Goal: Task Accomplishment & Management: Manage account settings

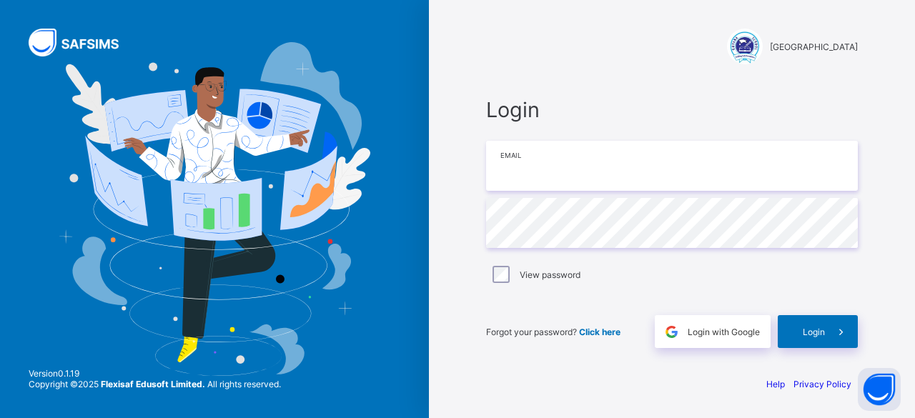
type input "**********"
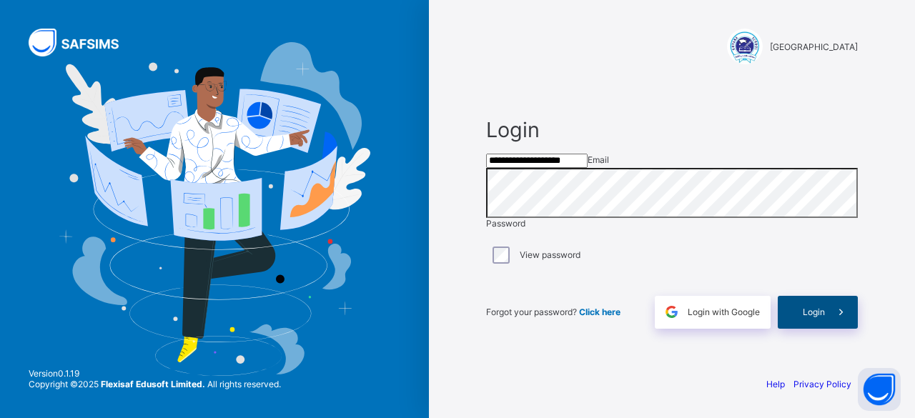
click at [795, 329] on div "Login" at bounding box center [818, 312] width 80 height 33
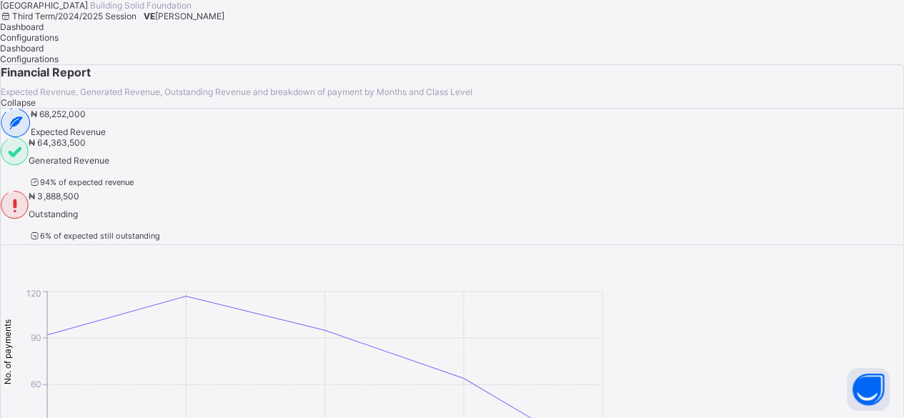
click at [224, 21] on span "[PERSON_NAME]" at bounding box center [189, 16] width 69 height 11
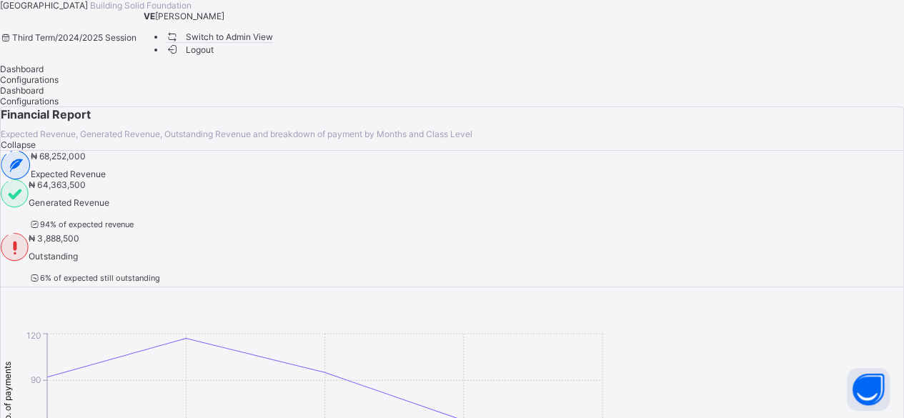
click at [274, 44] on span "Switch to Admin View" at bounding box center [219, 36] width 109 height 15
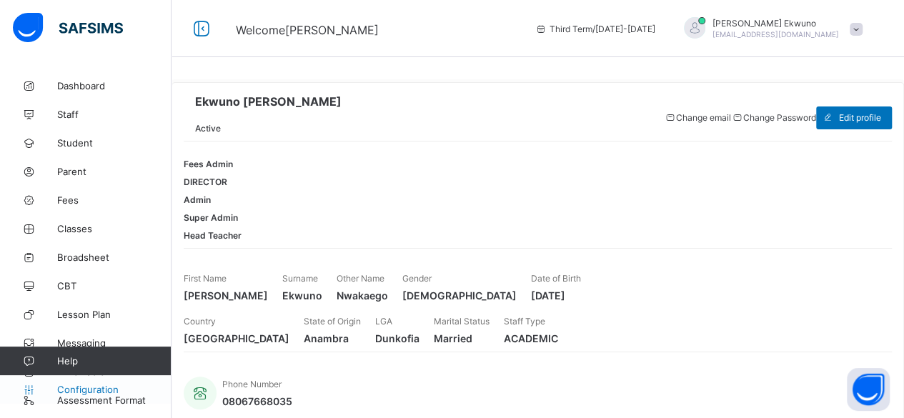
click at [104, 391] on span "Configuration" at bounding box center [114, 389] width 114 height 11
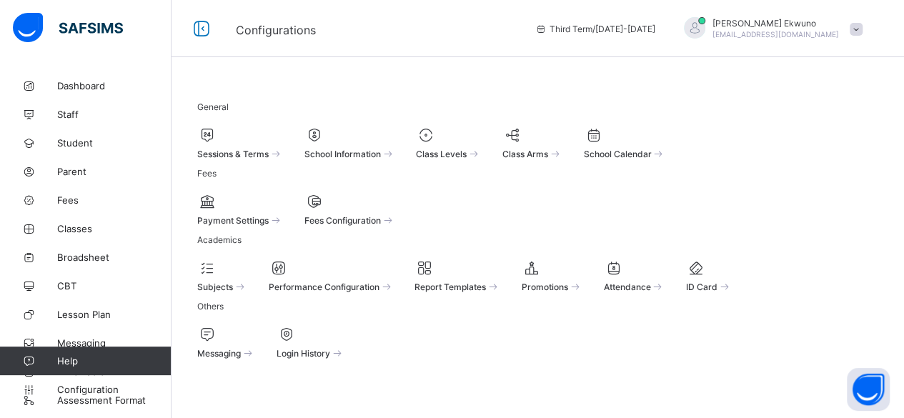
click at [773, 19] on span "[PERSON_NAME]" at bounding box center [776, 23] width 127 height 11
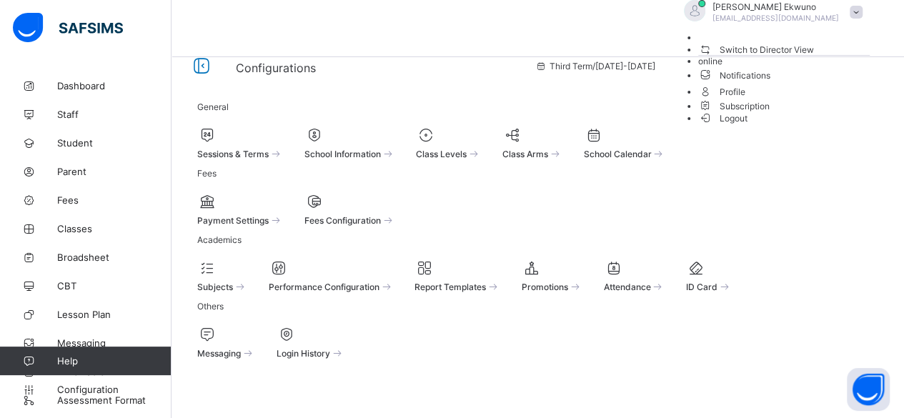
click at [699, 75] on div "General Sessions & Terms School Information Class Levels Class Arms School Cale…" at bounding box center [538, 225] width 733 height 309
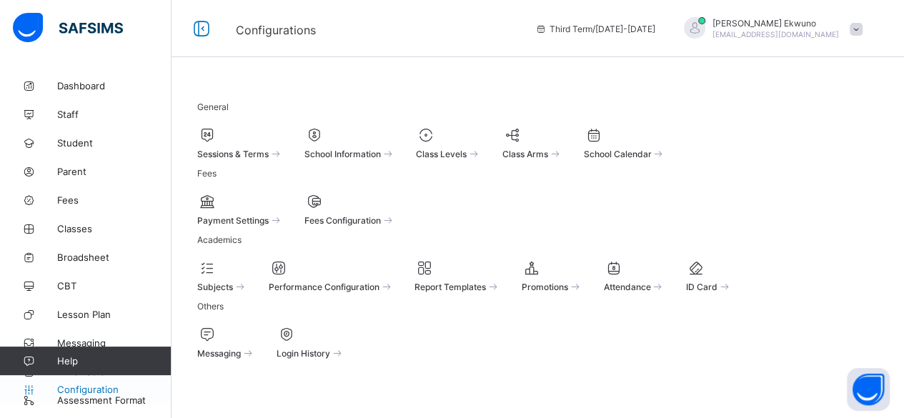
click at [106, 388] on span "Configuration" at bounding box center [114, 389] width 114 height 11
click at [240, 154] on span "Sessions & Terms" at bounding box center [232, 154] width 71 height 11
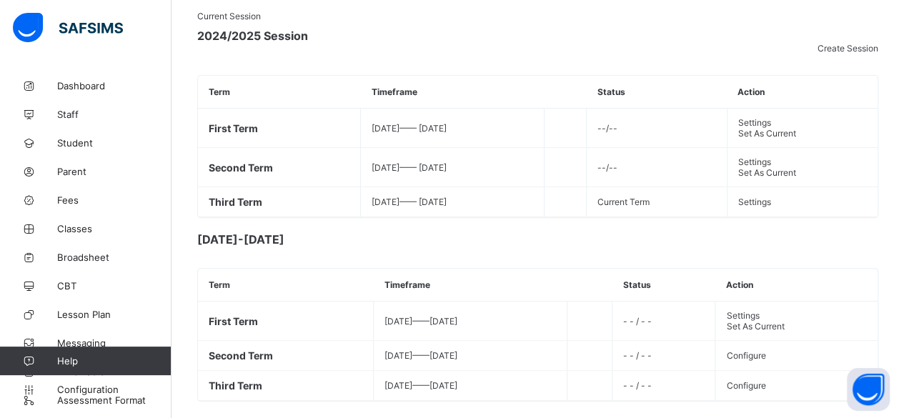
scroll to position [295, 0]
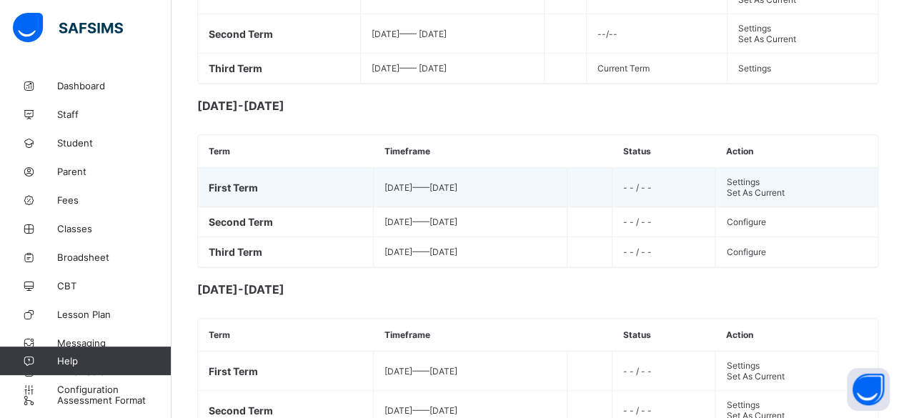
click at [735, 198] on div "Set As Current" at bounding box center [796, 192] width 141 height 11
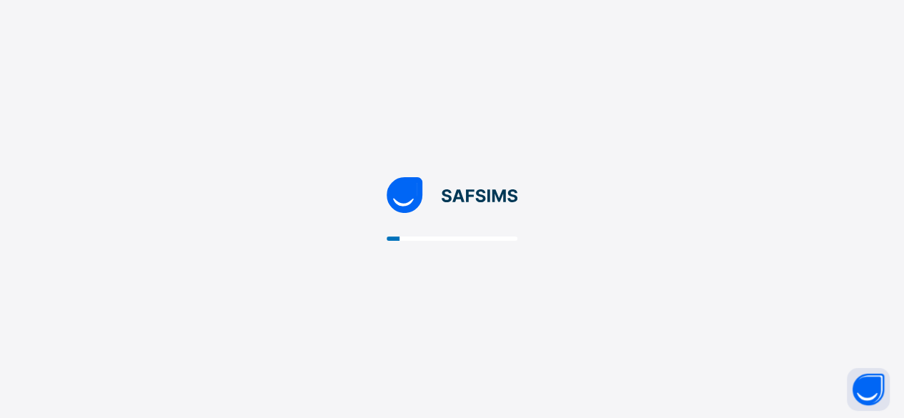
scroll to position [0, 0]
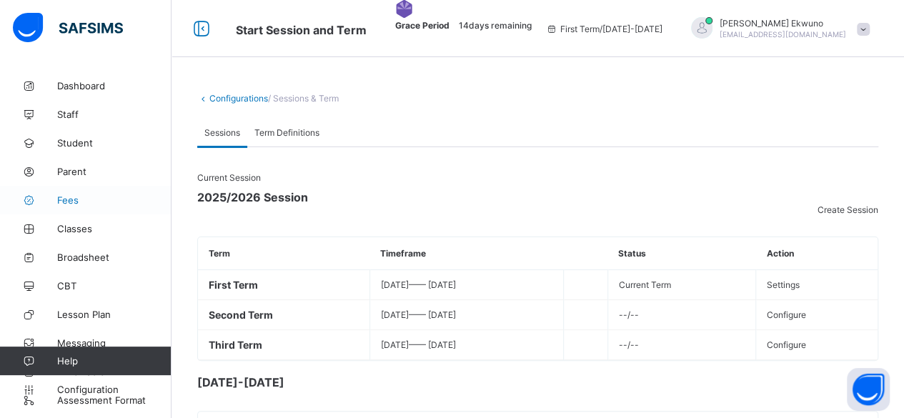
click at [71, 204] on span "Fees" at bounding box center [114, 199] width 114 height 11
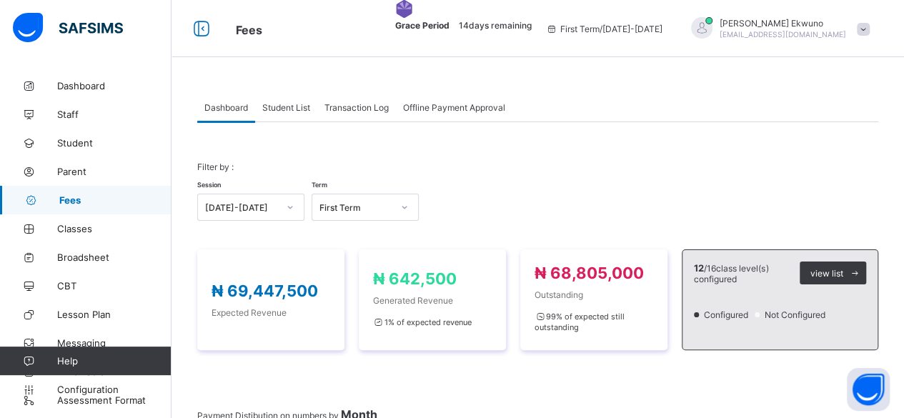
click at [290, 110] on span "Student List" at bounding box center [286, 107] width 48 height 11
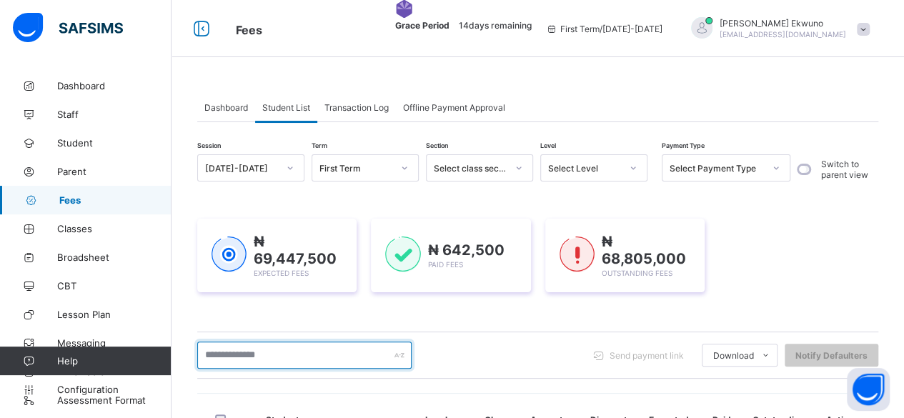
click at [292, 357] on input "text" at bounding box center [304, 355] width 214 height 27
type input "********"
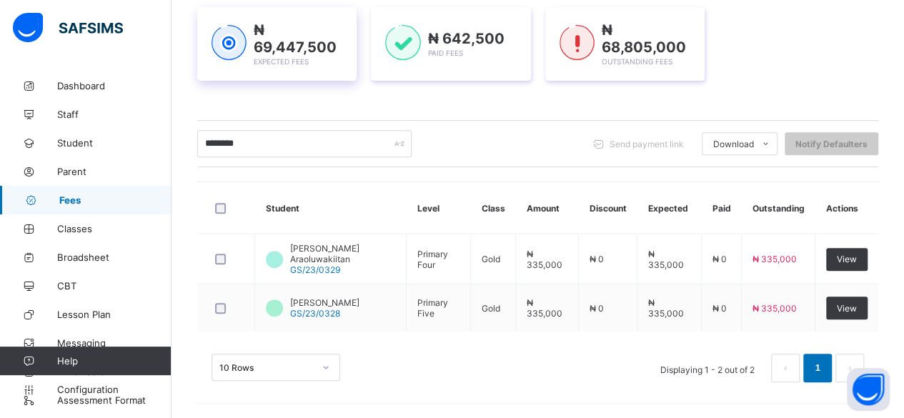
scroll to position [207, 0]
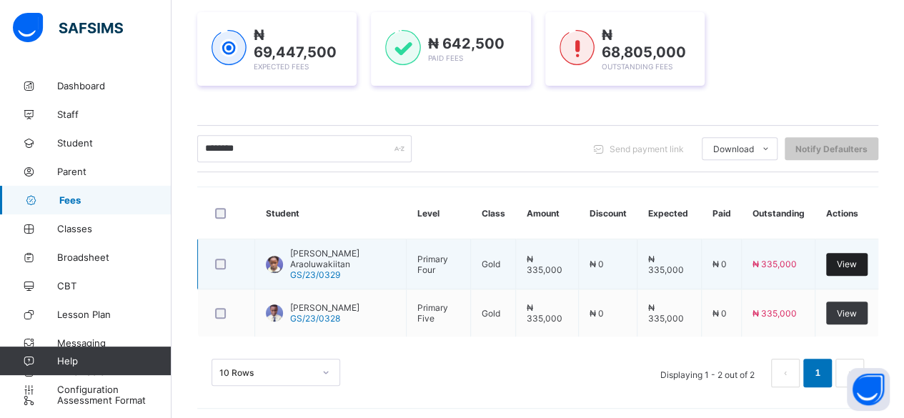
click at [853, 262] on span "View" at bounding box center [847, 264] width 20 height 11
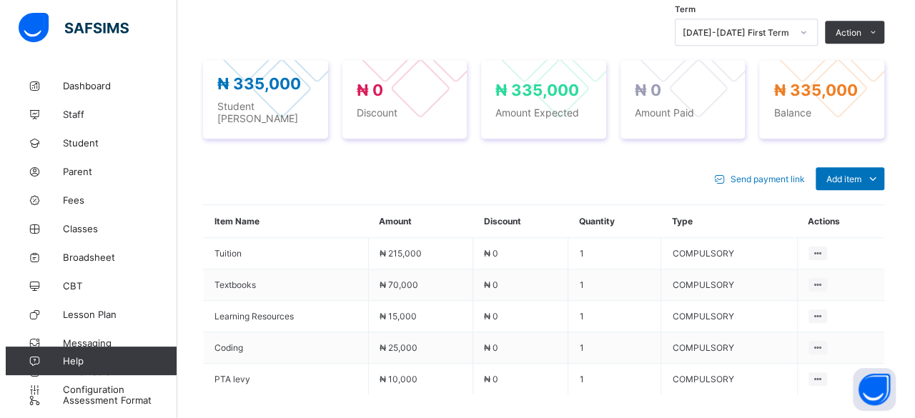
scroll to position [476, 0]
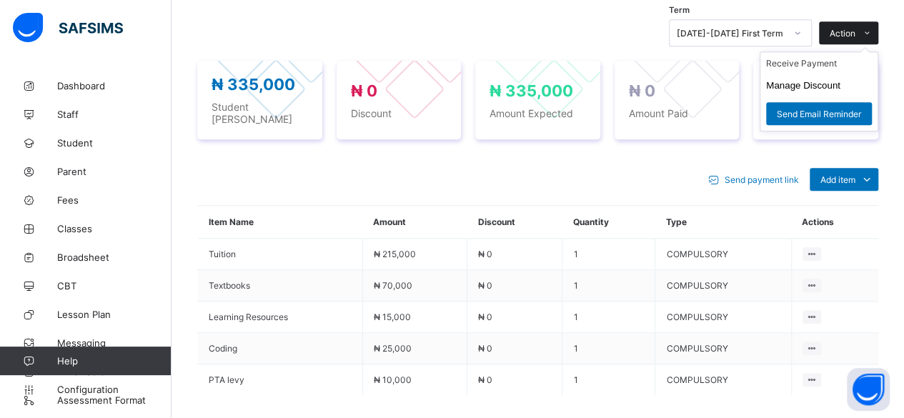
click at [856, 39] on span "Action" at bounding box center [843, 33] width 26 height 11
click at [831, 91] on button "Manage Discount" at bounding box center [803, 85] width 74 height 11
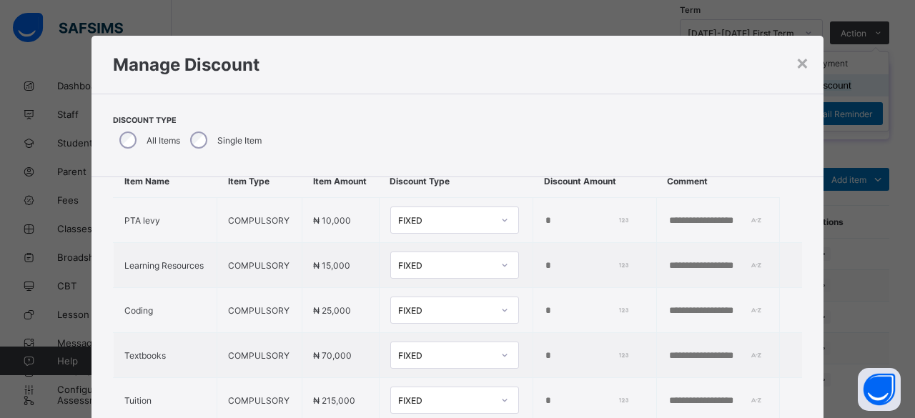
scroll to position [44, 0]
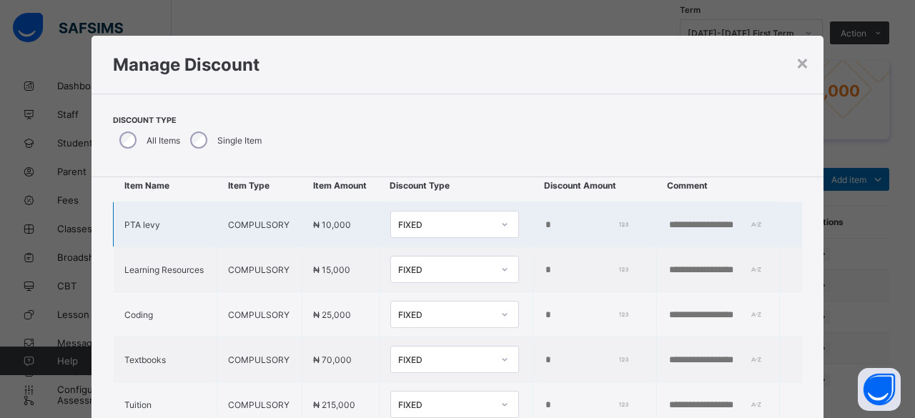
click at [544, 231] on input "*" at bounding box center [585, 224] width 82 height 11
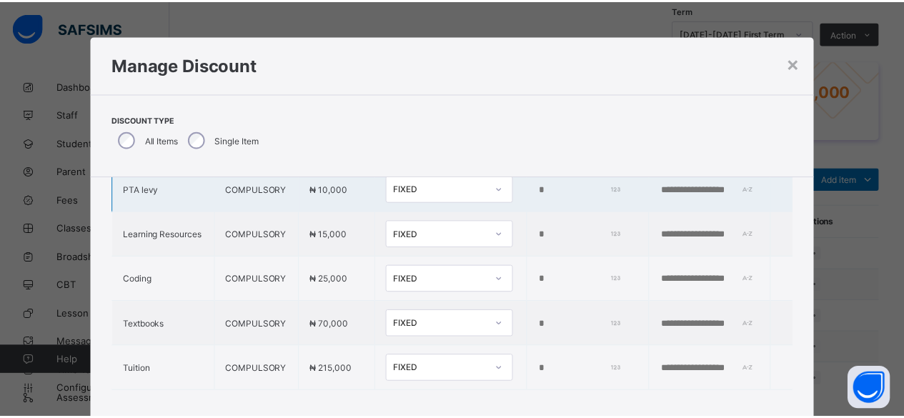
scroll to position [90, 0]
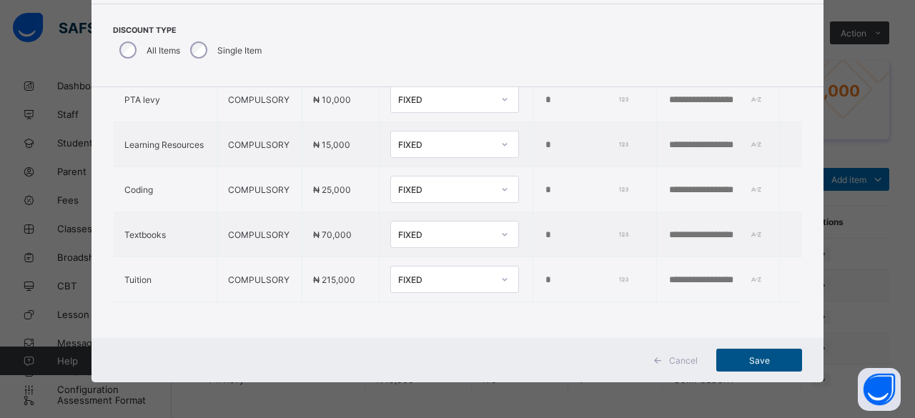
type input "*****"
click at [758, 359] on span "Save" at bounding box center [759, 360] width 64 height 11
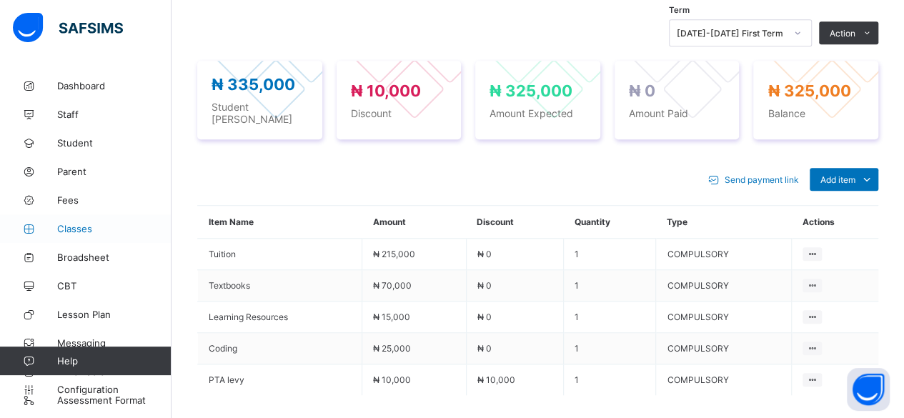
click at [76, 225] on span "Classes" at bounding box center [114, 228] width 114 height 11
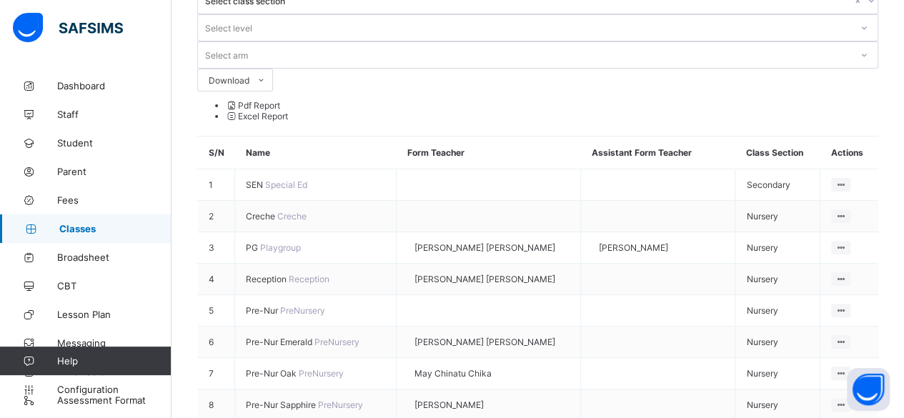
scroll to position [143, 0]
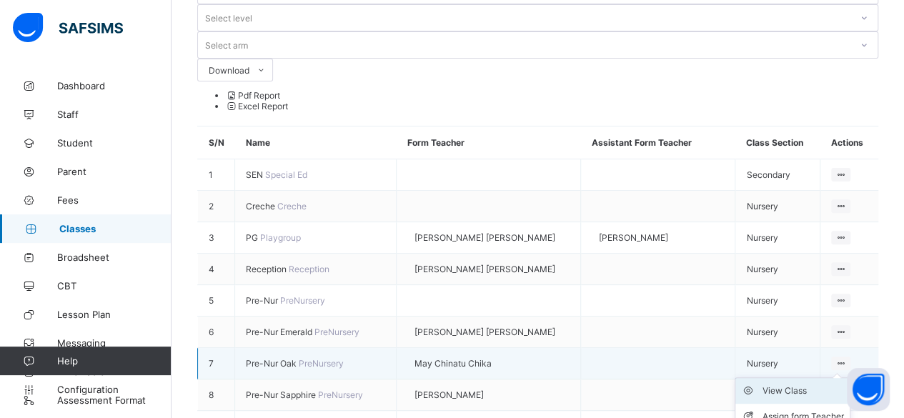
click at [816, 384] on div "View Class" at bounding box center [803, 391] width 81 height 14
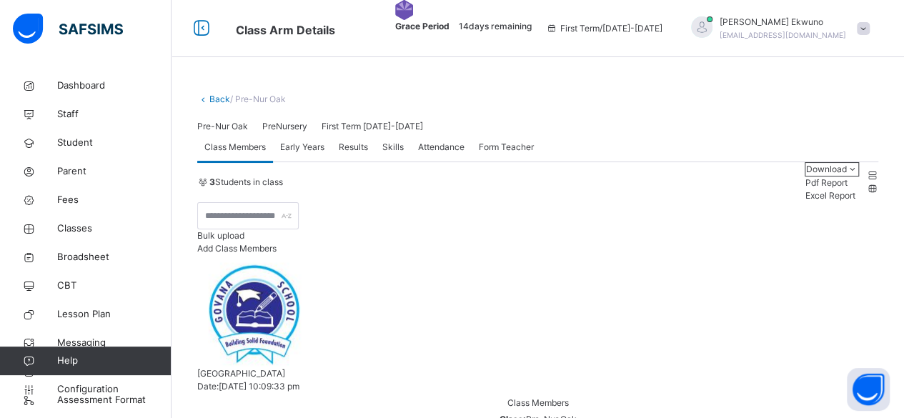
click at [277, 254] on span "Add Class Members" at bounding box center [236, 248] width 79 height 11
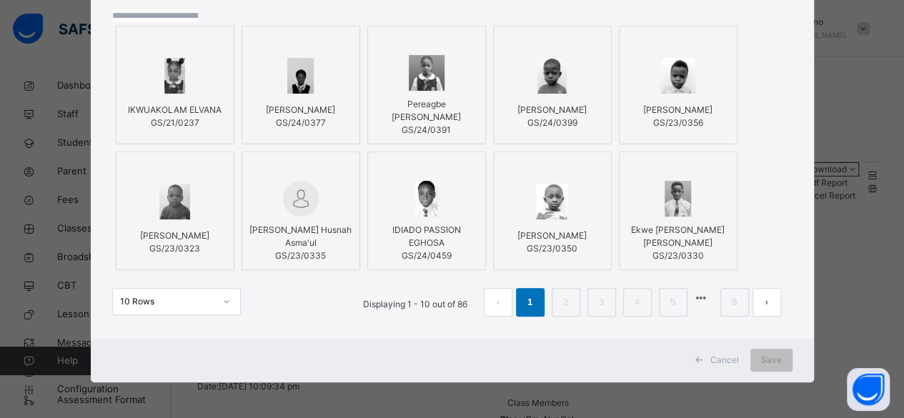
scroll to position [149, 0]
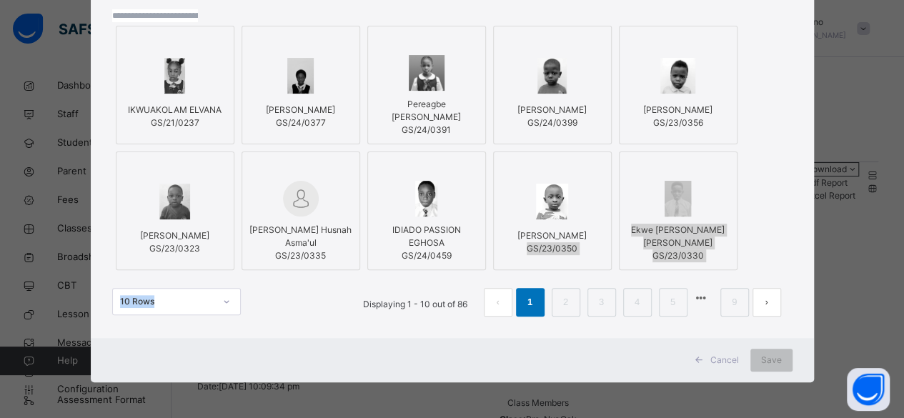
drag, startPoint x: 518, startPoint y: 287, endPoint x: 346, endPoint y: 322, distance: 175.8
click at [346, 322] on div "IKWUAKOLAM ELVANA GS/21/0237 [PERSON_NAME] GS/24/0377 Pereagbe [PERSON_NAME] GS…" at bounding box center [452, 162] width 680 height 337
click at [559, 312] on link "2" at bounding box center [566, 302] width 14 height 19
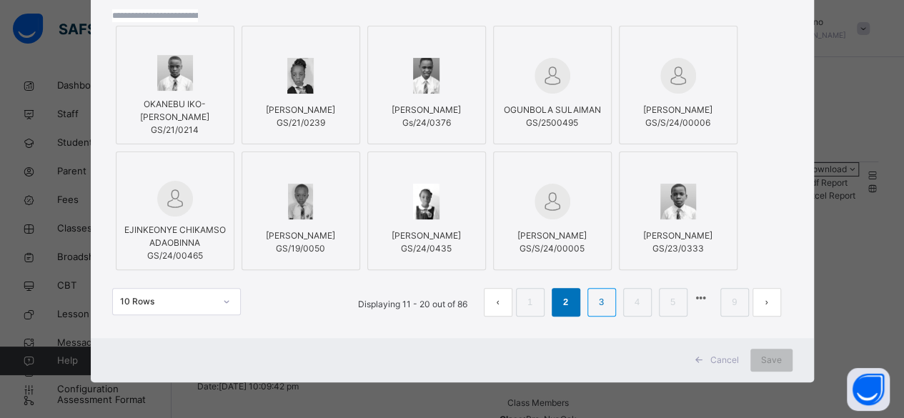
click at [588, 317] on li "3" at bounding box center [602, 302] width 29 height 29
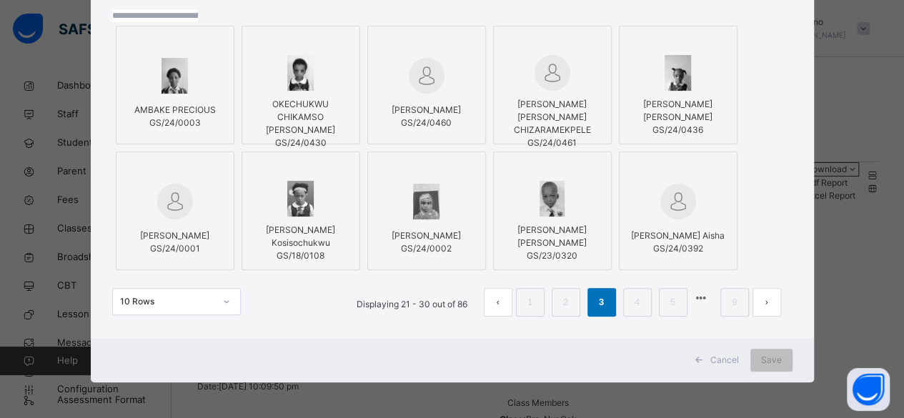
click at [588, 317] on li "3" at bounding box center [602, 302] width 29 height 29
click at [595, 312] on link "3" at bounding box center [602, 302] width 14 height 19
click at [623, 317] on li "4" at bounding box center [637, 302] width 29 height 29
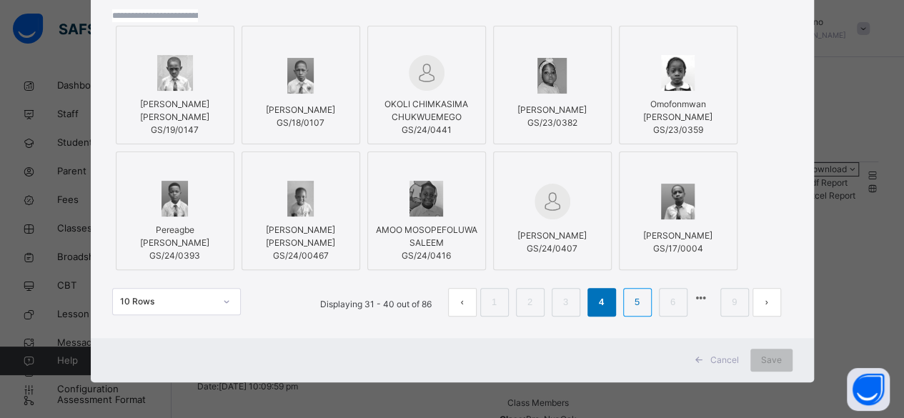
click at [630, 312] on link "5" at bounding box center [637, 302] width 14 height 19
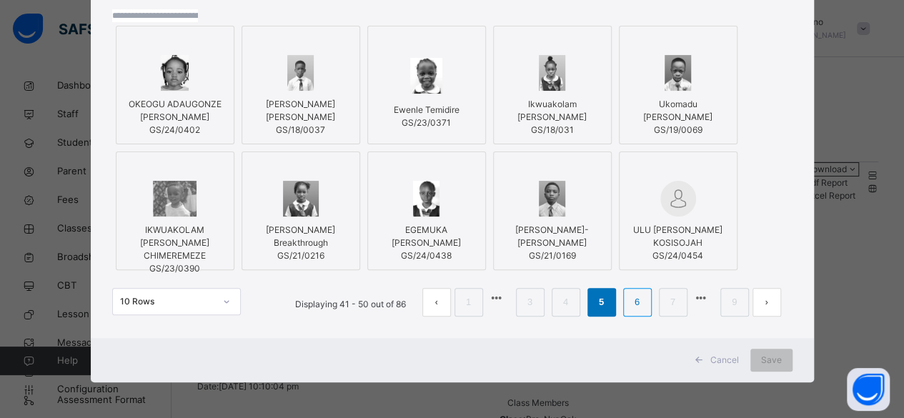
click at [630, 312] on link "6" at bounding box center [637, 302] width 14 height 19
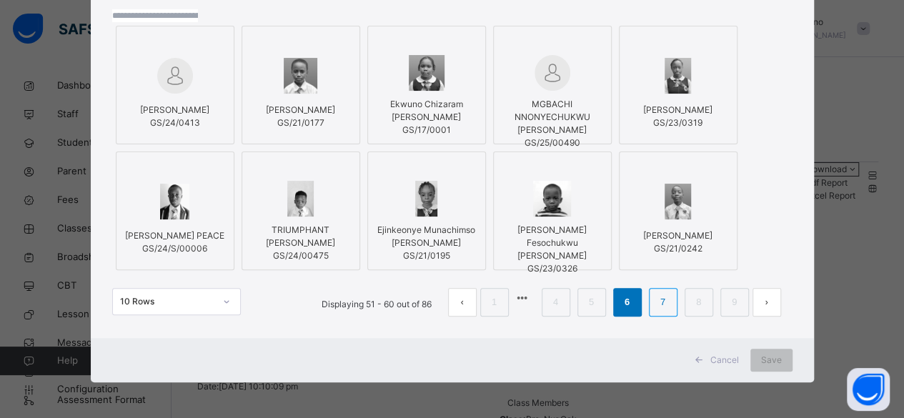
click at [656, 312] on link "7" at bounding box center [663, 302] width 14 height 19
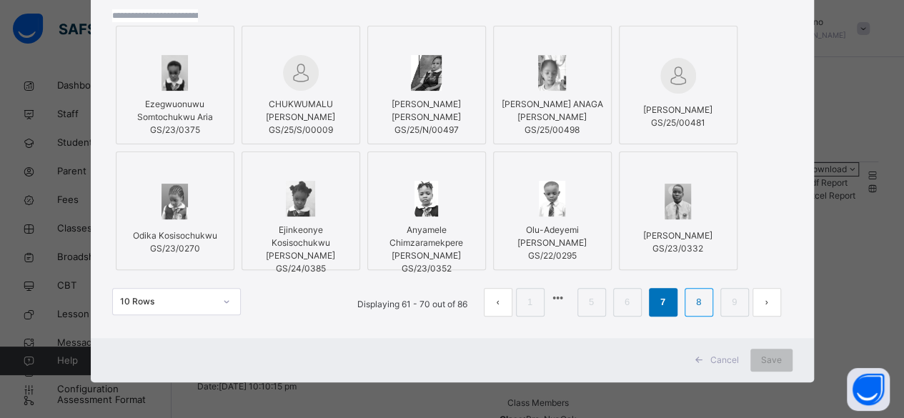
click at [692, 312] on link "8" at bounding box center [699, 302] width 14 height 19
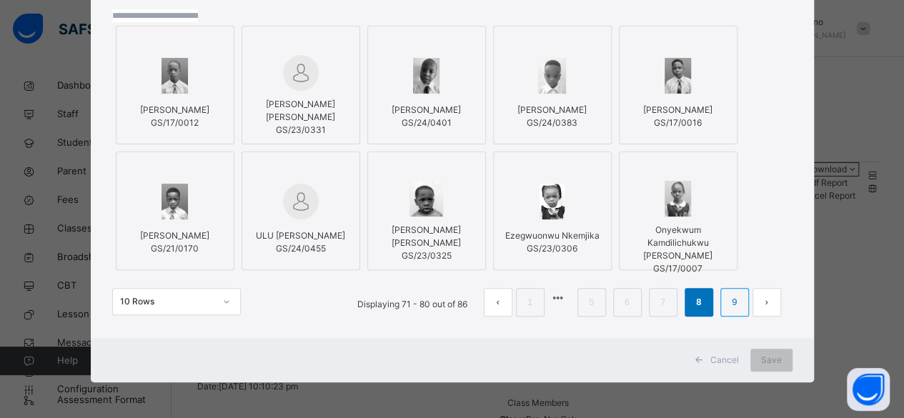
click at [728, 312] on link "9" at bounding box center [735, 302] width 14 height 19
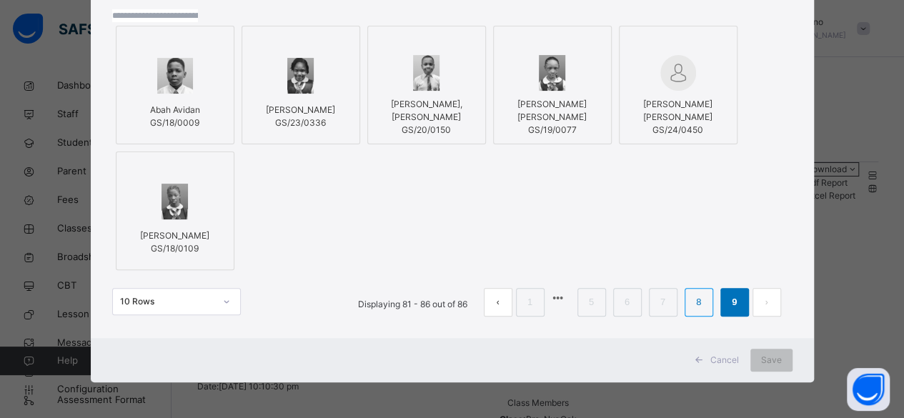
click at [692, 312] on link "8" at bounding box center [699, 302] width 14 height 19
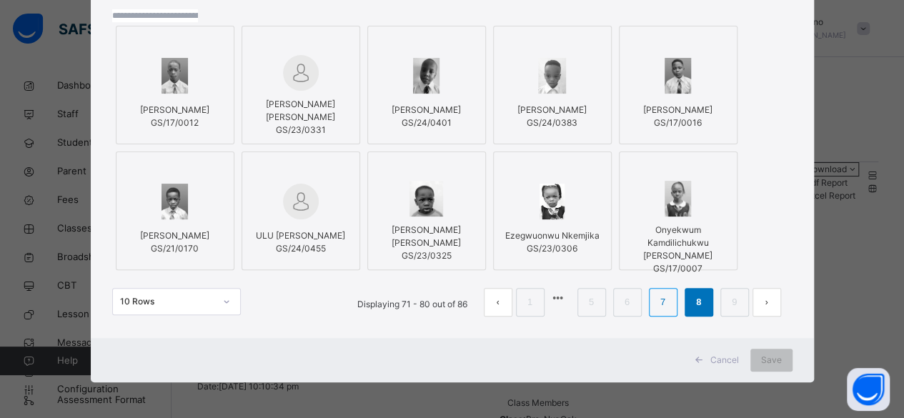
click at [656, 312] on link "7" at bounding box center [663, 302] width 14 height 19
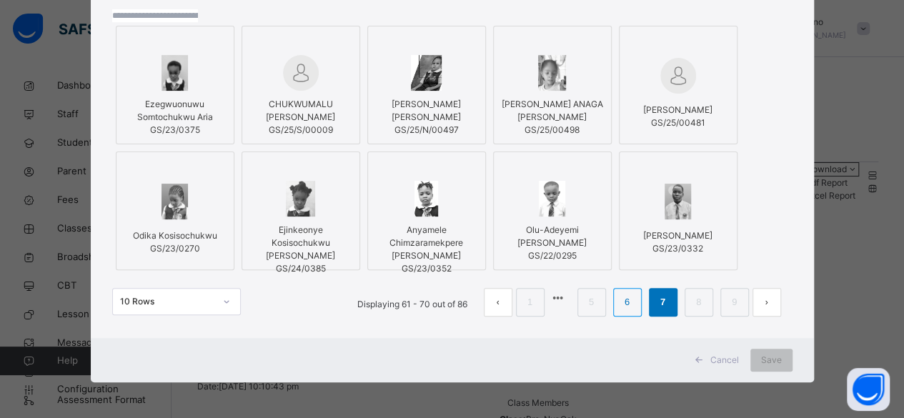
click at [620, 312] on link "6" at bounding box center [627, 302] width 14 height 19
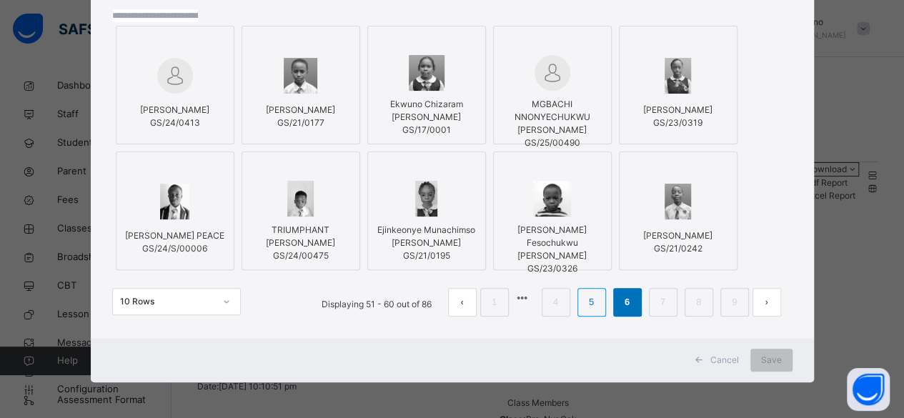
click at [585, 312] on link "5" at bounding box center [592, 302] width 14 height 19
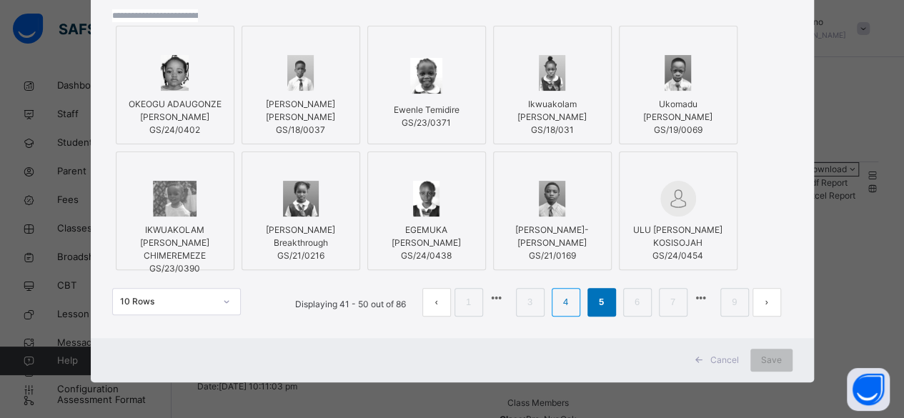
click at [559, 312] on link "4" at bounding box center [566, 302] width 14 height 19
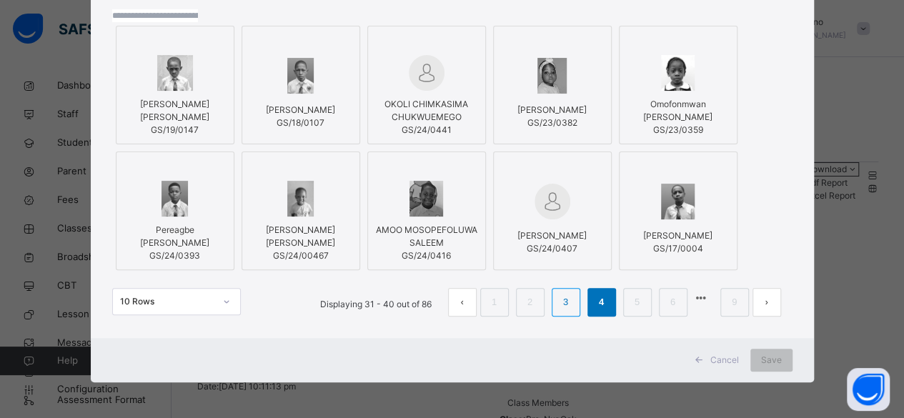
click at [559, 312] on link "3" at bounding box center [566, 302] width 14 height 19
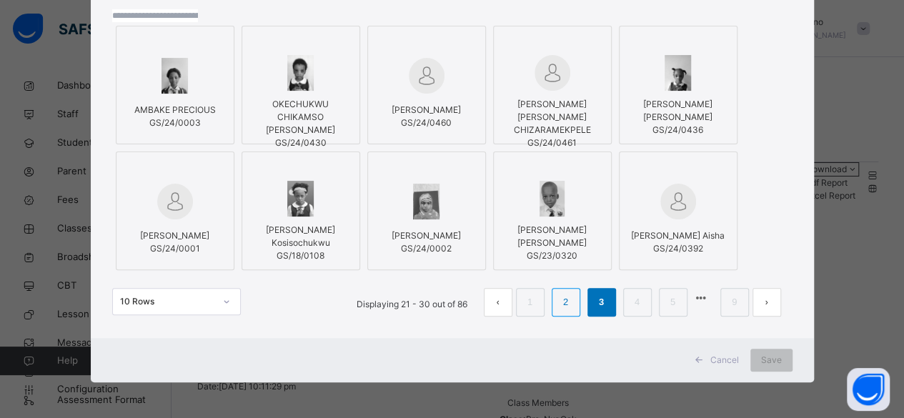
click at [559, 312] on link "2" at bounding box center [566, 302] width 14 height 19
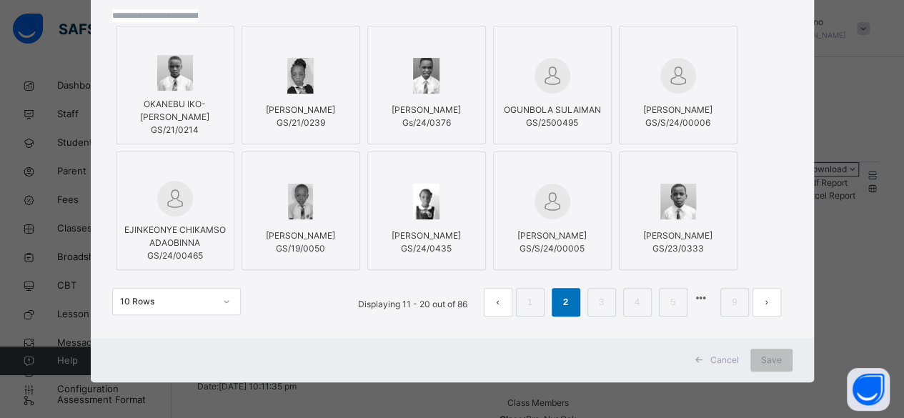
click at [559, 312] on link "2" at bounding box center [566, 302] width 14 height 19
click at [516, 317] on li "1" at bounding box center [530, 302] width 29 height 29
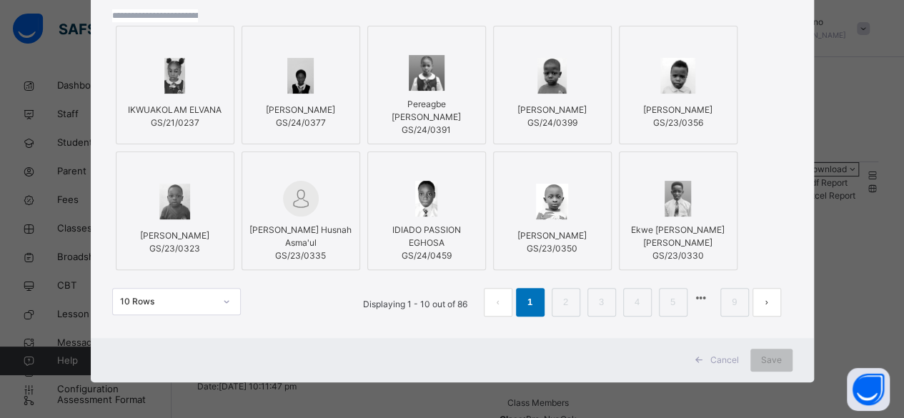
click at [826, 38] on div "× Add Student Students Without Class IKWUAKOLAM ELVANA GS/21/0237 [PERSON_NAME]…" at bounding box center [452, 209] width 904 height 418
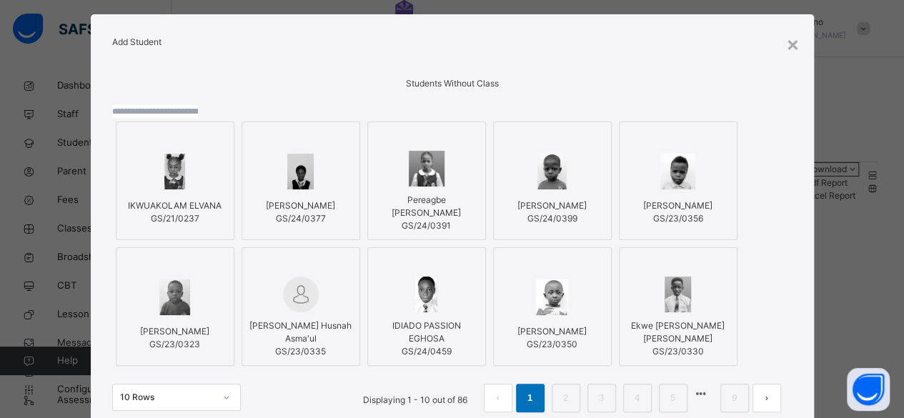
scroll to position [0, 0]
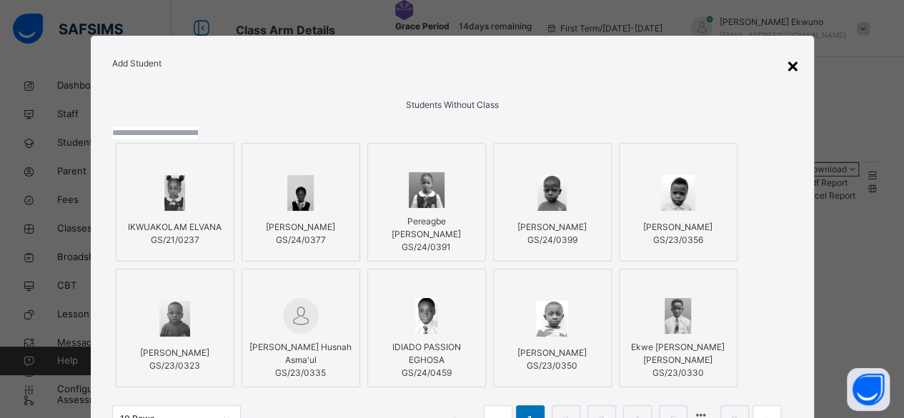
click at [791, 63] on div "×" at bounding box center [793, 65] width 14 height 30
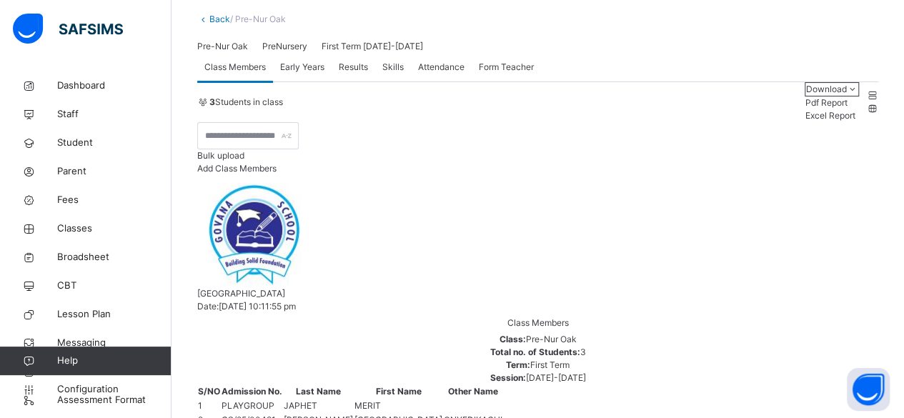
scroll to position [80, 0]
click at [222, 21] on link "Back" at bounding box center [219, 19] width 21 height 11
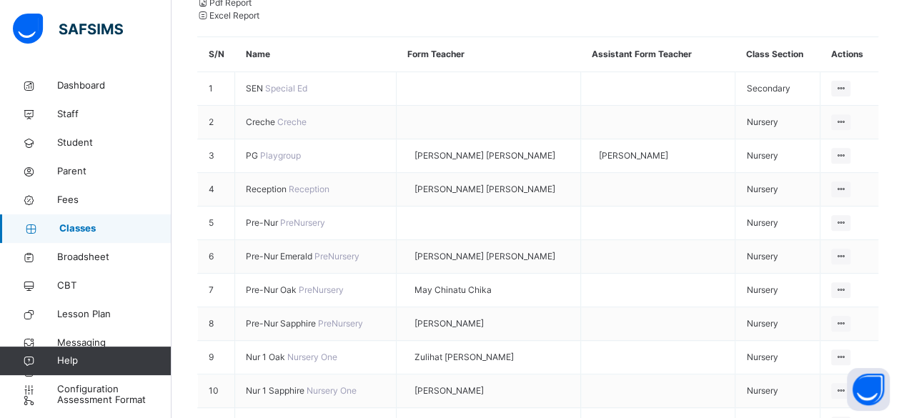
scroll to position [230, 0]
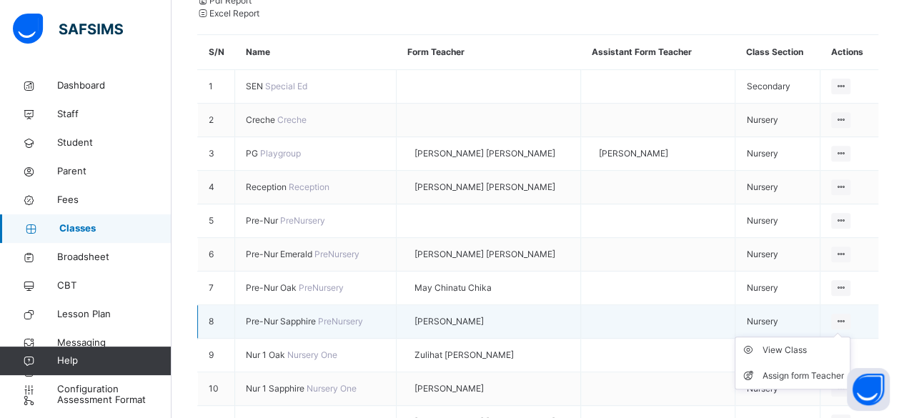
click at [847, 316] on icon at bounding box center [841, 321] width 12 height 11
click at [802, 343] on div "View Class" at bounding box center [803, 350] width 81 height 14
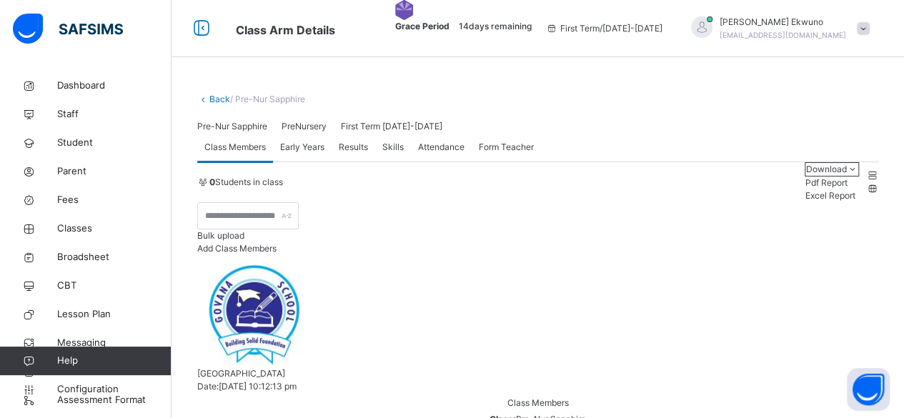
click at [221, 101] on link "Back" at bounding box center [219, 99] width 21 height 11
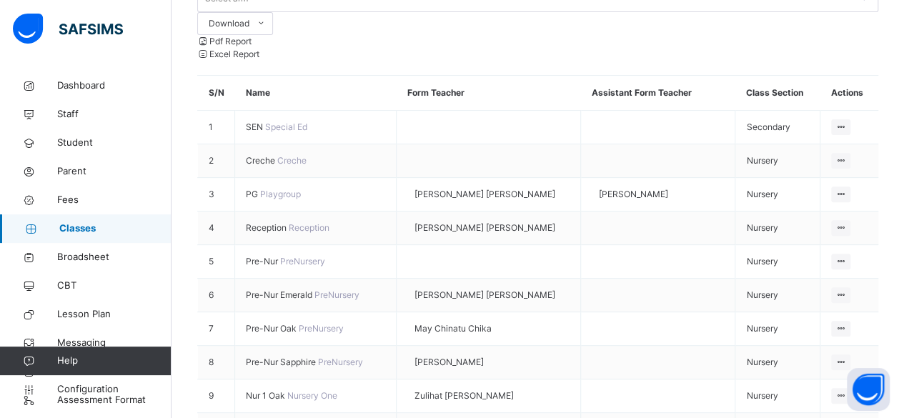
scroll to position [202, 0]
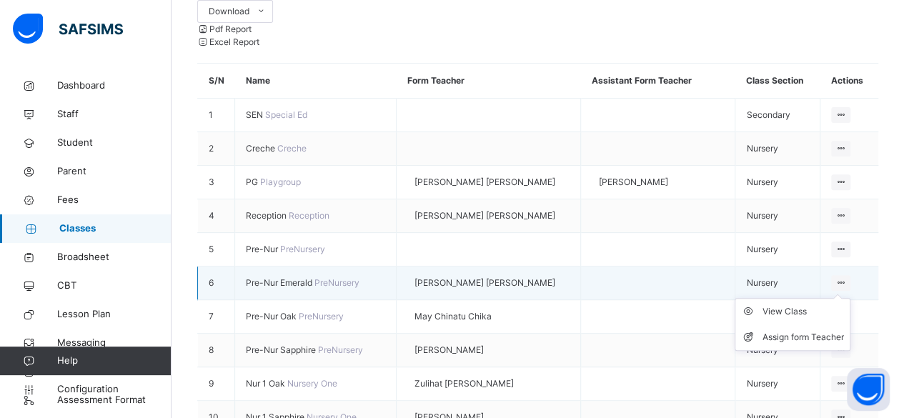
click at [847, 277] on icon at bounding box center [841, 282] width 12 height 11
click at [820, 304] on div "View Class" at bounding box center [803, 311] width 81 height 14
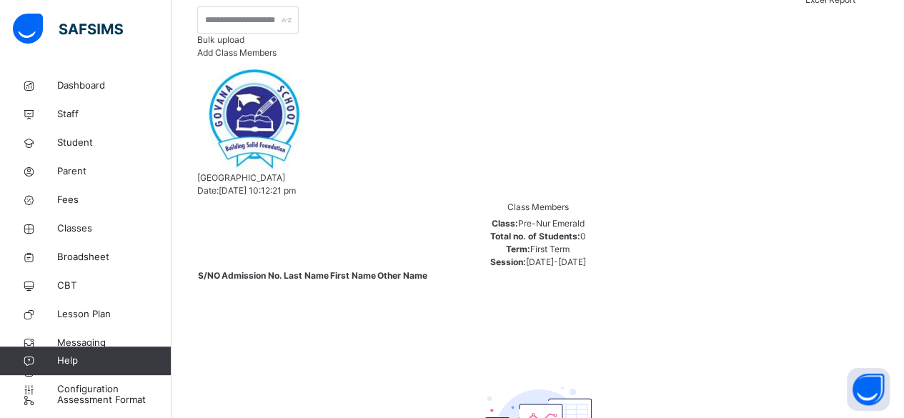
scroll to position [194, 0]
click at [277, 59] on span "Add Class Members" at bounding box center [236, 54] width 79 height 11
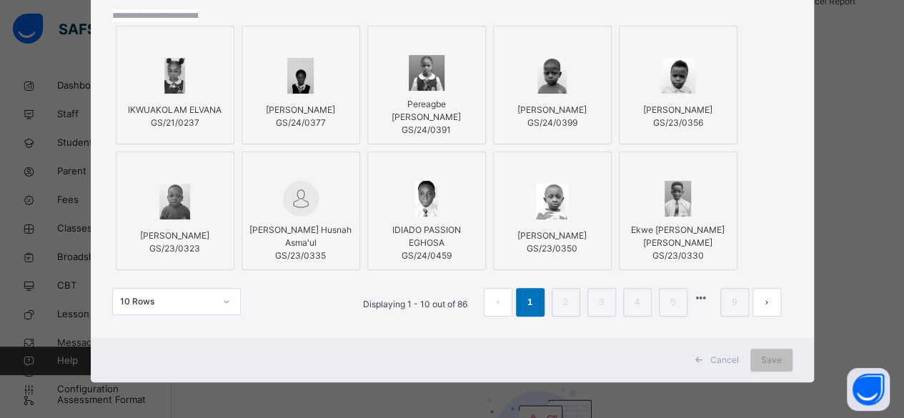
scroll to position [219, 0]
click at [728, 293] on link "9" at bounding box center [735, 302] width 14 height 19
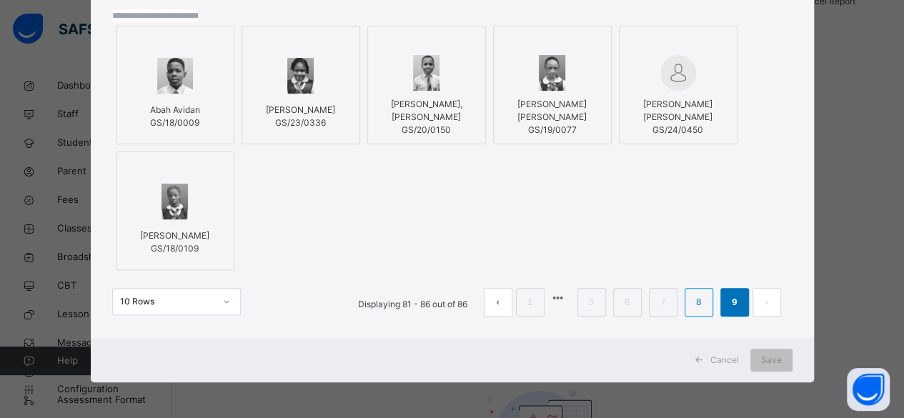
click at [692, 293] on link "8" at bounding box center [699, 302] width 14 height 19
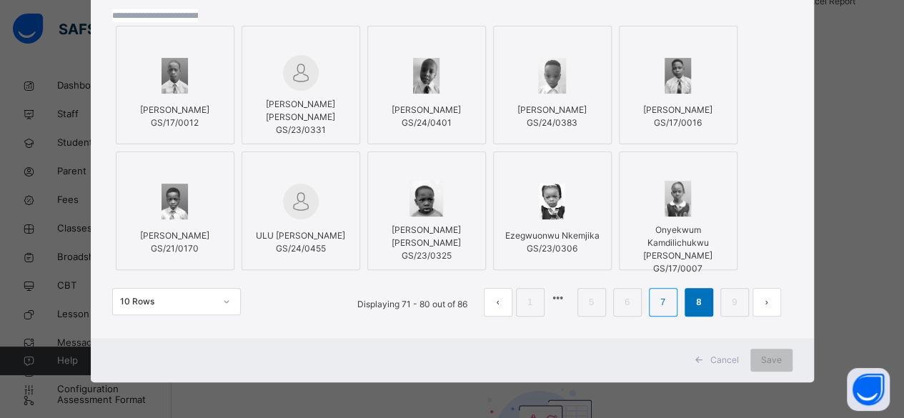
click at [656, 293] on link "7" at bounding box center [663, 302] width 14 height 19
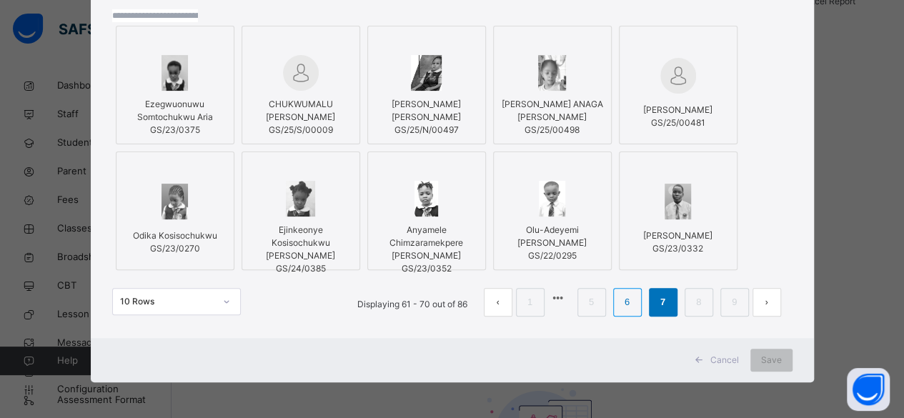
click at [620, 293] on link "6" at bounding box center [627, 302] width 14 height 19
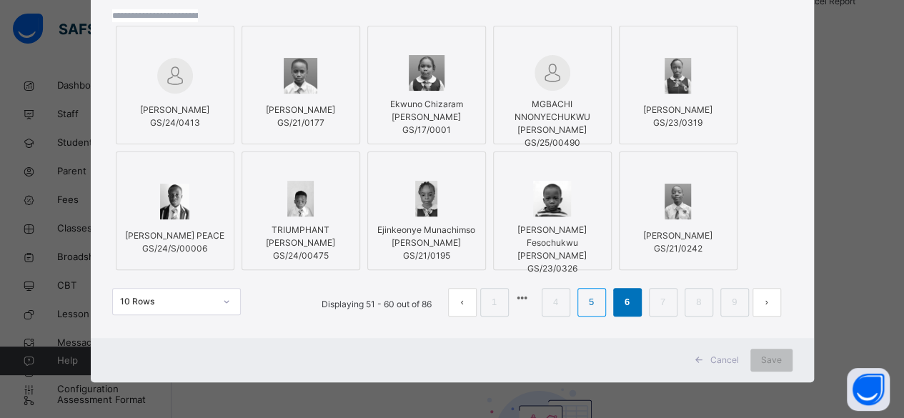
click at [585, 293] on link "5" at bounding box center [592, 302] width 14 height 19
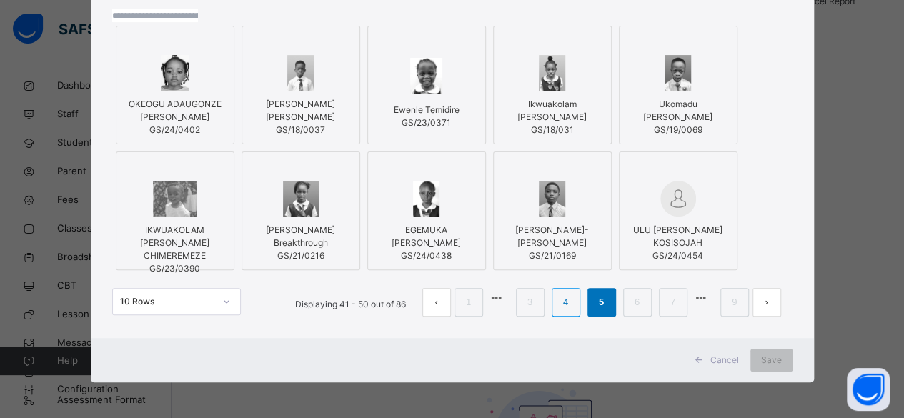
click at [559, 293] on link "4" at bounding box center [566, 302] width 14 height 19
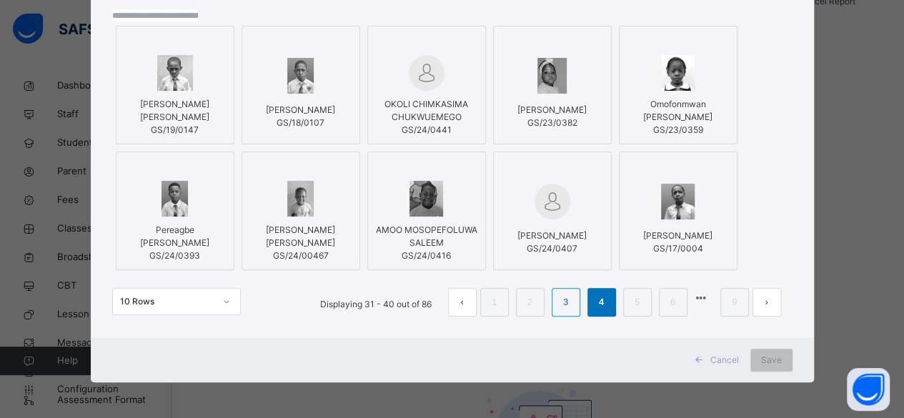
click at [559, 293] on link "3" at bounding box center [566, 302] width 14 height 19
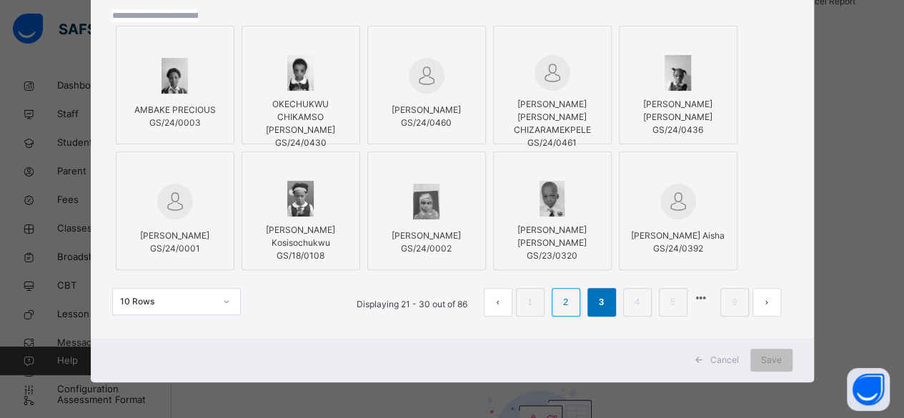
click at [552, 291] on li "2" at bounding box center [566, 302] width 29 height 29
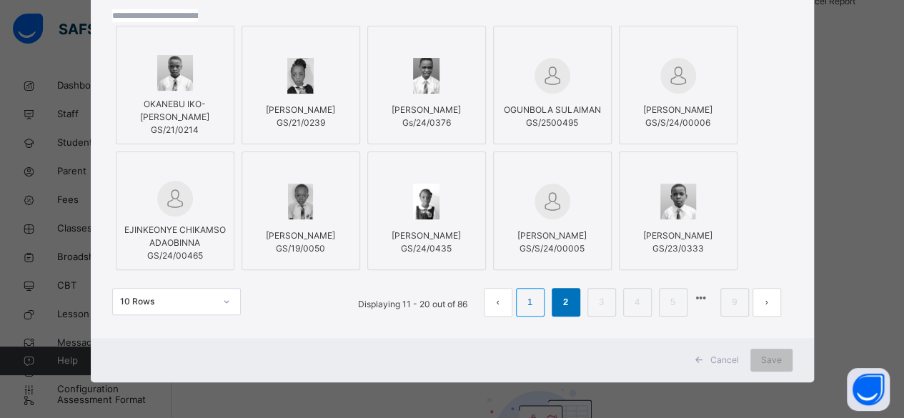
click at [523, 293] on link "1" at bounding box center [530, 302] width 14 height 19
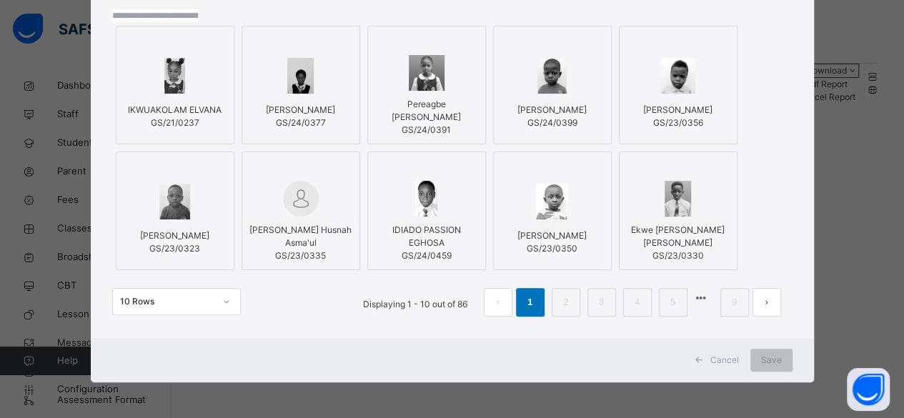
scroll to position [41, 0]
click at [881, 19] on div "× Add Student Students Without Class IKWUAKOLAM ELVANA GS/21/0237 [PERSON_NAME]…" at bounding box center [452, 209] width 904 height 418
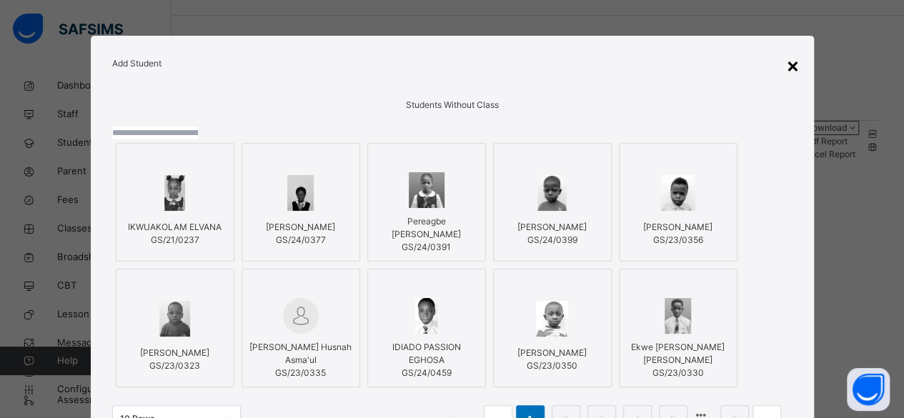
click at [790, 64] on div "×" at bounding box center [793, 65] width 14 height 30
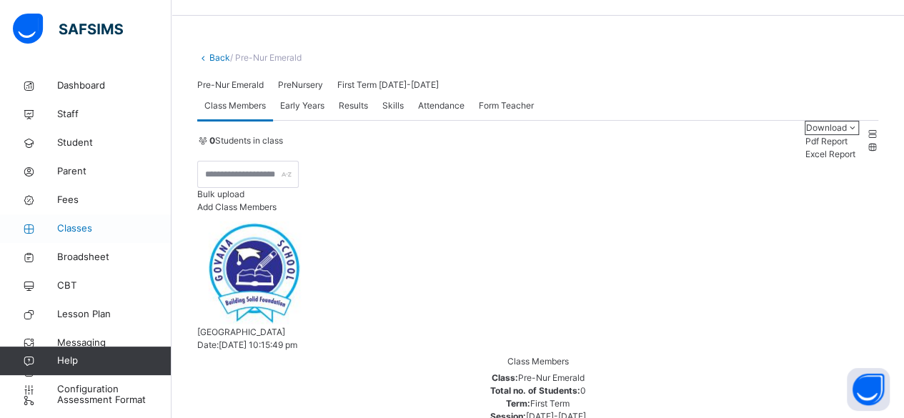
click at [79, 229] on span "Classes" at bounding box center [114, 229] width 114 height 14
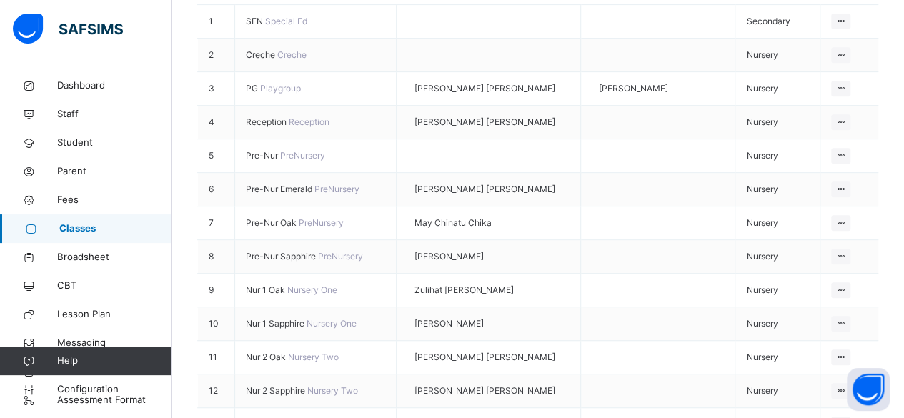
scroll to position [324, 0]
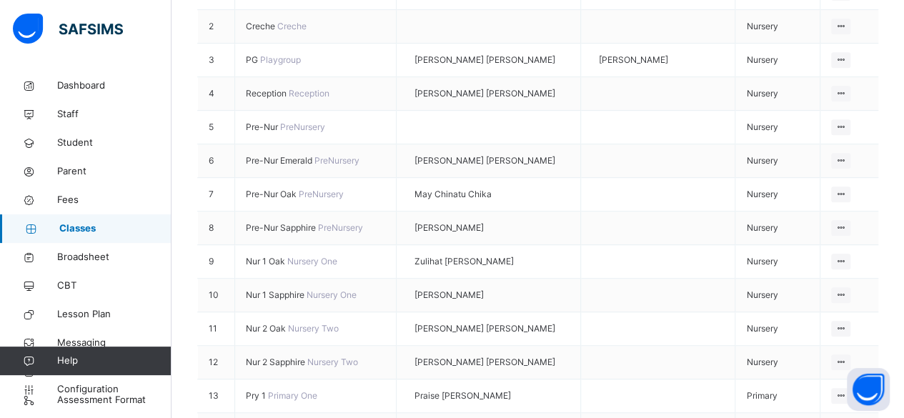
click at [902, 405] on div "Select class section Select level Select arm Download Pdf Report Excel Report S…" at bounding box center [538, 386] width 733 height 1277
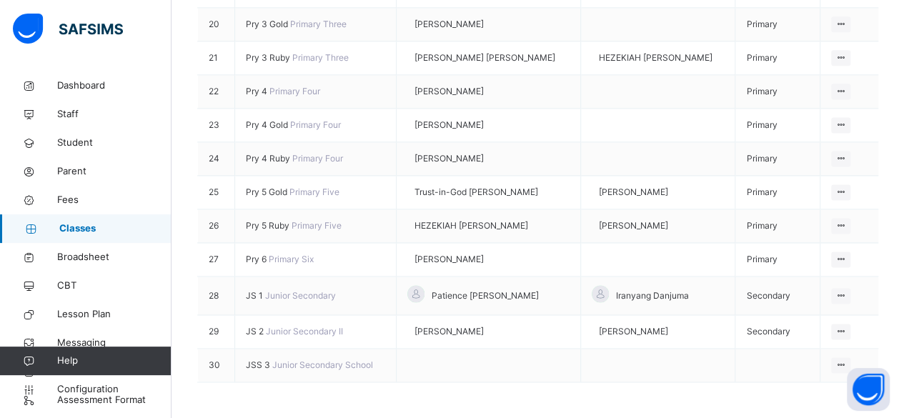
scroll to position [1088, 0]
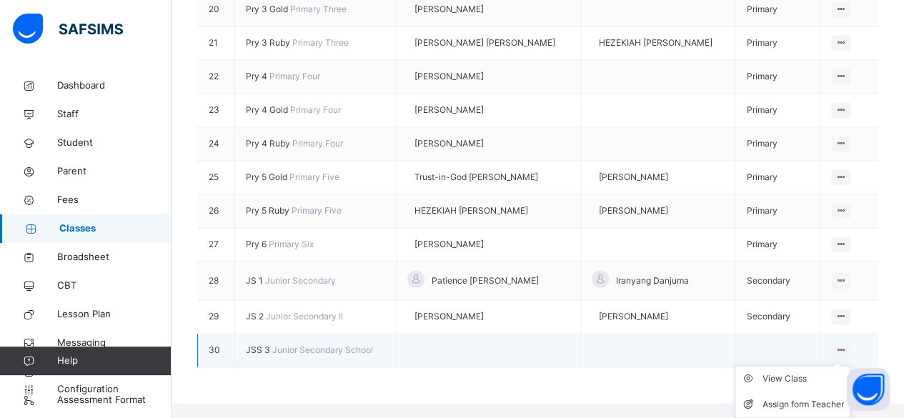
click at [840, 358] on div at bounding box center [840, 350] width 19 height 16
click at [803, 386] on div "View Class" at bounding box center [803, 379] width 81 height 14
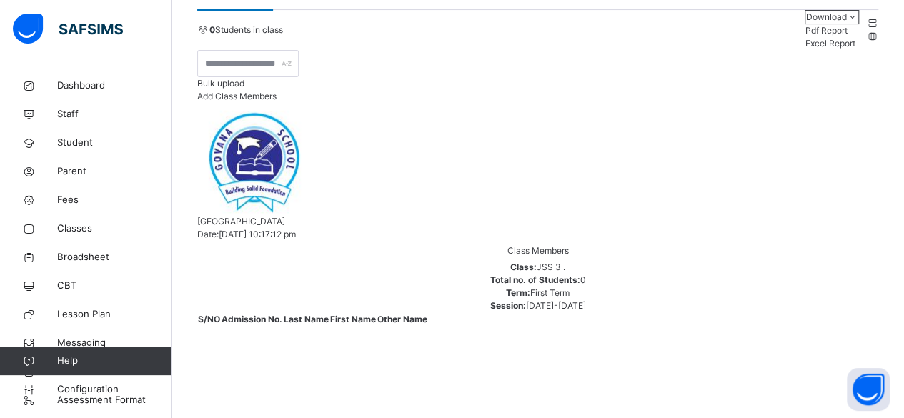
scroll to position [162, 0]
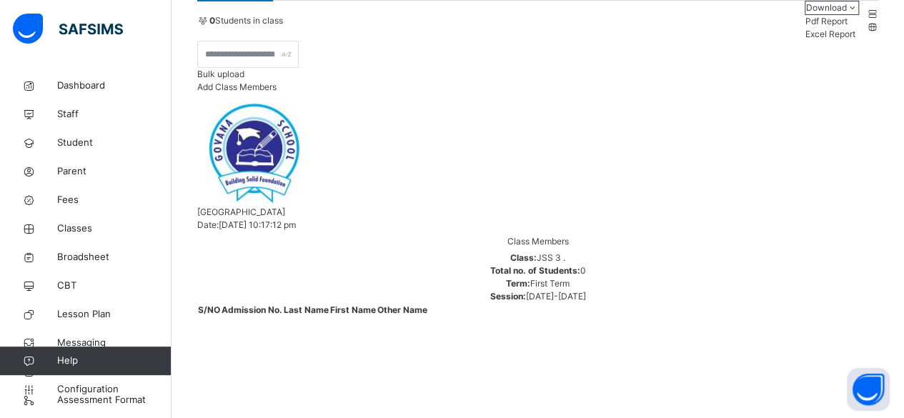
click at [277, 92] on span "Add Class Members" at bounding box center [236, 86] width 79 height 11
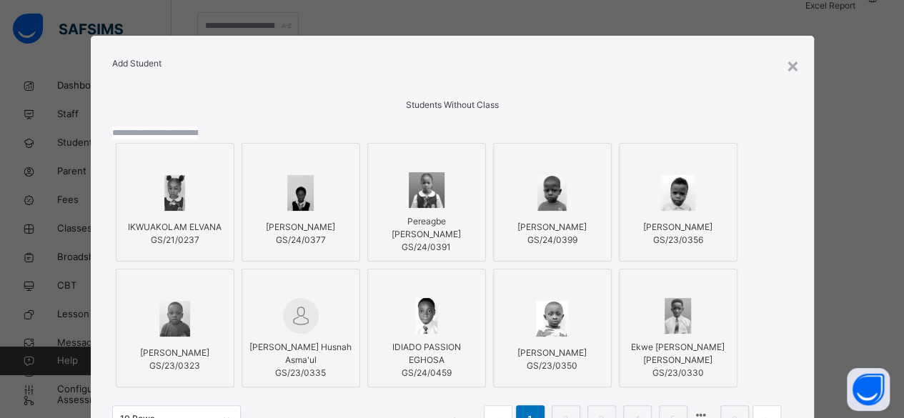
scroll to position [219, 0]
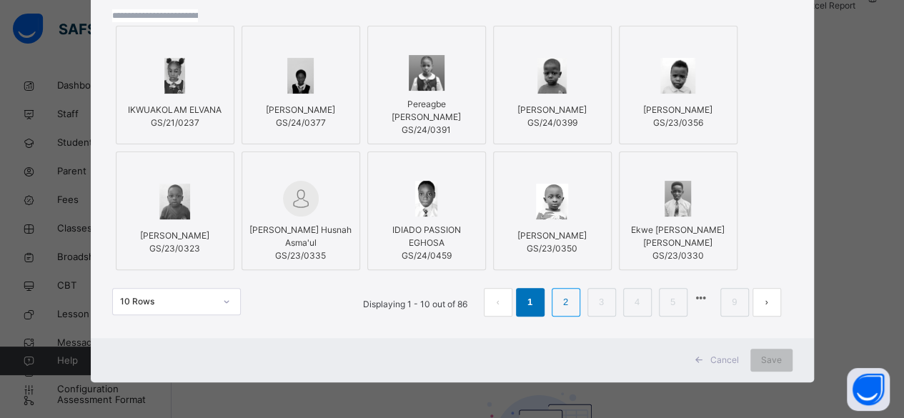
click at [559, 293] on link "2" at bounding box center [566, 302] width 14 height 19
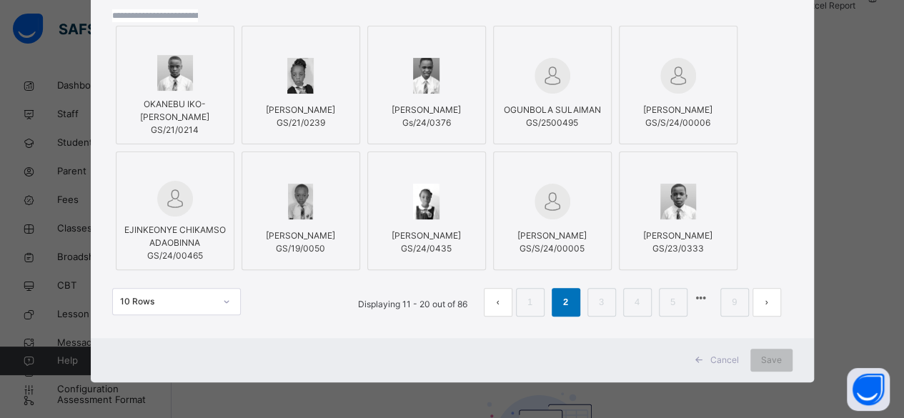
click at [559, 293] on link "2" at bounding box center [566, 302] width 14 height 19
click at [595, 293] on link "3" at bounding box center [602, 302] width 14 height 19
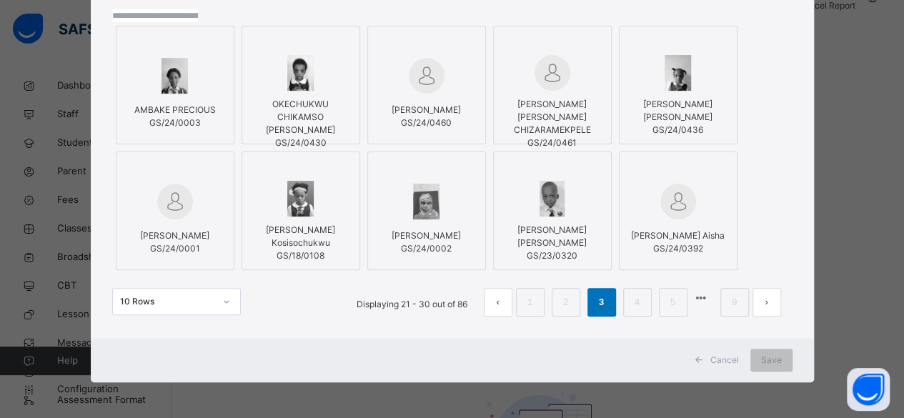
click at [181, 117] on span "GS/24/0003" at bounding box center [174, 123] width 81 height 13
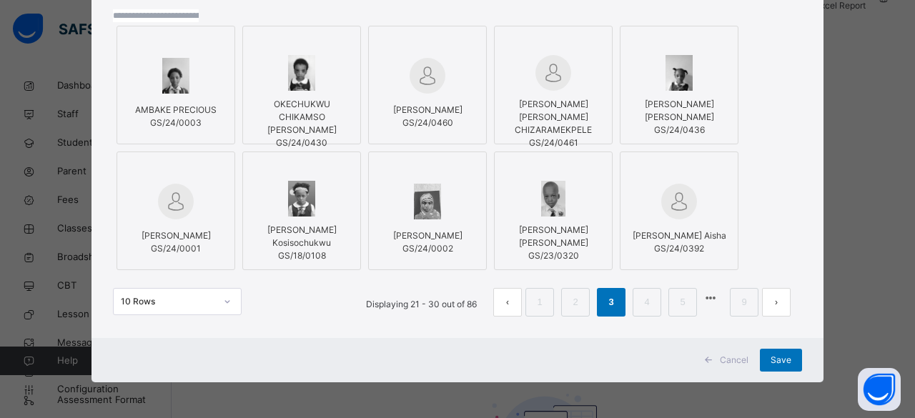
click at [194, 181] on div at bounding box center [175, 201] width 103 height 41
click at [640, 297] on link "4" at bounding box center [647, 302] width 14 height 19
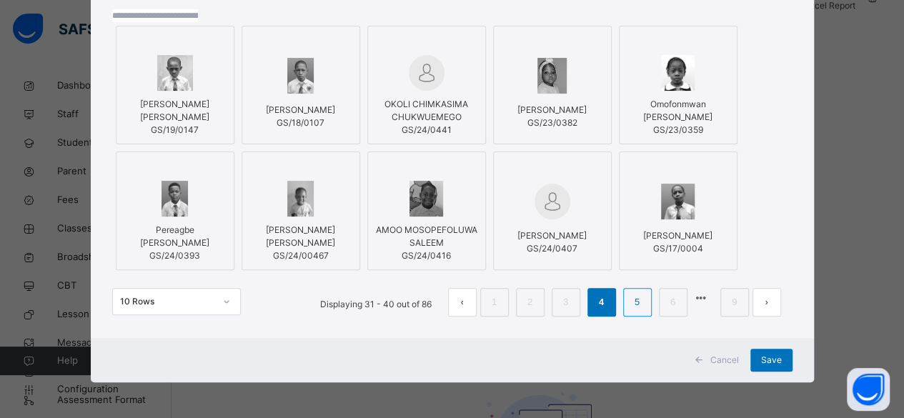
click at [630, 297] on link "5" at bounding box center [637, 302] width 14 height 19
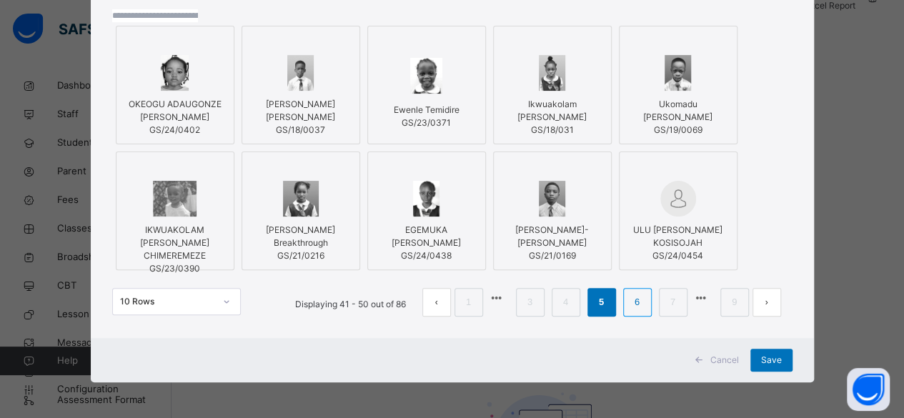
click at [633, 289] on li "6" at bounding box center [637, 302] width 29 height 29
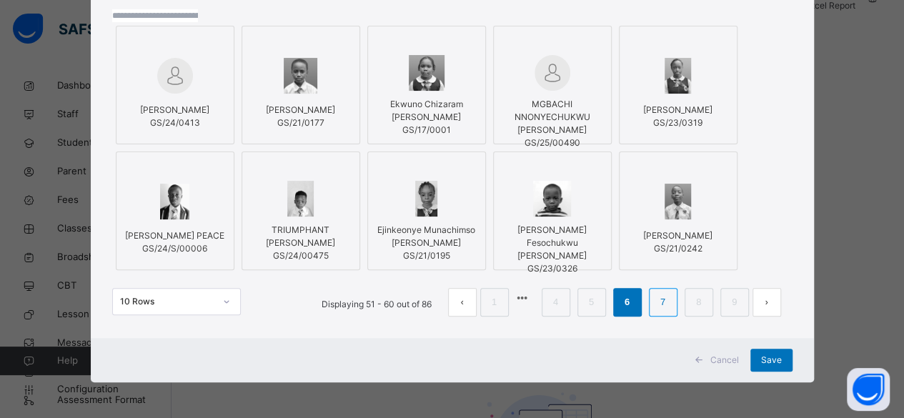
click at [656, 293] on link "7" at bounding box center [663, 302] width 14 height 19
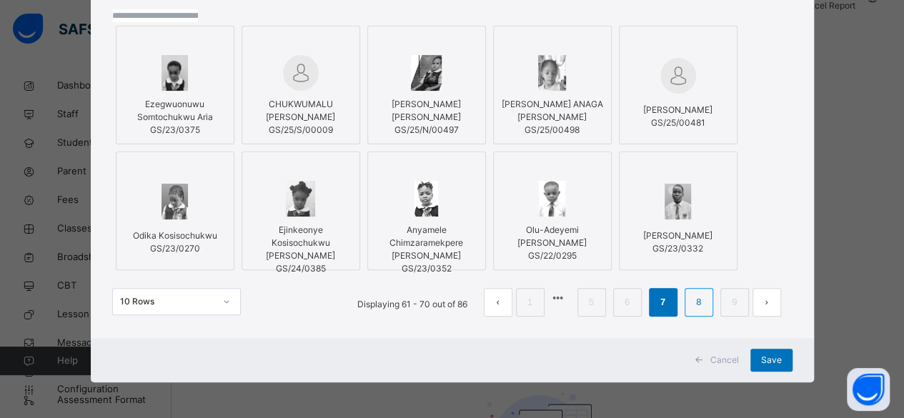
click at [692, 293] on link "8" at bounding box center [699, 302] width 14 height 19
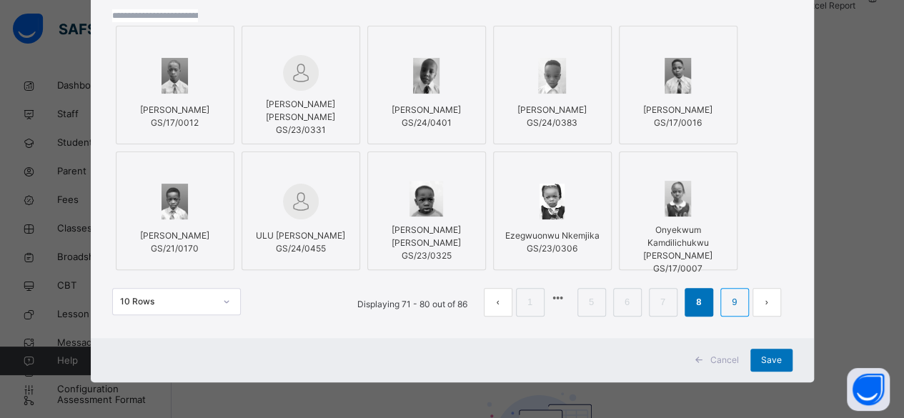
click at [728, 293] on link "9" at bounding box center [735, 302] width 14 height 19
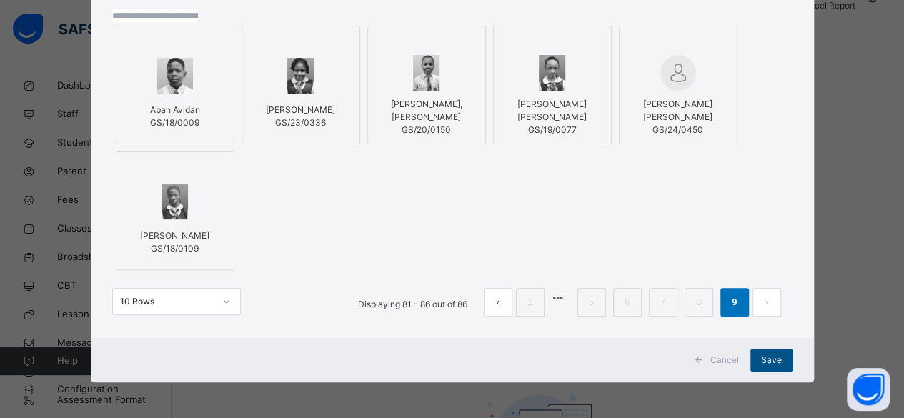
click at [768, 359] on span "Save" at bounding box center [771, 360] width 21 height 13
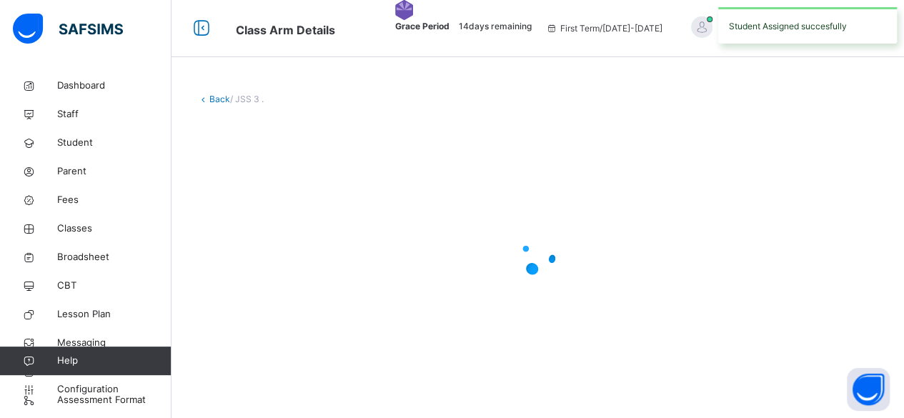
scroll to position [0, 0]
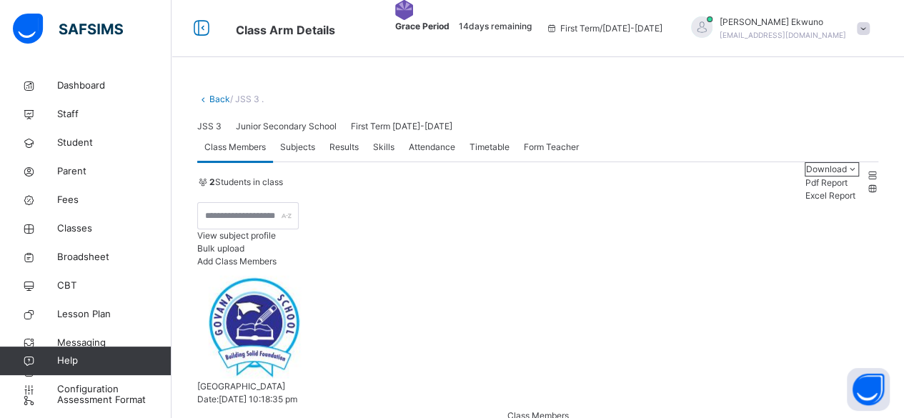
click at [802, 309] on div "2 Students in class Download Pdf Report Excel Report View subject profile Bulk …" at bounding box center [537, 388] width 681 height 452
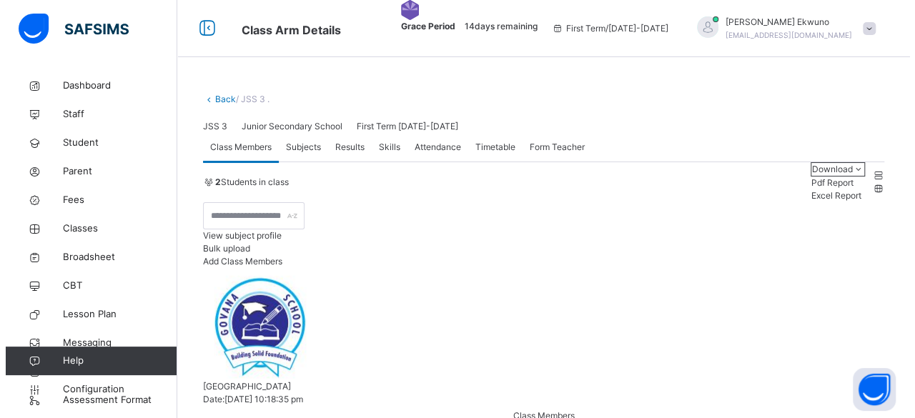
scroll to position [93, 0]
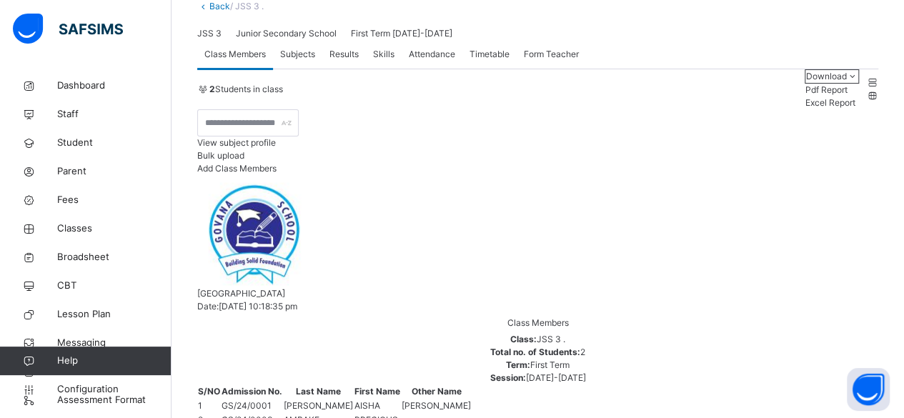
click at [277, 174] on span "Add Class Members" at bounding box center [236, 168] width 79 height 11
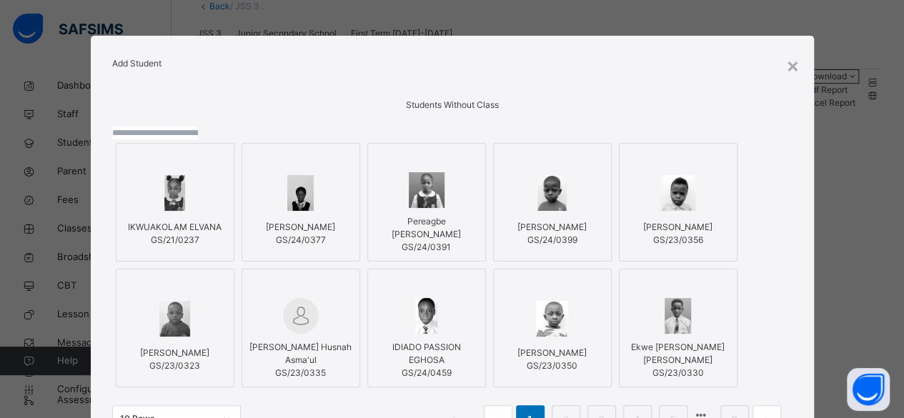
click at [198, 139] on input "text" at bounding box center [155, 133] width 86 height 13
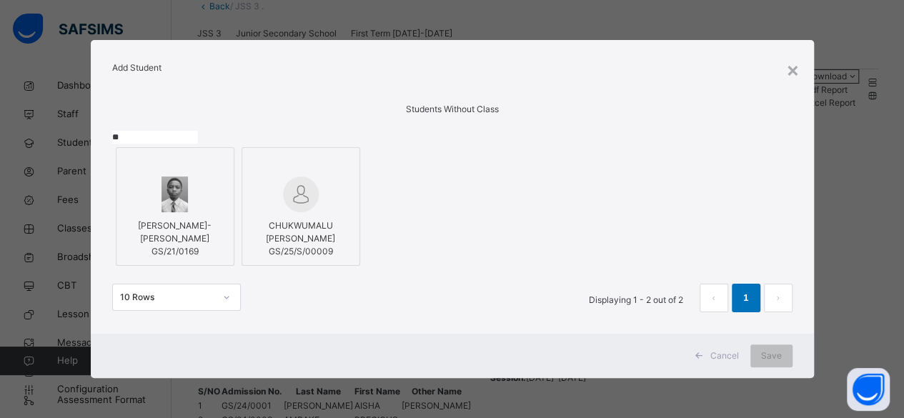
type input "**"
click at [327, 244] on span "CHUKWUMALU [PERSON_NAME]" at bounding box center [300, 232] width 69 height 24
click at [907, 360] on div "× Add Student Students Without Class ** [PERSON_NAME]-[PERSON_NAME] GS/21/0169 …" at bounding box center [457, 209] width 915 height 418
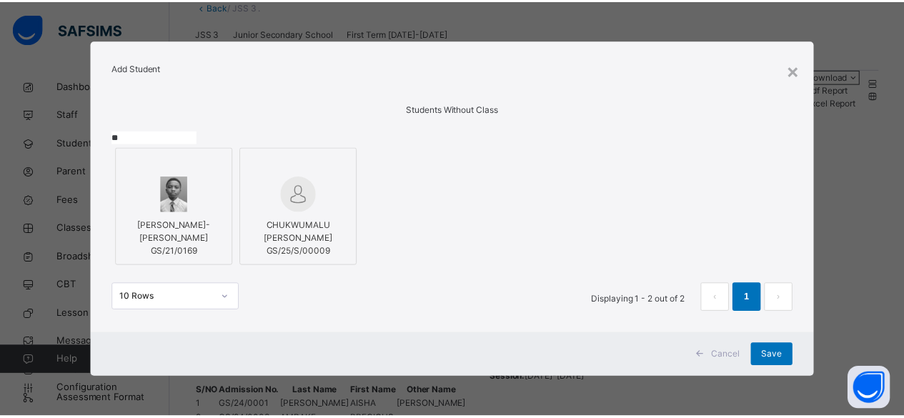
scroll to position [86, 0]
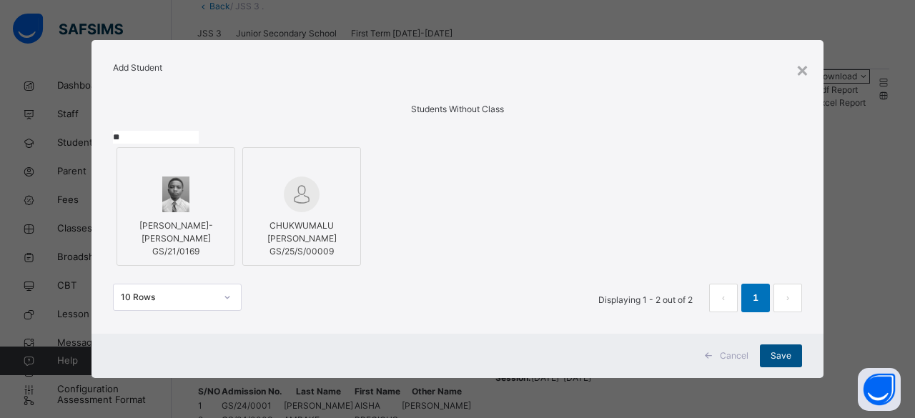
click at [778, 358] on span "Save" at bounding box center [781, 356] width 21 height 13
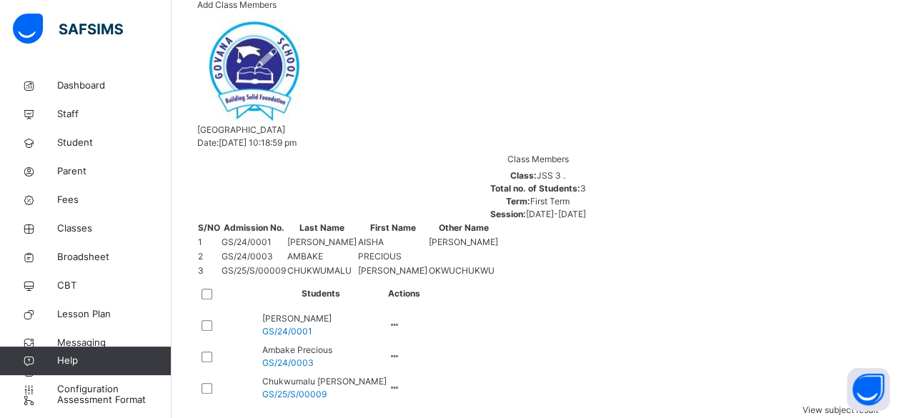
scroll to position [270, 0]
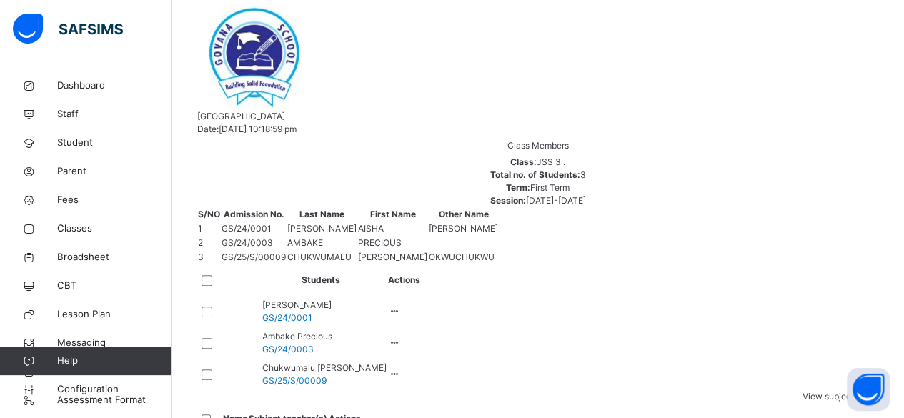
drag, startPoint x: 459, startPoint y: 234, endPoint x: 402, endPoint y: 171, distance: 84.5
click at [387, 264] on th "Students" at bounding box center [320, 279] width 133 height 31
click at [76, 227] on span "Classes" at bounding box center [114, 229] width 114 height 14
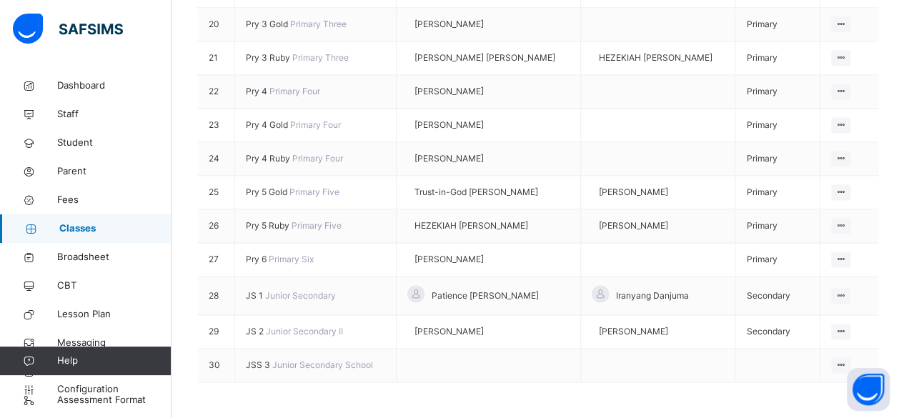
scroll to position [1088, 0]
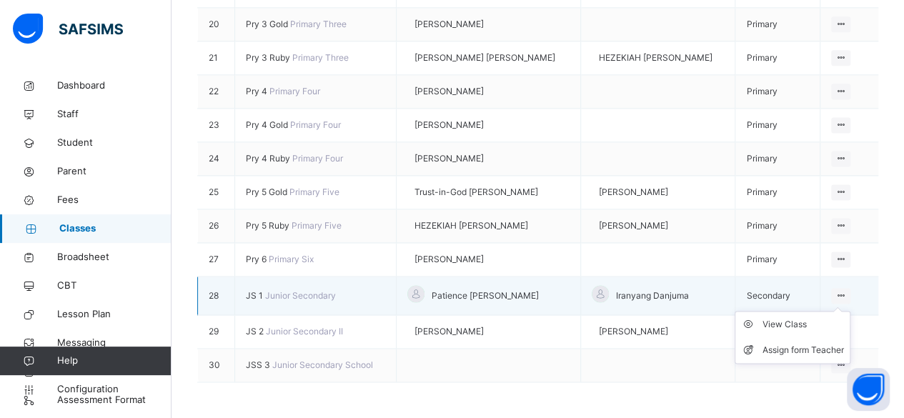
click at [845, 290] on icon at bounding box center [841, 295] width 12 height 11
click at [803, 317] on div "View Class" at bounding box center [803, 324] width 81 height 14
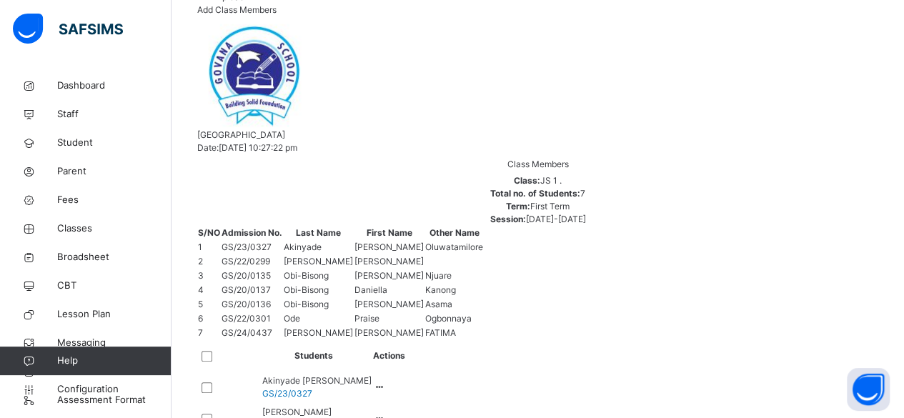
scroll to position [250, 0]
click at [277, 16] on span "Add Class Members" at bounding box center [236, 11] width 79 height 11
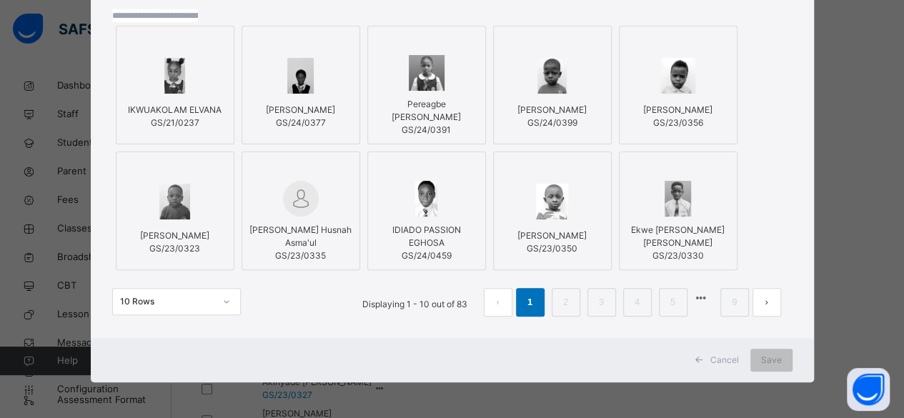
scroll to position [163, 0]
click at [552, 317] on li "2" at bounding box center [566, 302] width 29 height 29
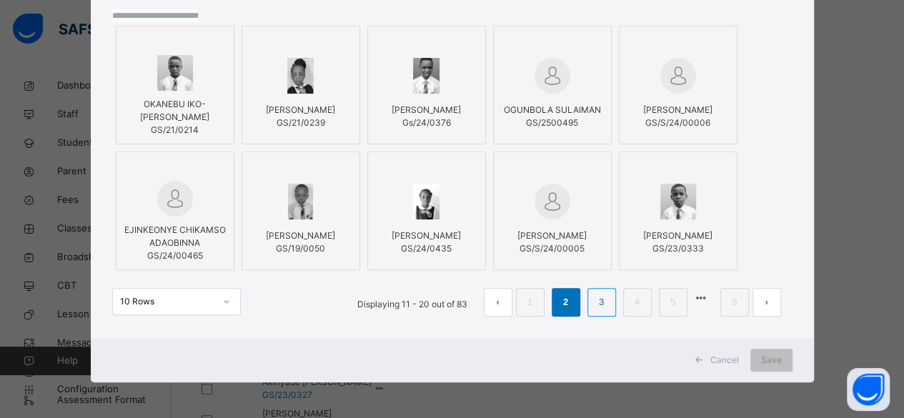
click at [595, 312] on link "3" at bounding box center [602, 302] width 14 height 19
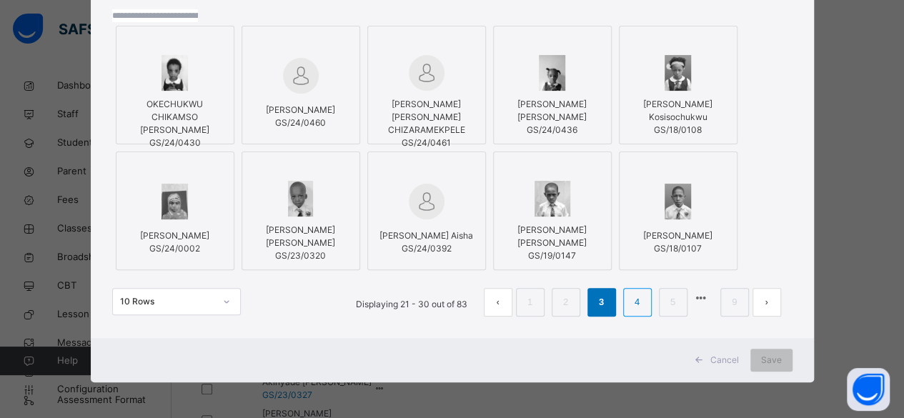
click at [630, 312] on link "4" at bounding box center [637, 302] width 14 height 19
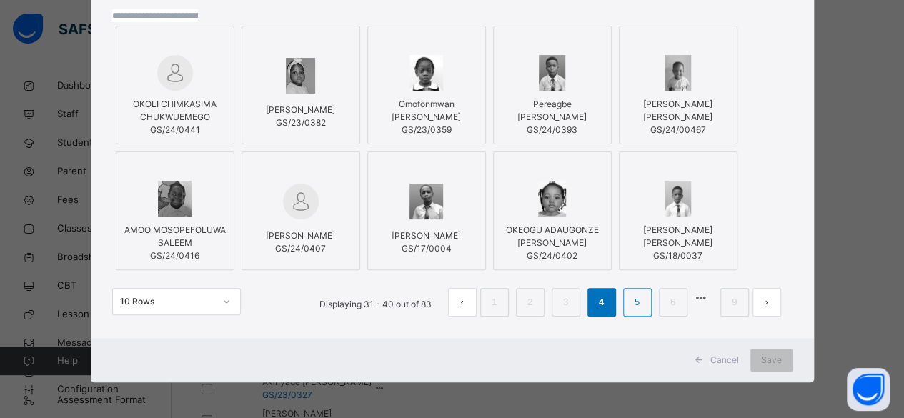
click at [630, 312] on link "5" at bounding box center [637, 302] width 14 height 19
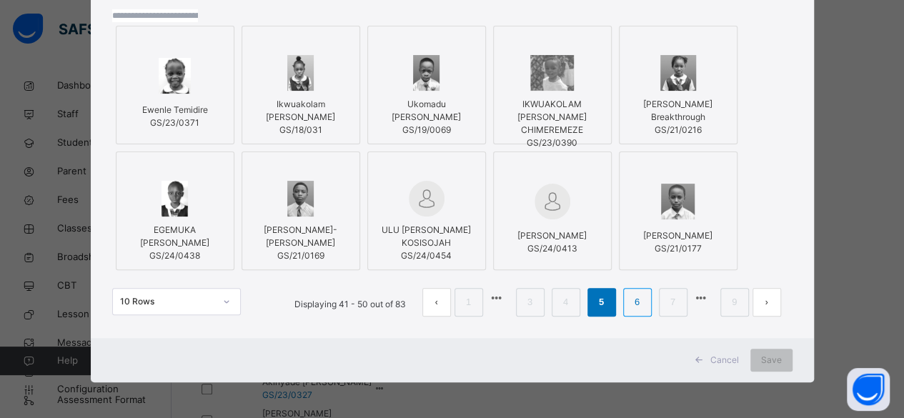
click at [630, 312] on link "6" at bounding box center [637, 302] width 14 height 19
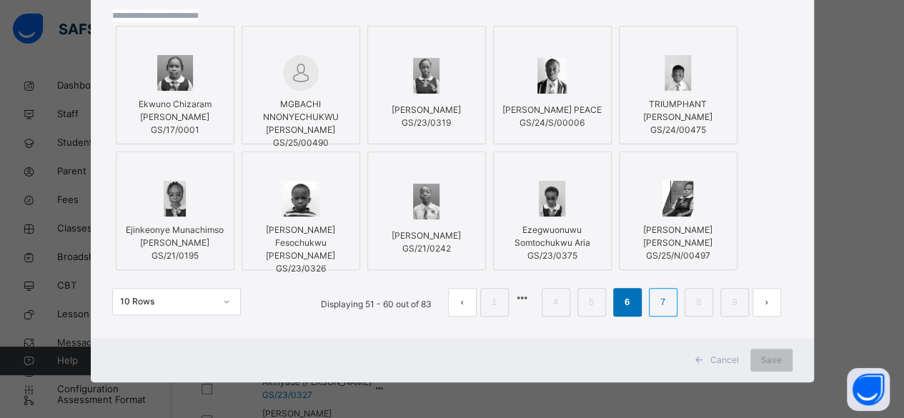
click at [656, 312] on link "7" at bounding box center [663, 302] width 14 height 19
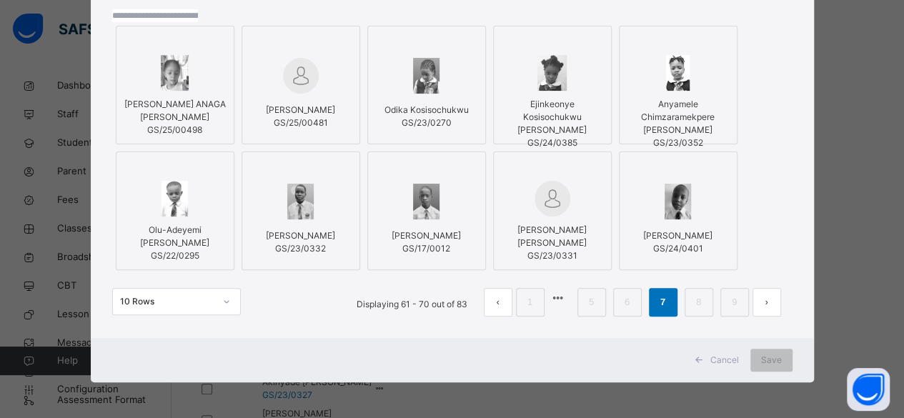
click at [656, 312] on link "7" at bounding box center [663, 302] width 14 height 19
click at [685, 317] on li "8" at bounding box center [699, 302] width 29 height 29
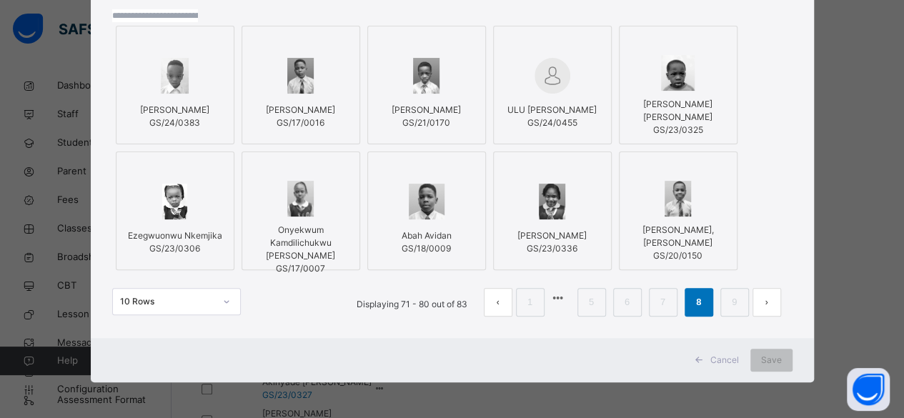
click at [442, 241] on span "Abah Avidan" at bounding box center [427, 235] width 50 height 11
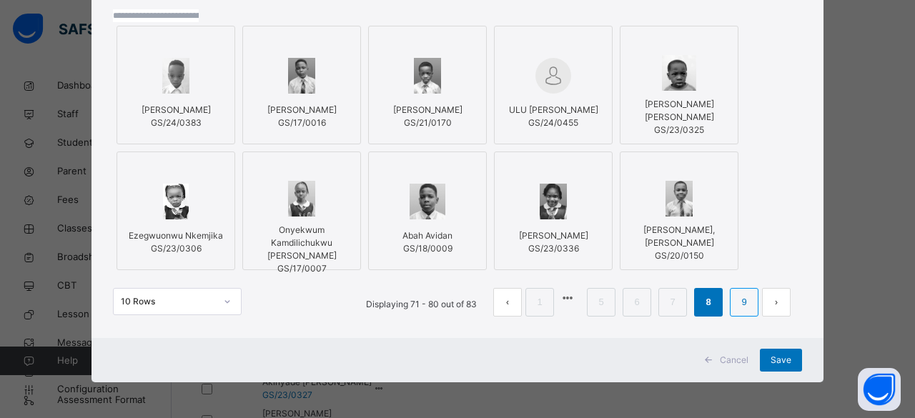
click at [737, 312] on link "9" at bounding box center [744, 302] width 14 height 19
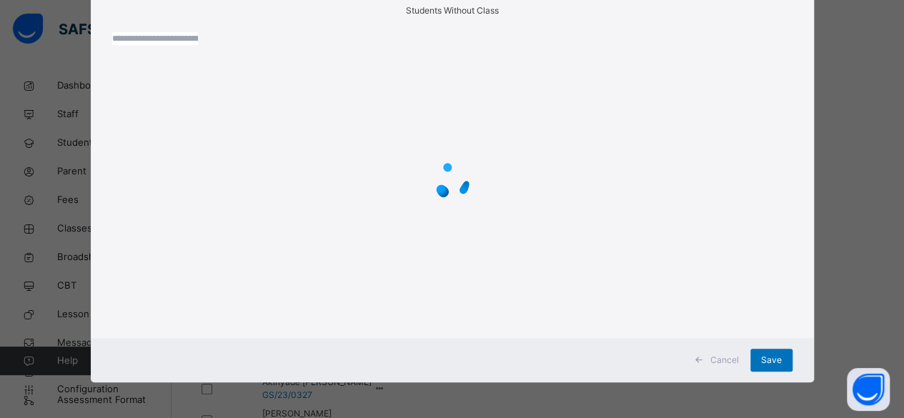
scroll to position [86, 0]
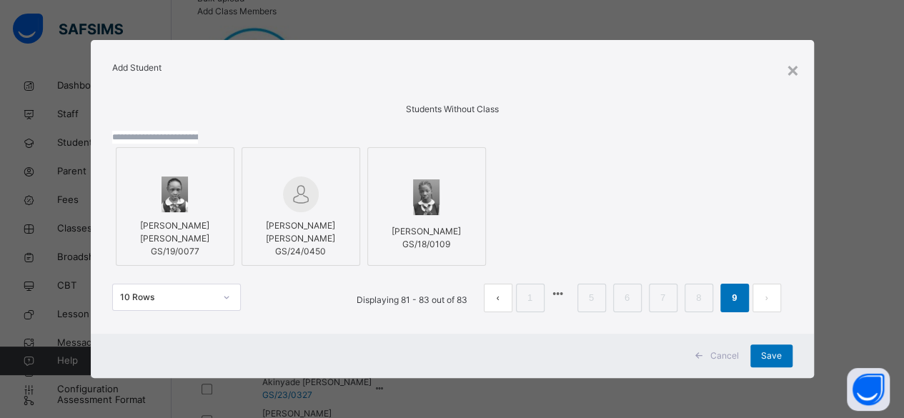
click at [325, 220] on span "[PERSON_NAME] [PERSON_NAME]" at bounding box center [300, 232] width 69 height 24
click at [353, 177] on div at bounding box center [301, 195] width 103 height 36
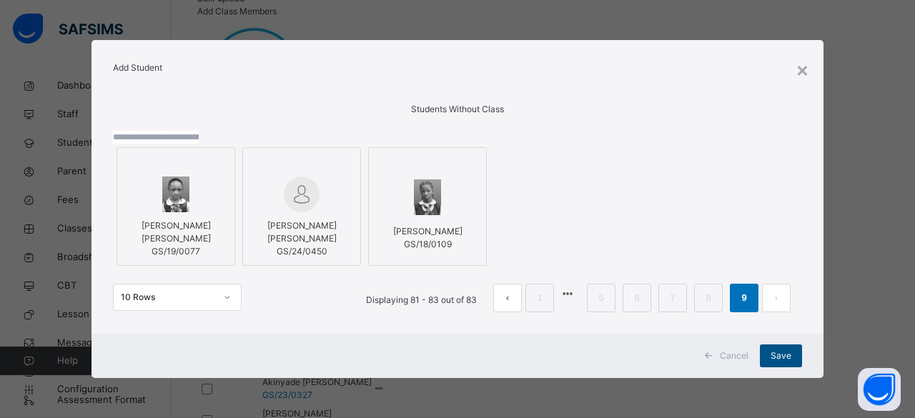
click at [776, 362] on span "Save" at bounding box center [781, 356] width 21 height 13
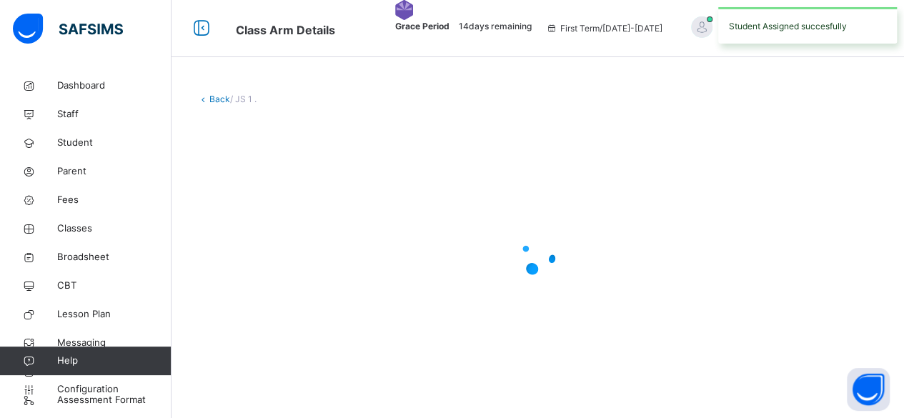
scroll to position [0, 0]
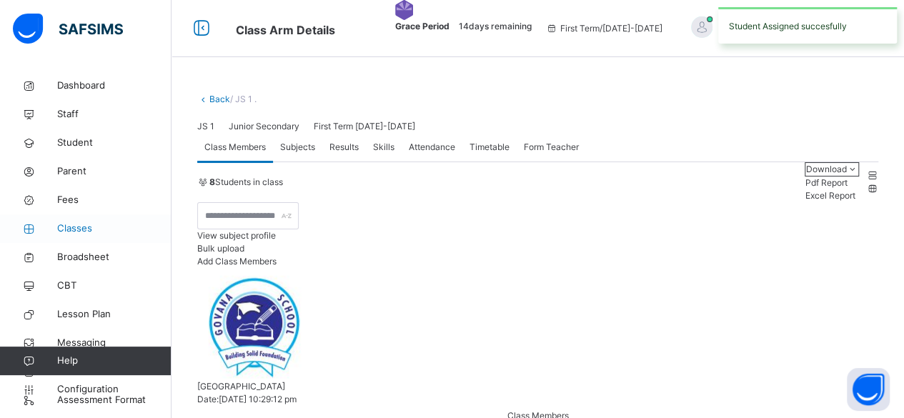
click at [81, 229] on span "Classes" at bounding box center [114, 229] width 114 height 14
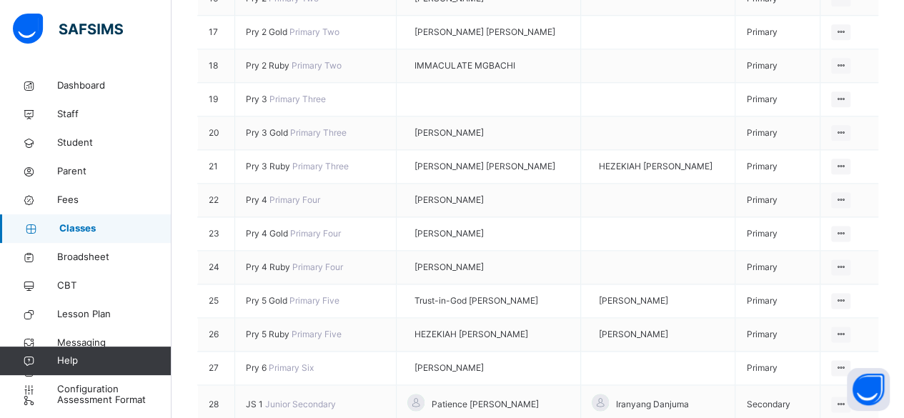
scroll to position [1088, 0]
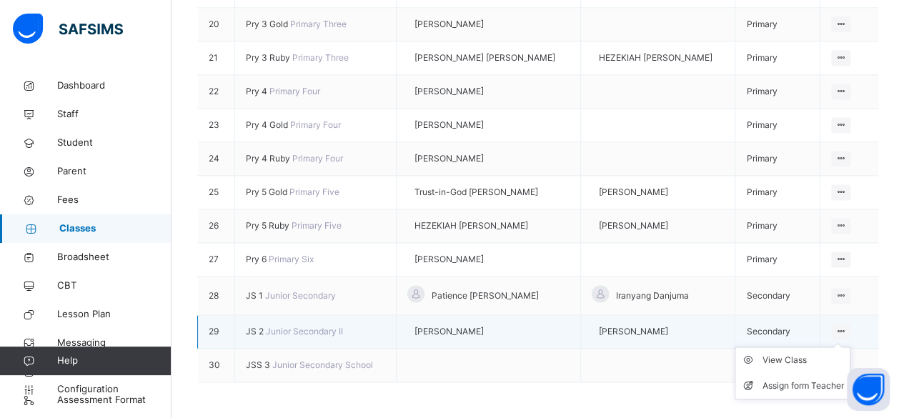
click at [847, 347] on ul "View Class Assign form Teacher" at bounding box center [793, 373] width 116 height 53
click at [815, 353] on div "View Class" at bounding box center [803, 360] width 81 height 14
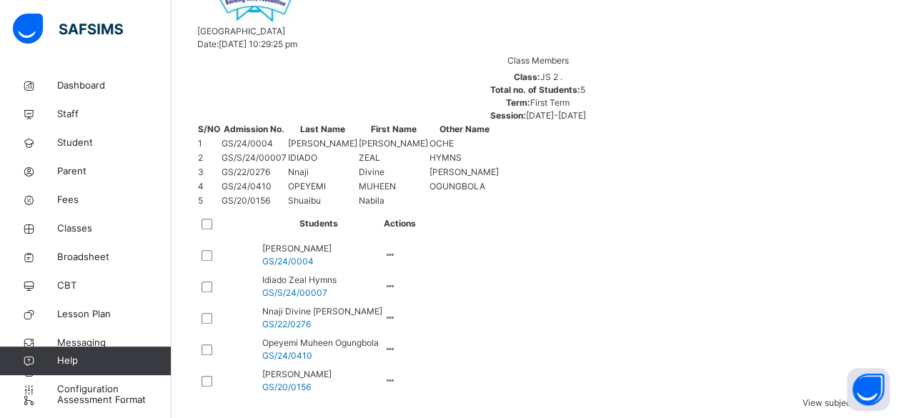
scroll to position [365, 0]
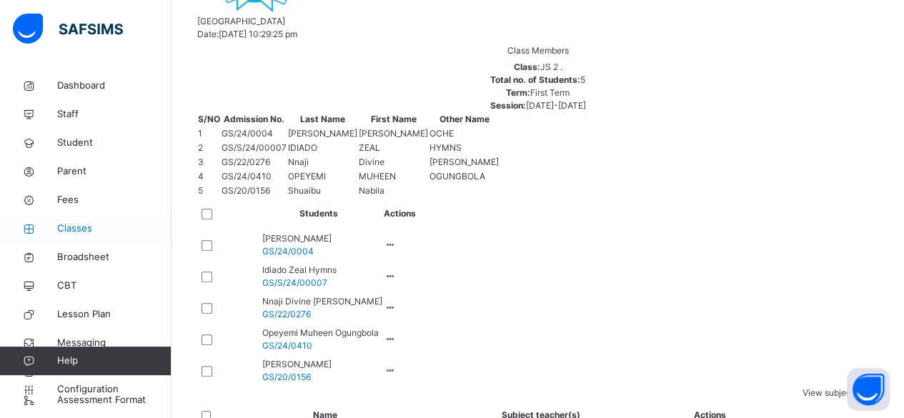
click at [86, 229] on span "Classes" at bounding box center [114, 229] width 114 height 14
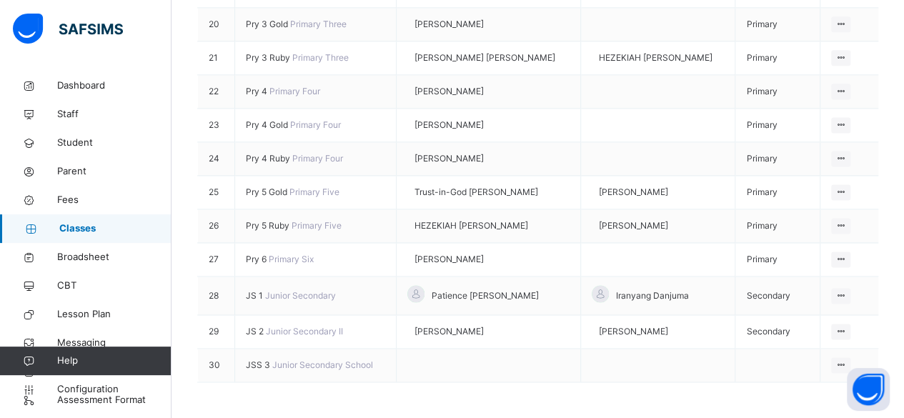
scroll to position [1088, 0]
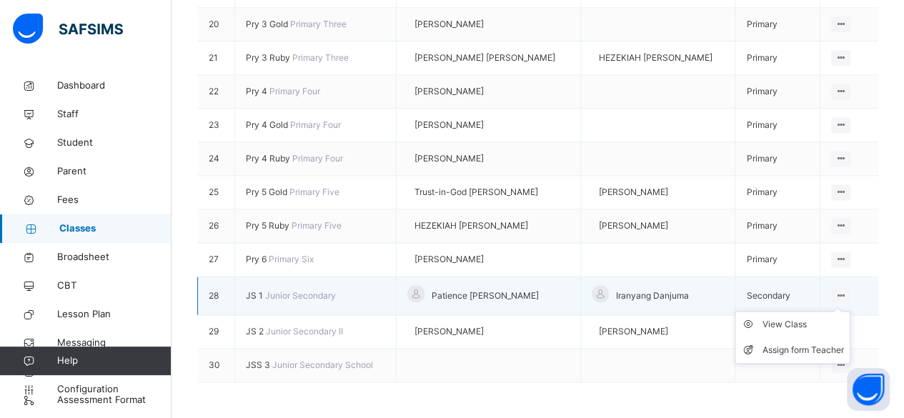
click at [849, 311] on ul "View Class Assign form Teacher" at bounding box center [793, 337] width 116 height 53
click at [821, 317] on div "View Class" at bounding box center [803, 324] width 81 height 14
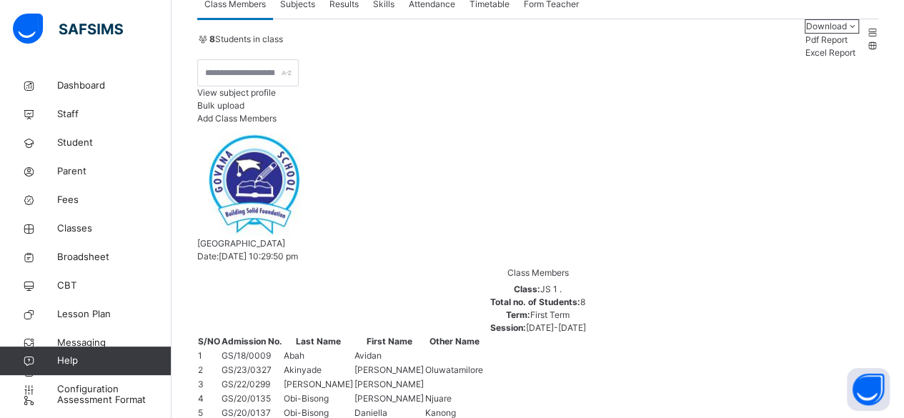
scroll to position [144, 0]
click at [277, 122] on span "Add Class Members" at bounding box center [236, 117] width 79 height 11
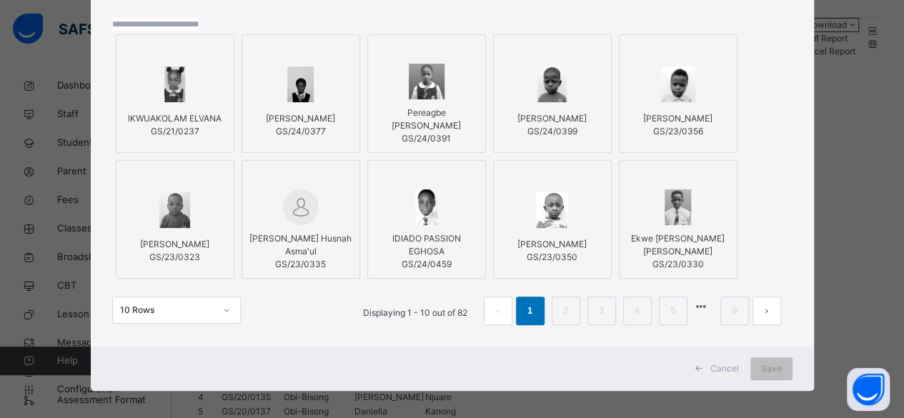
scroll to position [119, 0]
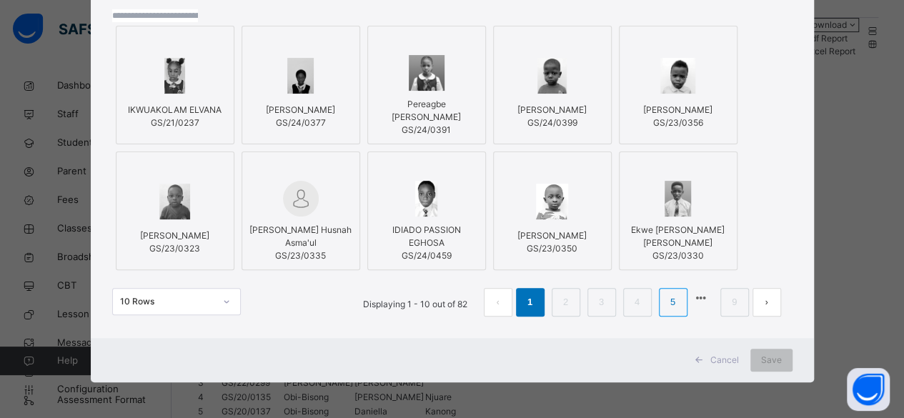
click at [666, 312] on link "5" at bounding box center [673, 302] width 14 height 19
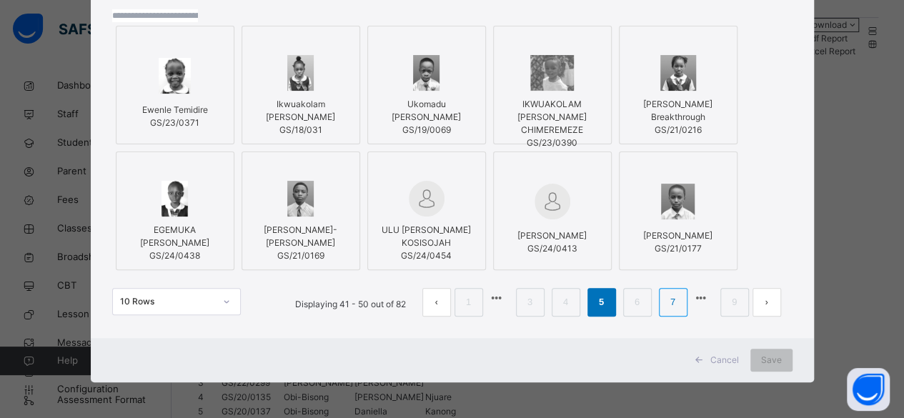
click at [666, 312] on link "7" at bounding box center [673, 302] width 14 height 19
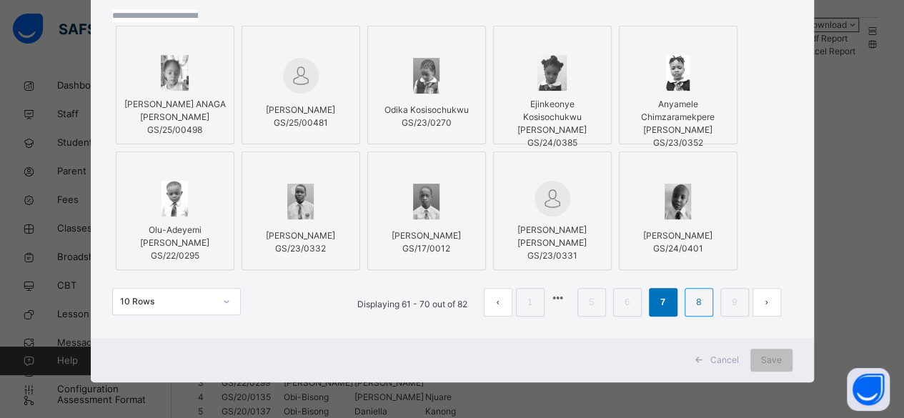
click at [692, 312] on link "8" at bounding box center [699, 302] width 14 height 19
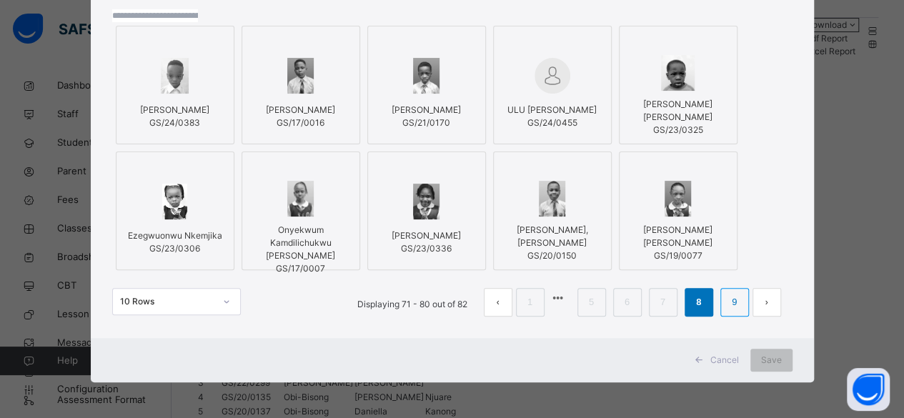
click at [728, 312] on link "9" at bounding box center [735, 302] width 14 height 19
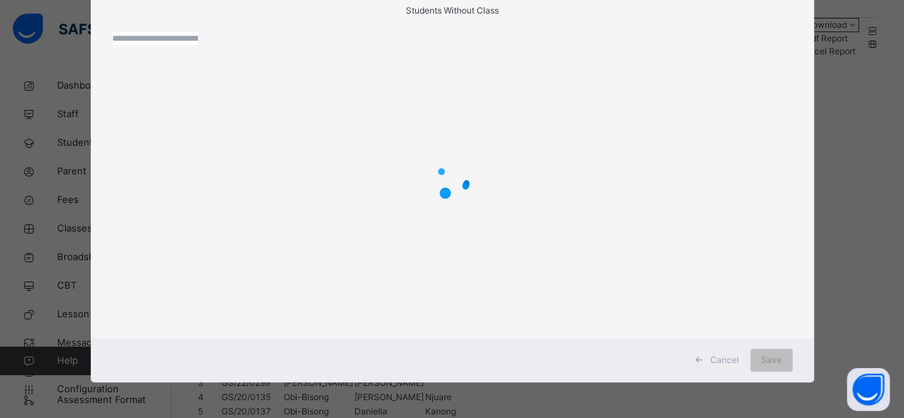
scroll to position [86, 0]
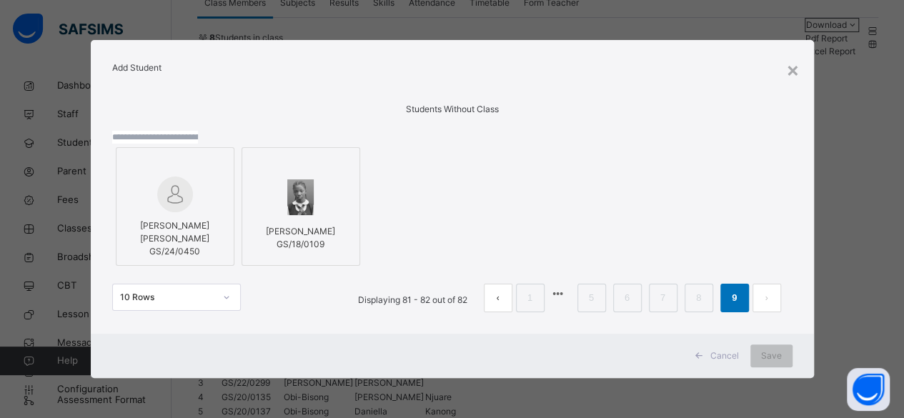
click at [179, 220] on span "[PERSON_NAME] [PERSON_NAME]" at bounding box center [174, 232] width 69 height 24
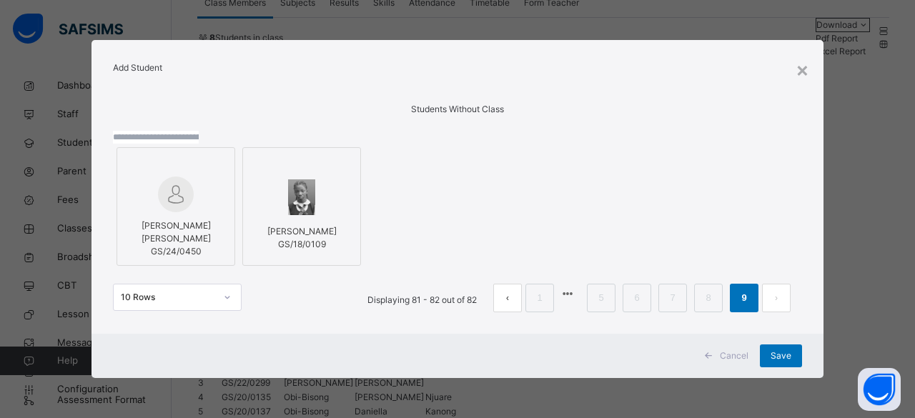
click at [705, 362] on icon at bounding box center [708, 355] width 11 height 11
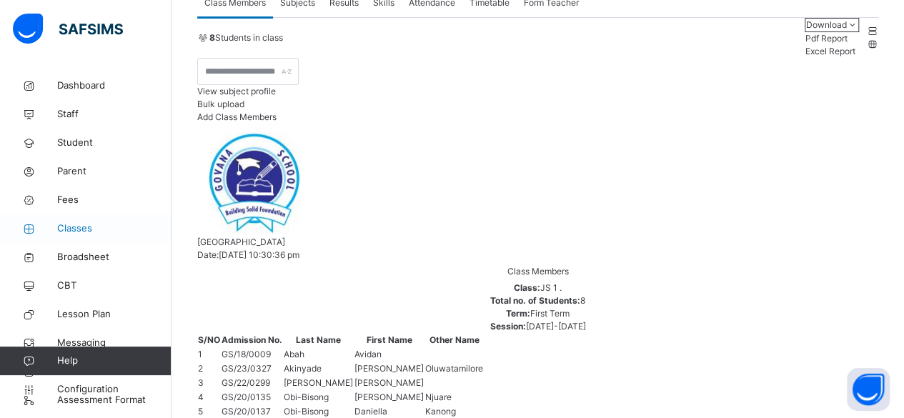
click at [79, 228] on span "Classes" at bounding box center [114, 229] width 114 height 14
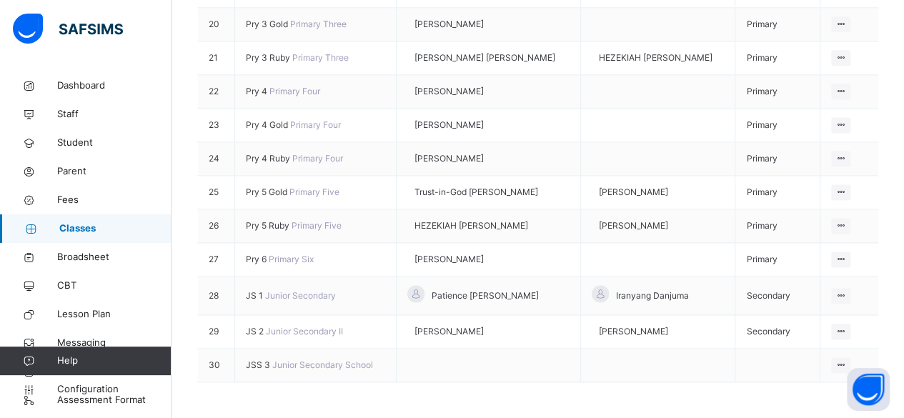
scroll to position [1088, 0]
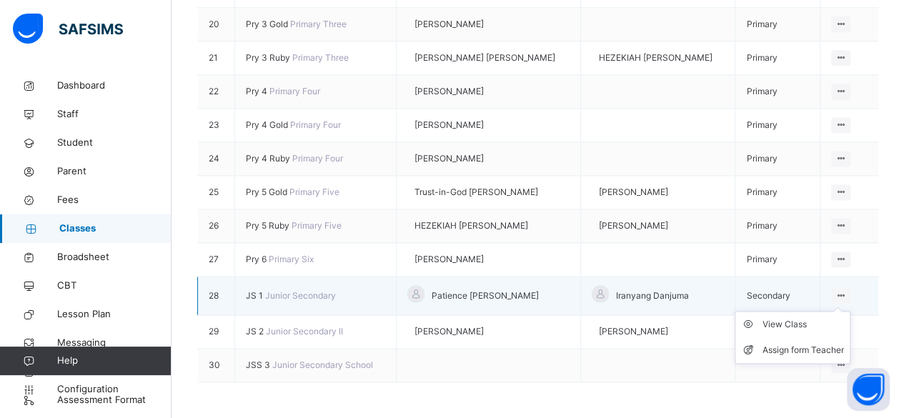
click at [847, 311] on ul "View Class Assign form Teacher" at bounding box center [793, 337] width 116 height 53
click at [813, 317] on div "View Class" at bounding box center [803, 324] width 81 height 14
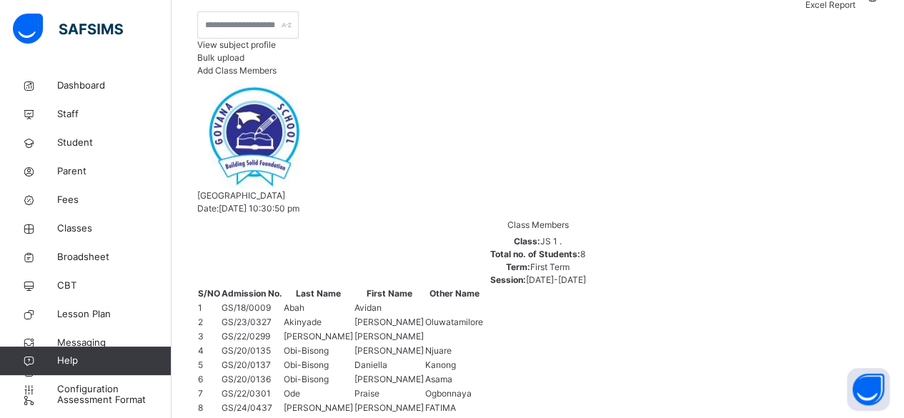
scroll to position [192, 0]
click at [277, 75] on span "Add Class Members" at bounding box center [236, 69] width 79 height 11
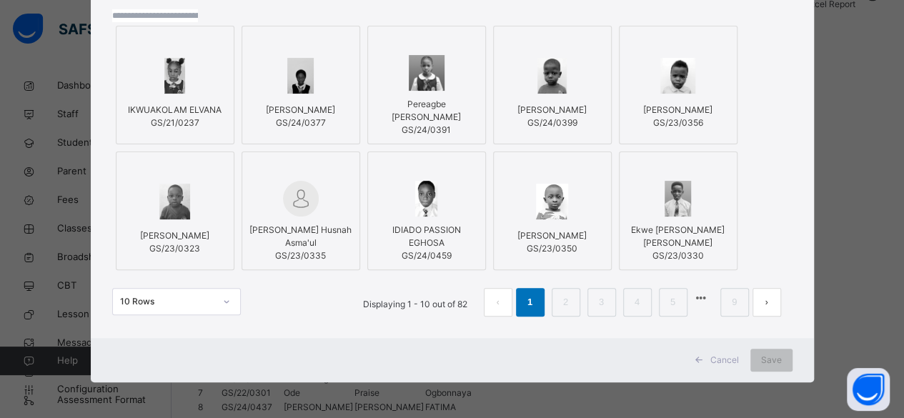
scroll to position [219, 0]
click at [728, 293] on link "9" at bounding box center [735, 302] width 14 height 19
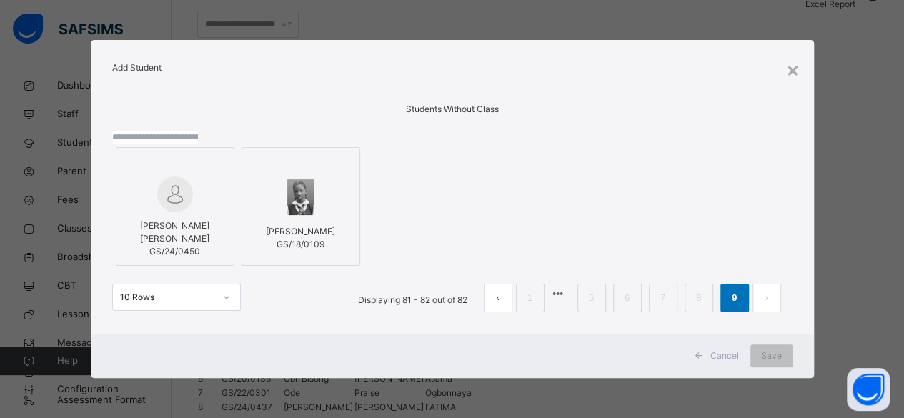
scroll to position [86, 0]
click at [169, 177] on img at bounding box center [175, 195] width 36 height 36
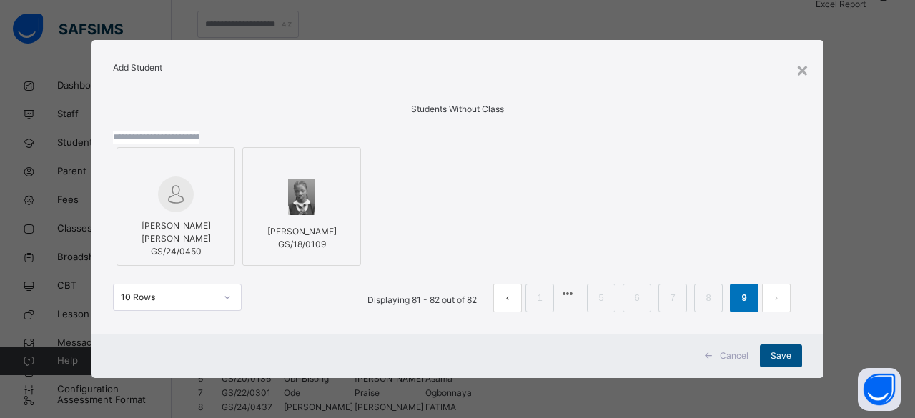
click at [781, 358] on span "Save" at bounding box center [781, 356] width 21 height 13
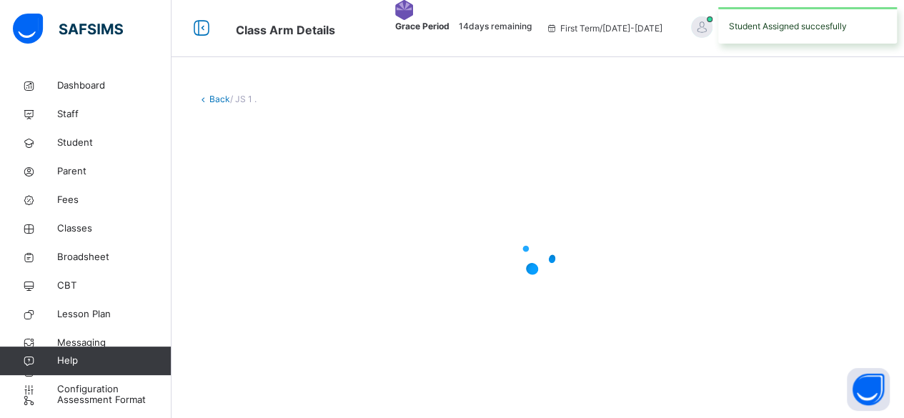
scroll to position [0, 0]
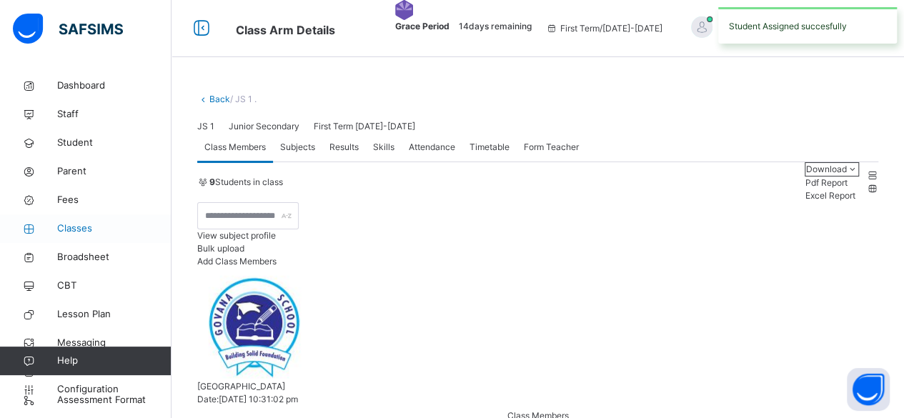
click at [94, 226] on span "Classes" at bounding box center [114, 229] width 114 height 14
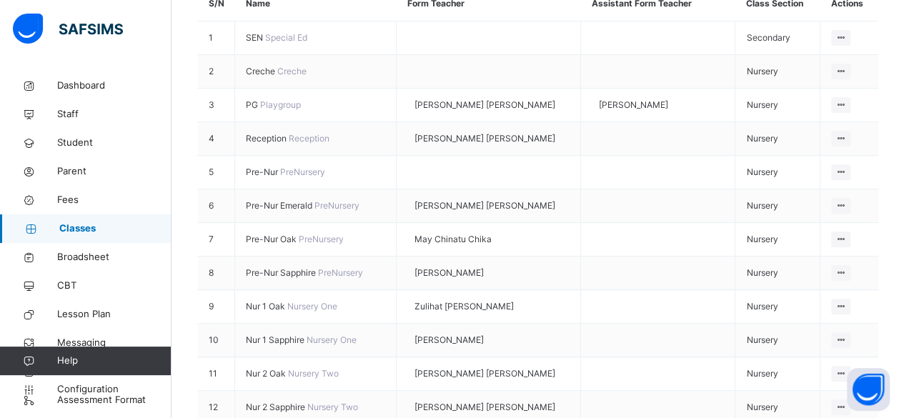
scroll to position [303, 0]
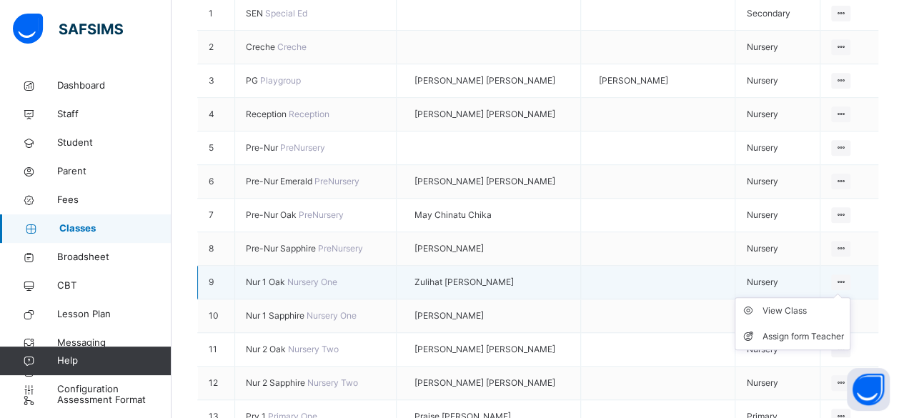
click at [846, 297] on ul "View Class Assign form Teacher" at bounding box center [793, 323] width 116 height 53
click at [812, 304] on div "View Class" at bounding box center [803, 311] width 81 height 14
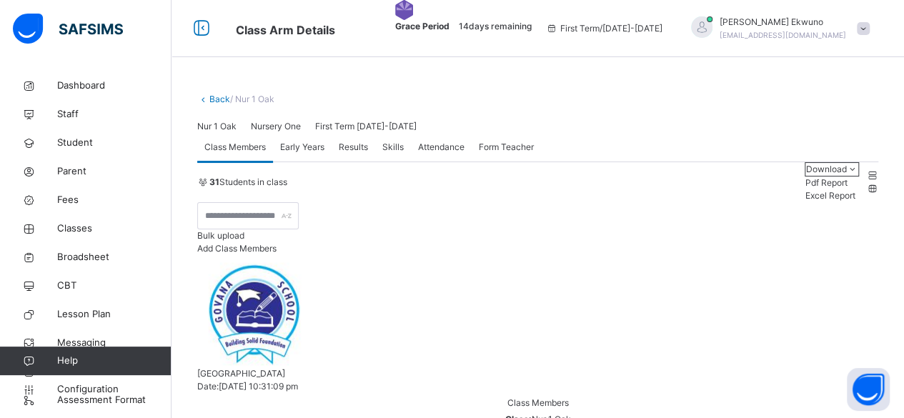
click at [277, 243] on span "Add Class Members" at bounding box center [236, 248] width 79 height 11
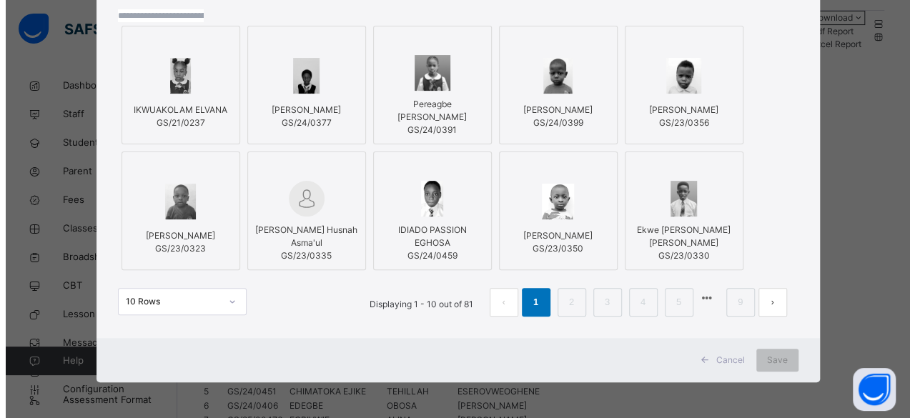
scroll to position [142, 0]
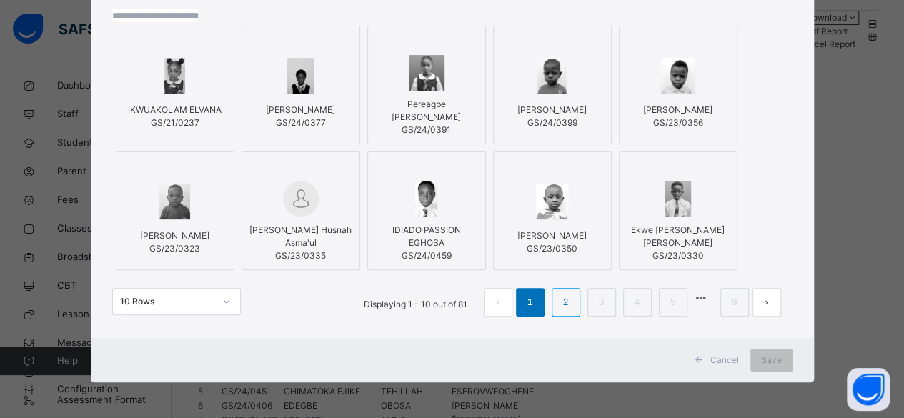
click at [559, 312] on link "2" at bounding box center [566, 302] width 14 height 19
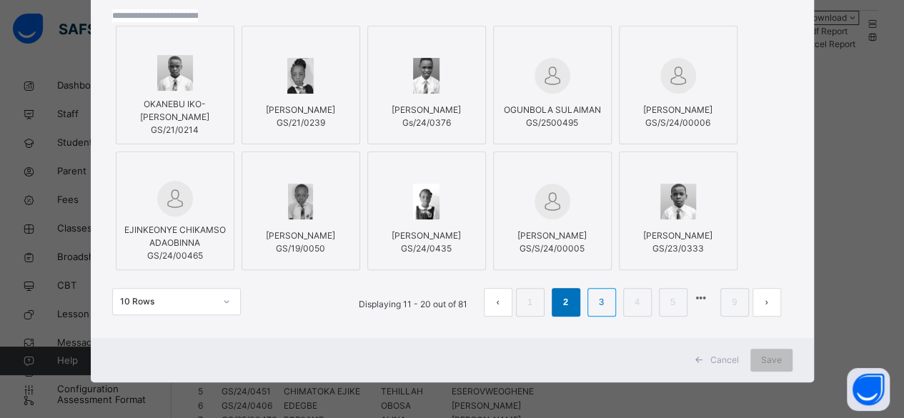
click at [595, 312] on link "3" at bounding box center [602, 302] width 14 height 19
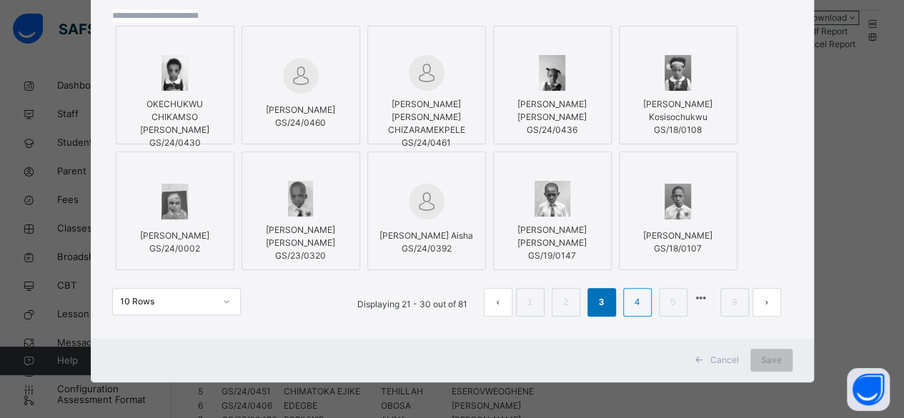
click at [630, 312] on link "4" at bounding box center [637, 302] width 14 height 19
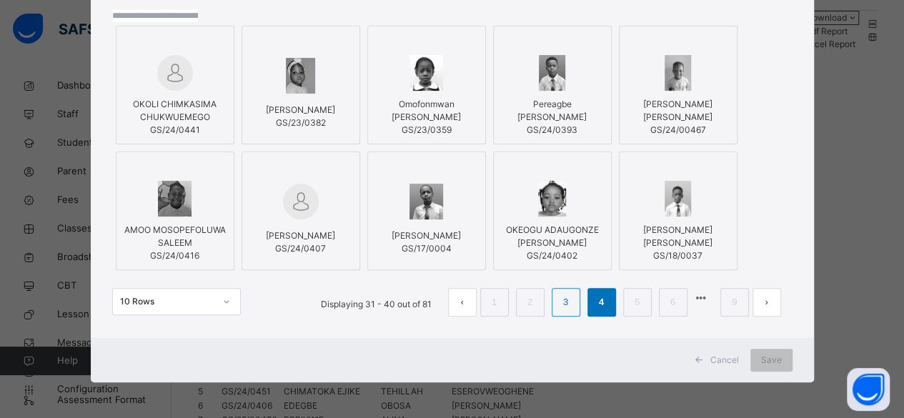
click at [559, 312] on link "3" at bounding box center [566, 302] width 14 height 19
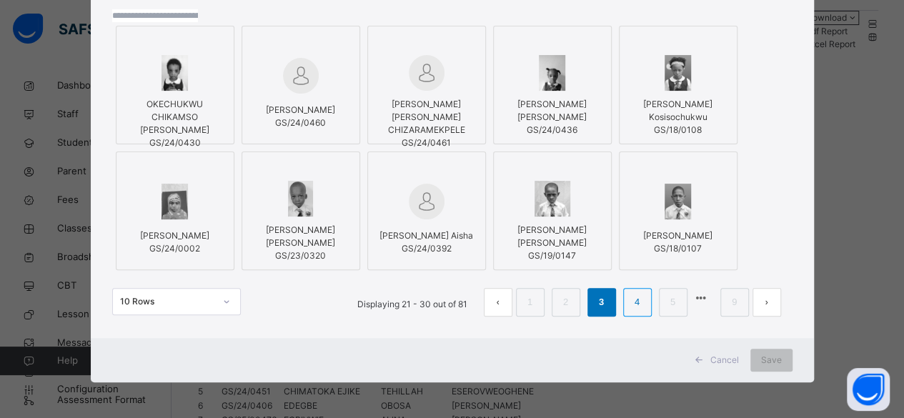
click at [630, 312] on link "4" at bounding box center [637, 302] width 14 height 19
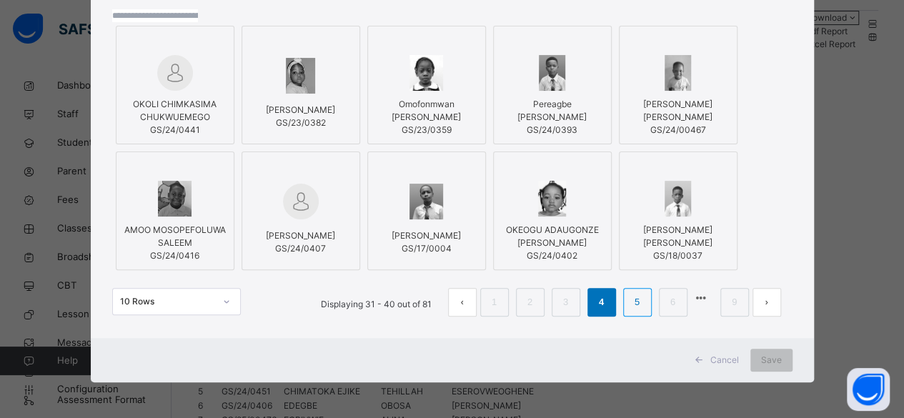
click at [630, 312] on link "5" at bounding box center [637, 302] width 14 height 19
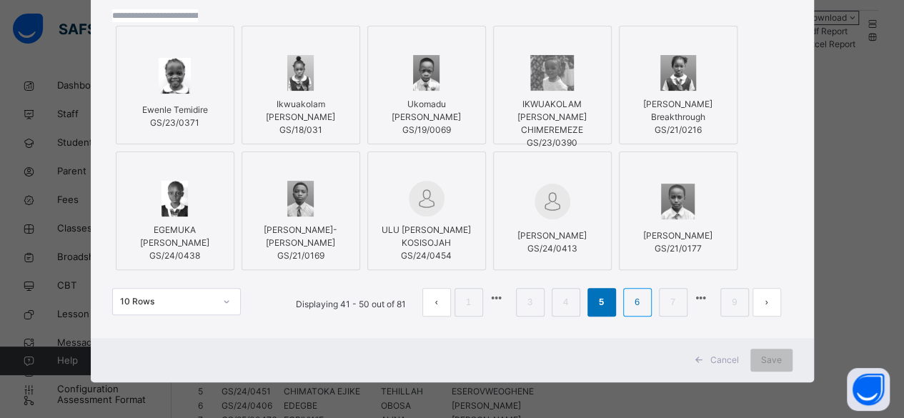
click at [630, 312] on link "6" at bounding box center [637, 302] width 14 height 19
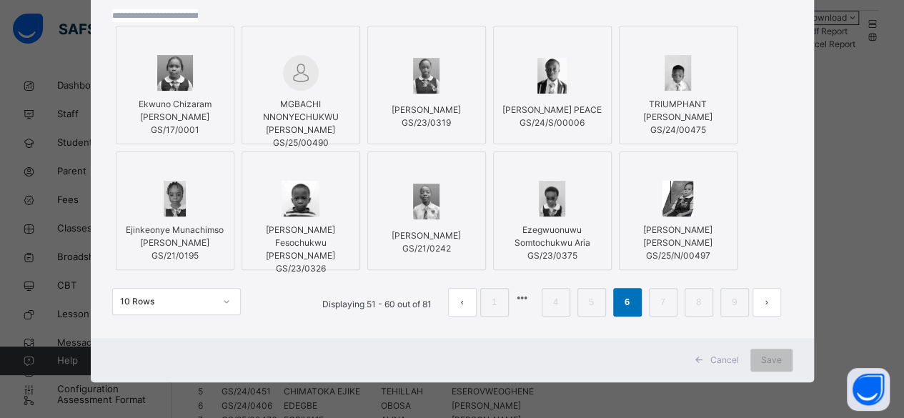
click at [692, 91] on img at bounding box center [678, 73] width 27 height 36
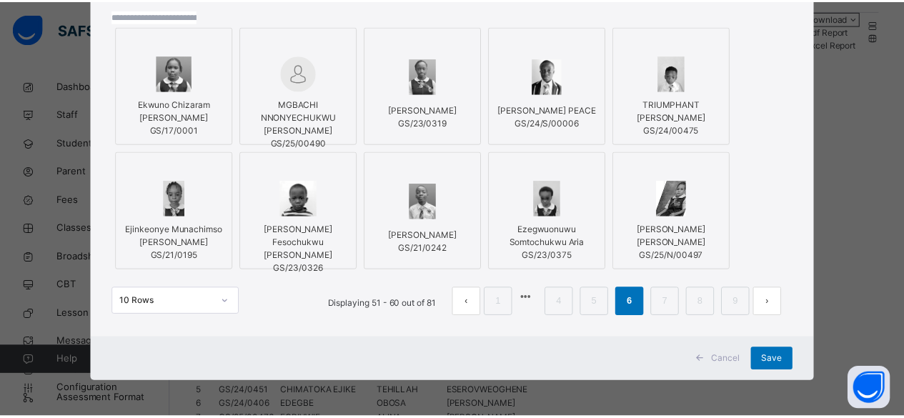
scroll to position [219, 0]
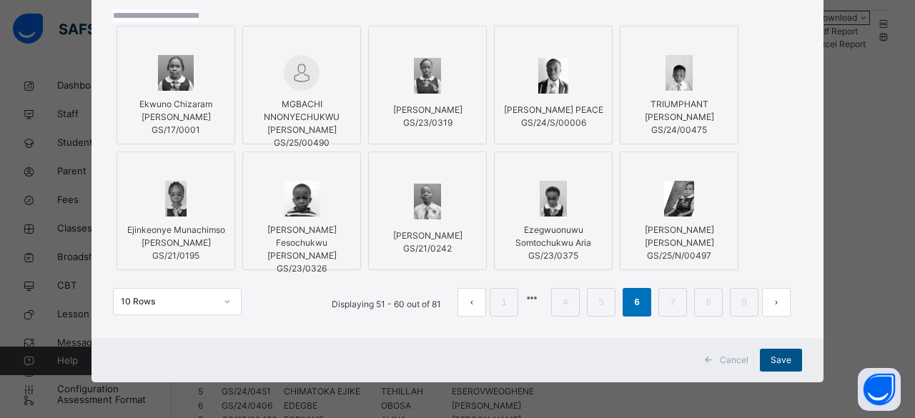
click at [779, 363] on span "Save" at bounding box center [781, 360] width 21 height 13
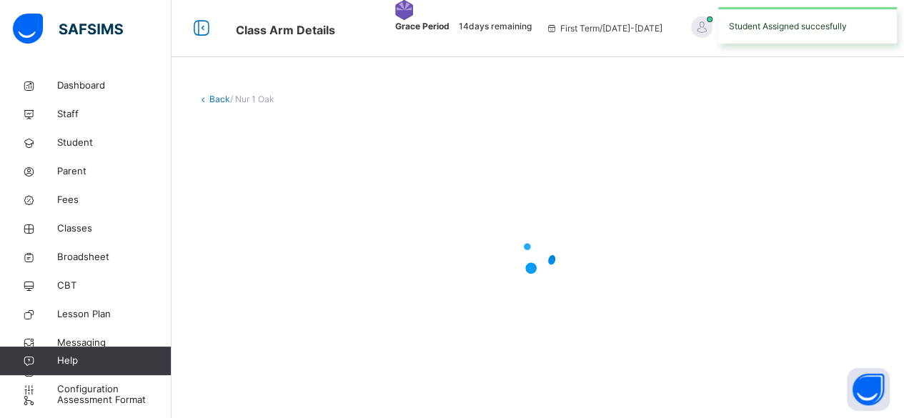
scroll to position [0, 0]
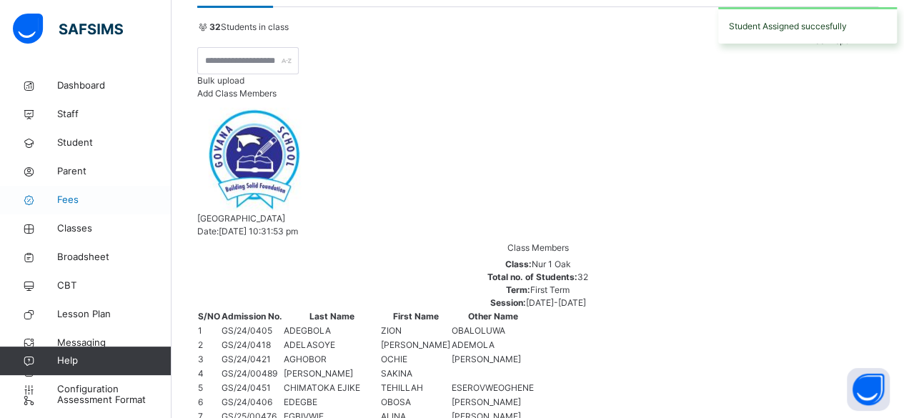
click at [65, 202] on span "Fees" at bounding box center [114, 200] width 114 height 14
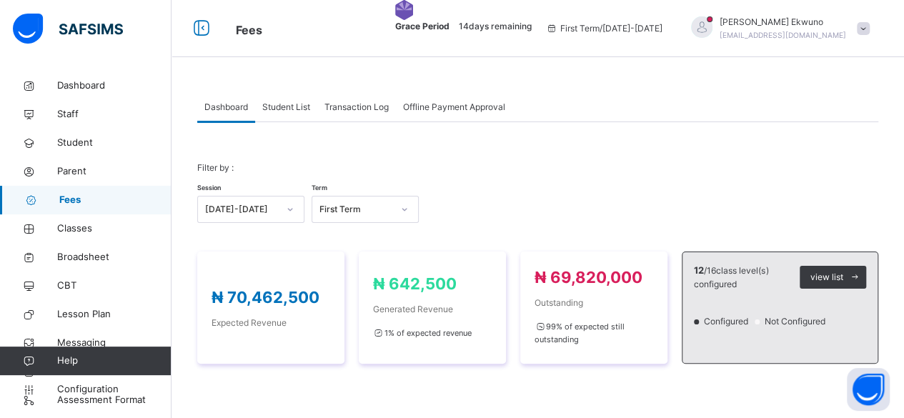
click at [270, 104] on span "Student List" at bounding box center [286, 107] width 48 height 13
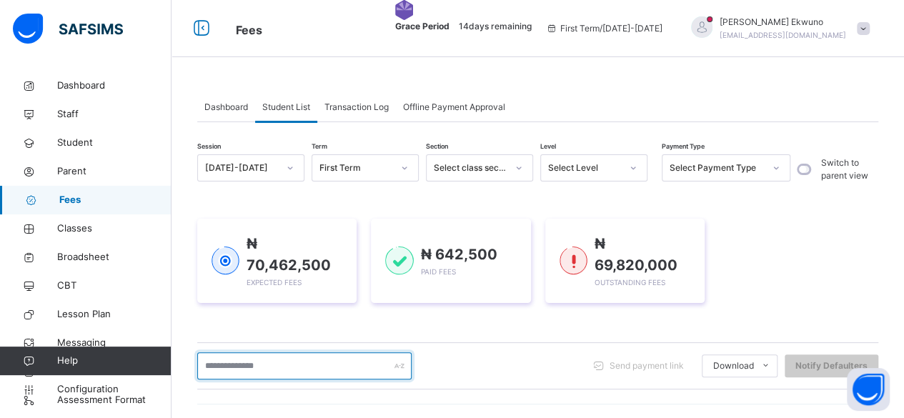
click at [222, 358] on input "text" at bounding box center [304, 365] width 214 height 27
type input "*****"
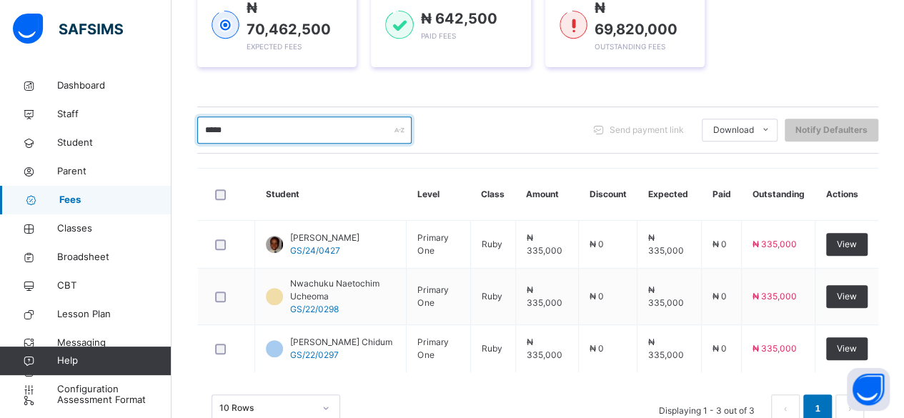
scroll to position [239, 0]
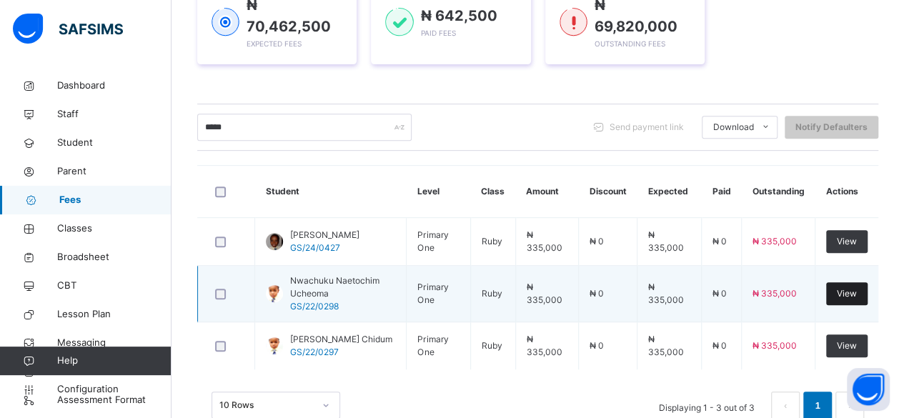
click at [853, 287] on span "View" at bounding box center [847, 293] width 20 height 13
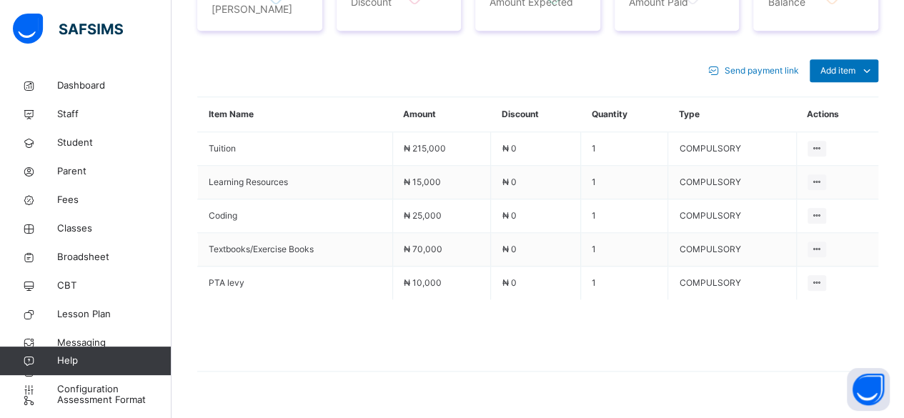
scroll to position [605, 0]
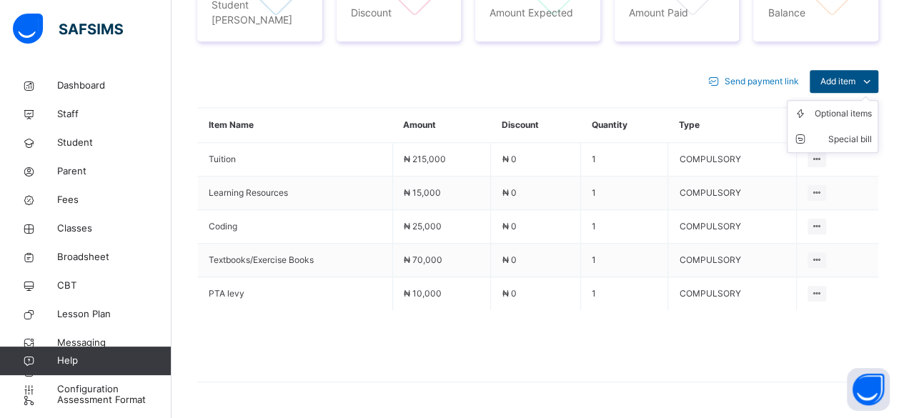
click at [856, 75] on span "Add item" at bounding box center [838, 81] width 35 height 13
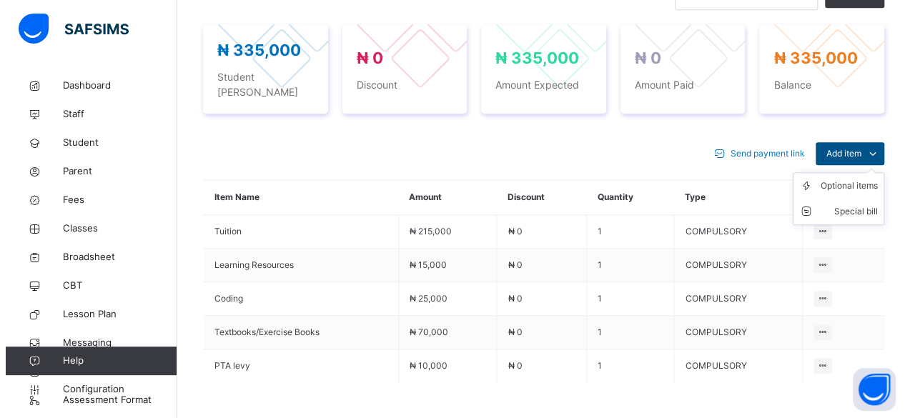
scroll to position [506, 0]
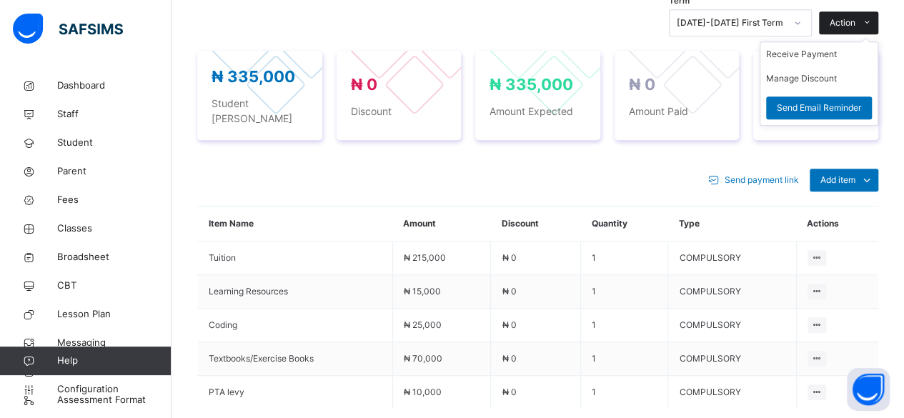
click at [865, 26] on div "Action" at bounding box center [848, 22] width 59 height 23
click at [825, 85] on button "Manage Discount" at bounding box center [801, 78] width 71 height 13
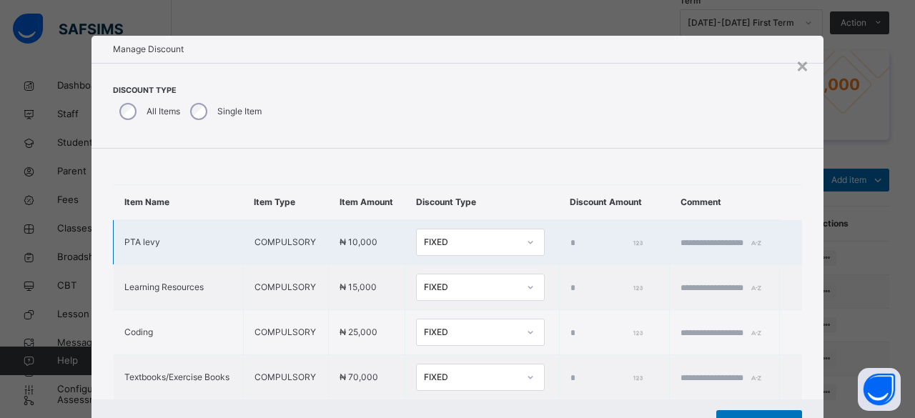
click at [570, 249] on input "*" at bounding box center [605, 243] width 71 height 13
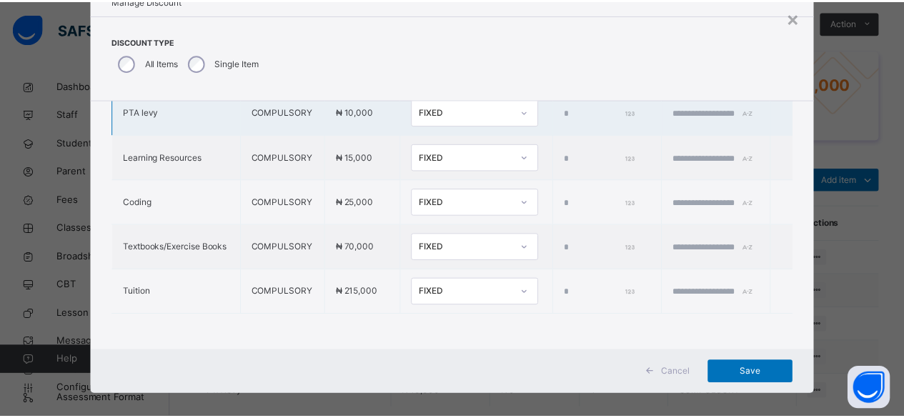
scroll to position [61, 0]
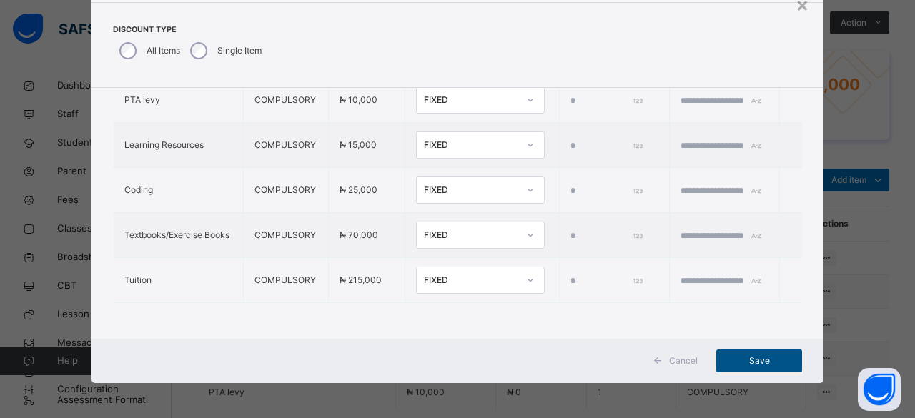
type input "*****"
click at [753, 359] on span "Save" at bounding box center [759, 361] width 64 height 13
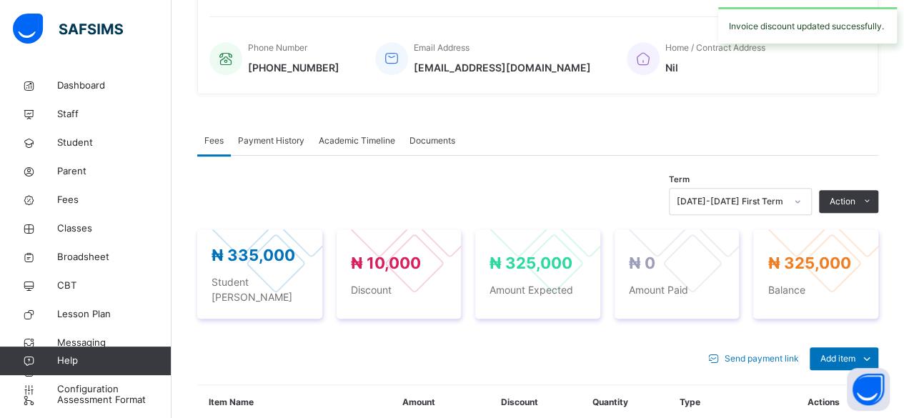
scroll to position [325, 0]
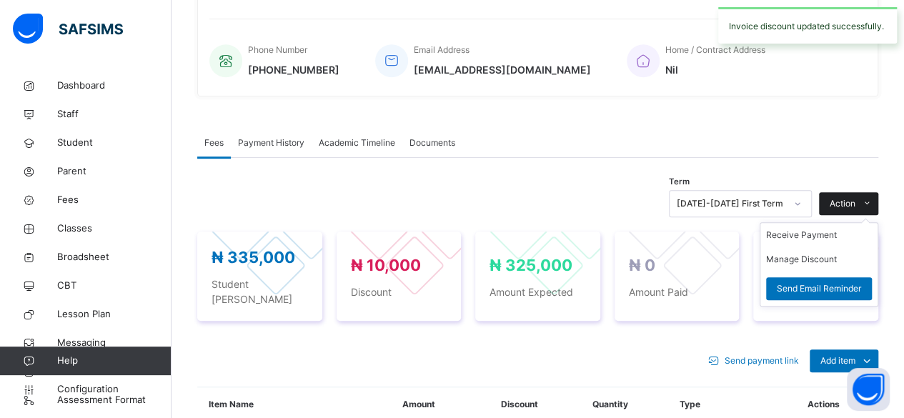
click at [856, 210] on span "Action" at bounding box center [843, 203] width 26 height 13
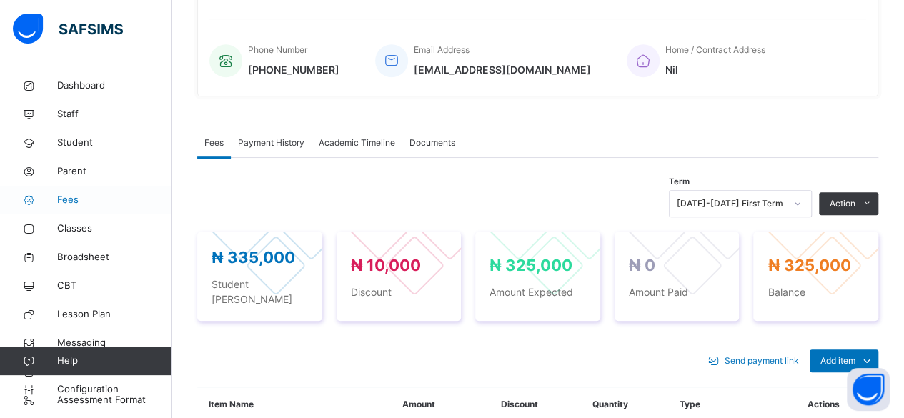
click at [76, 201] on span "Fees" at bounding box center [114, 200] width 114 height 14
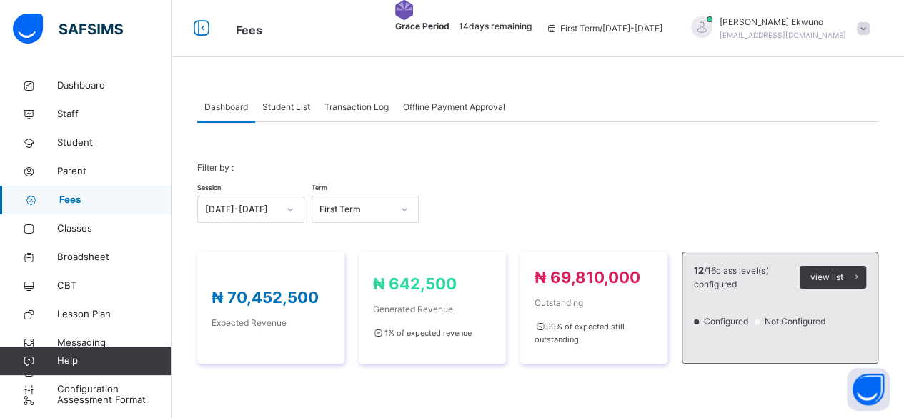
click at [282, 110] on span "Student List" at bounding box center [286, 107] width 48 height 13
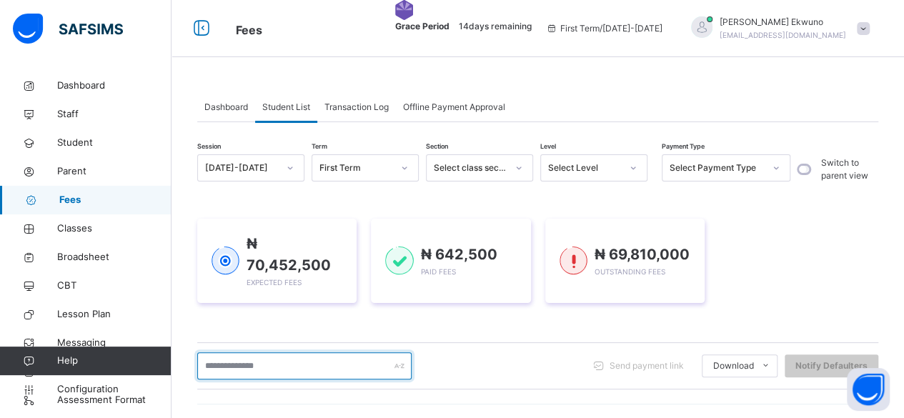
click at [266, 355] on input "text" at bounding box center [304, 365] width 214 height 27
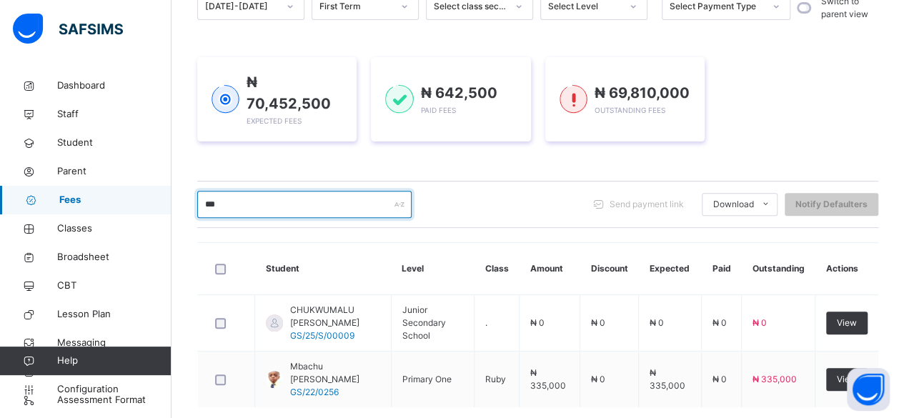
scroll to position [209, 0]
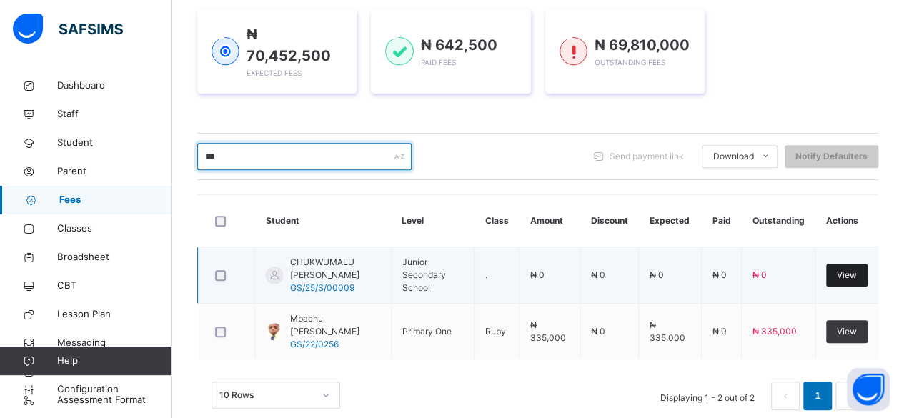
type input "***"
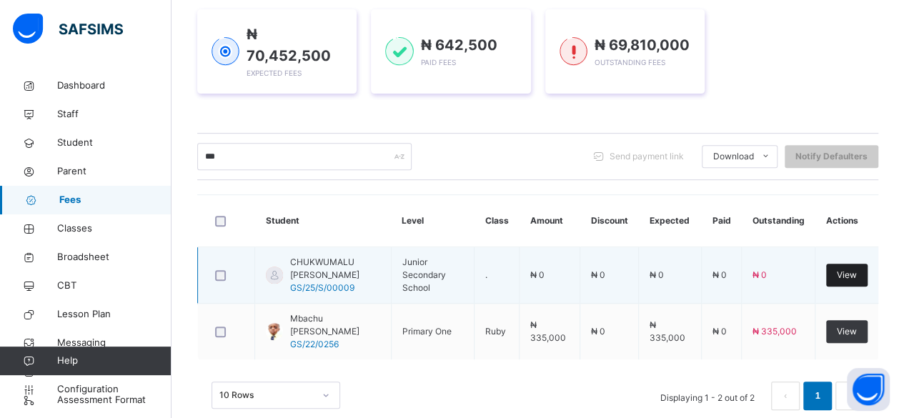
click at [868, 269] on div "View" at bounding box center [846, 275] width 41 height 23
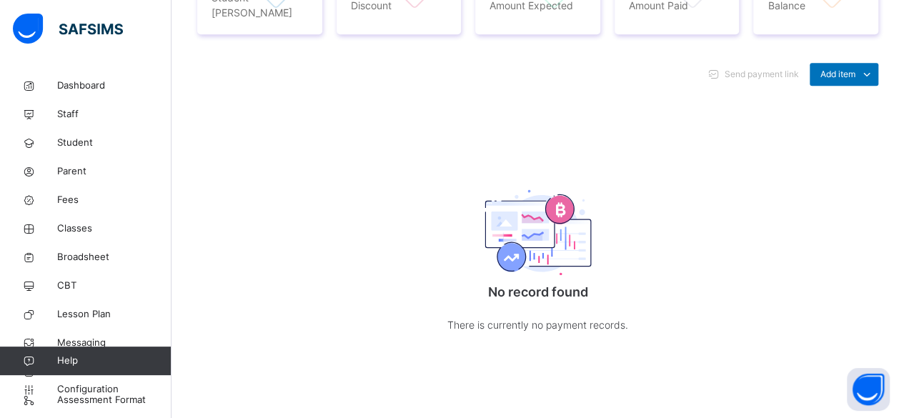
scroll to position [619, 0]
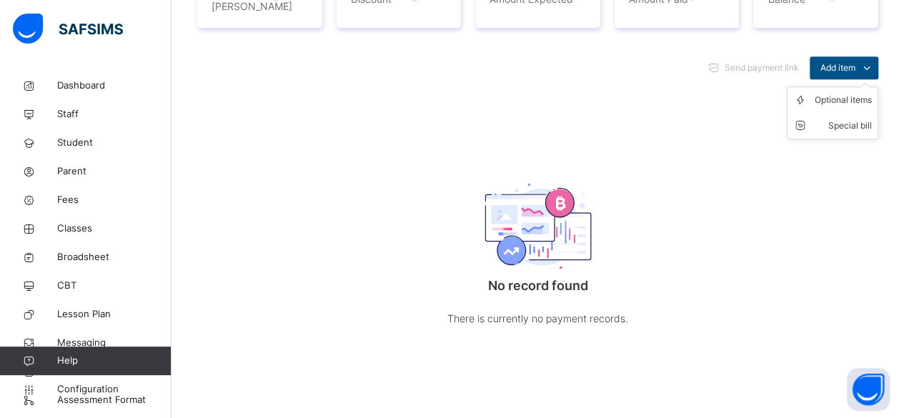
click at [856, 67] on span "Add item" at bounding box center [838, 67] width 35 height 13
click at [863, 109] on li "Optional items" at bounding box center [833, 100] width 90 height 26
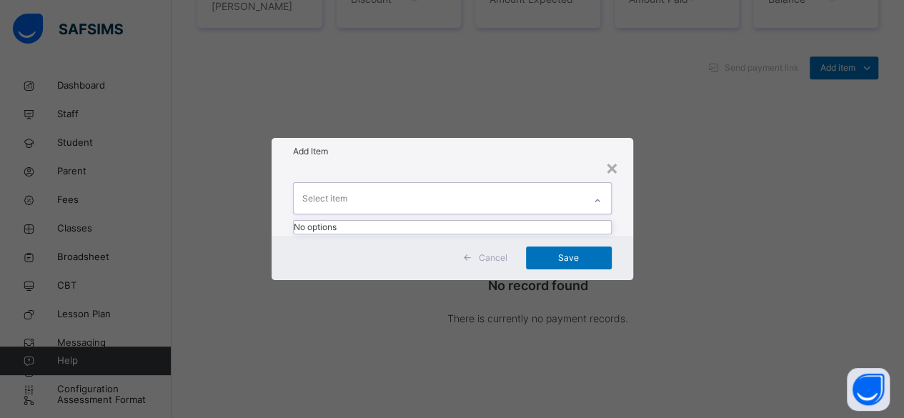
click at [139, 294] on div "× Add Item 0 results available. Use Up and Down to choose options, press Enter …" at bounding box center [452, 209] width 904 height 418
click at [501, 262] on span "Cancel" at bounding box center [493, 258] width 29 height 13
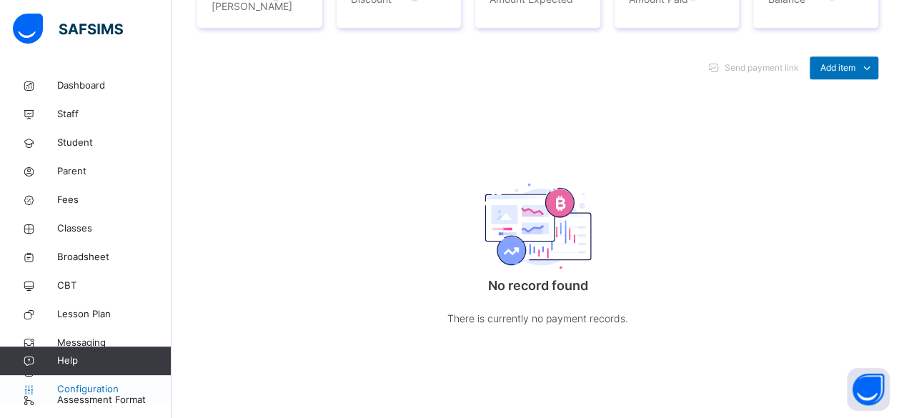
click at [96, 388] on span "Configuration" at bounding box center [114, 389] width 114 height 14
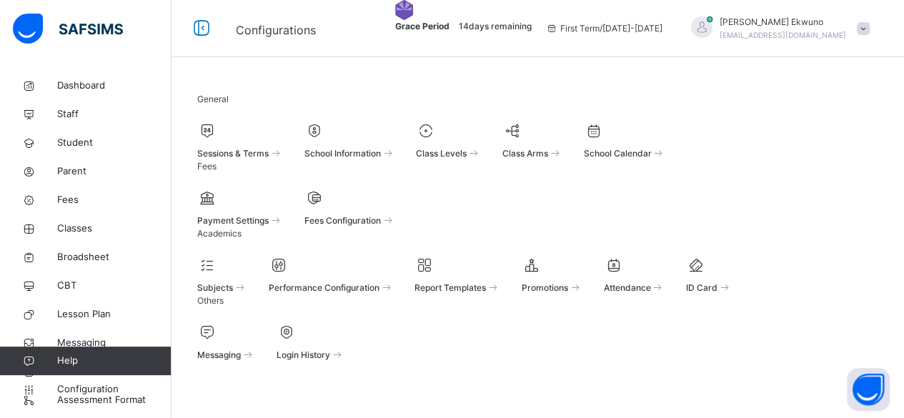
click at [395, 212] on div "Fees Configuration" at bounding box center [349, 219] width 91 height 15
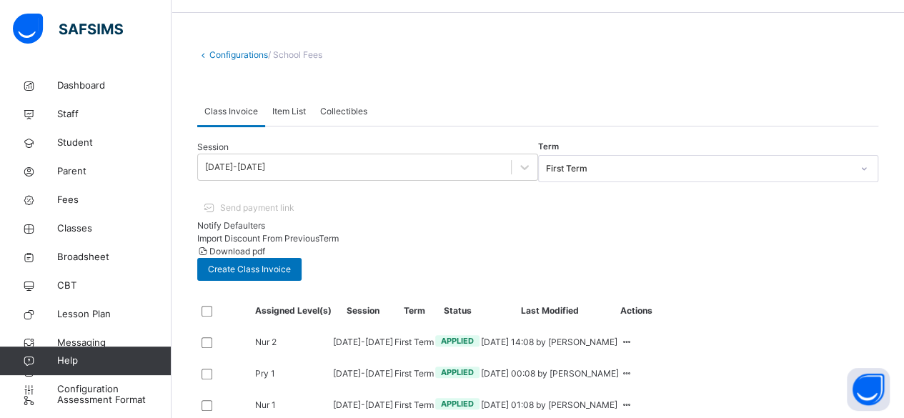
scroll to position [40, 0]
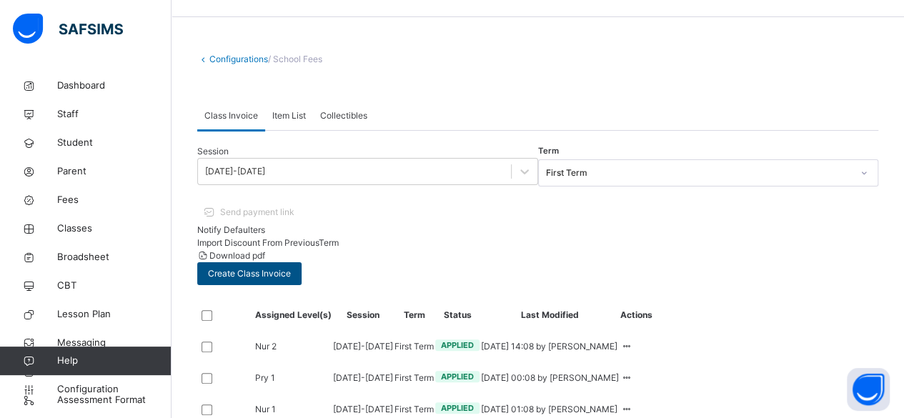
click at [291, 267] on span "Create Class Invoice" at bounding box center [249, 273] width 83 height 13
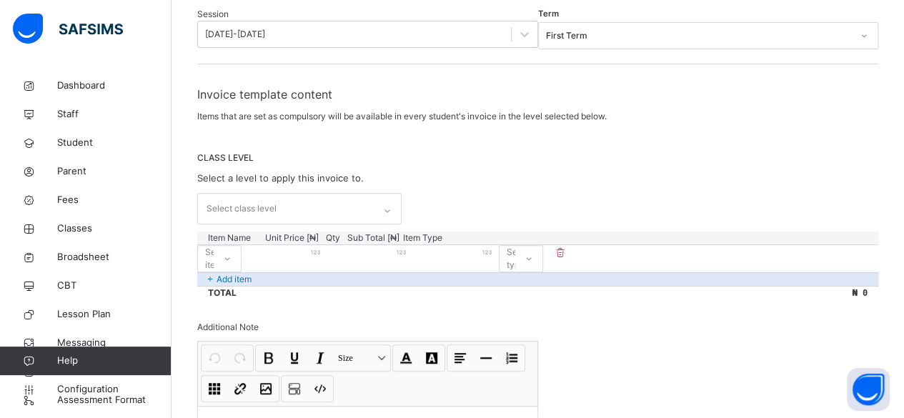
scroll to position [177, 0]
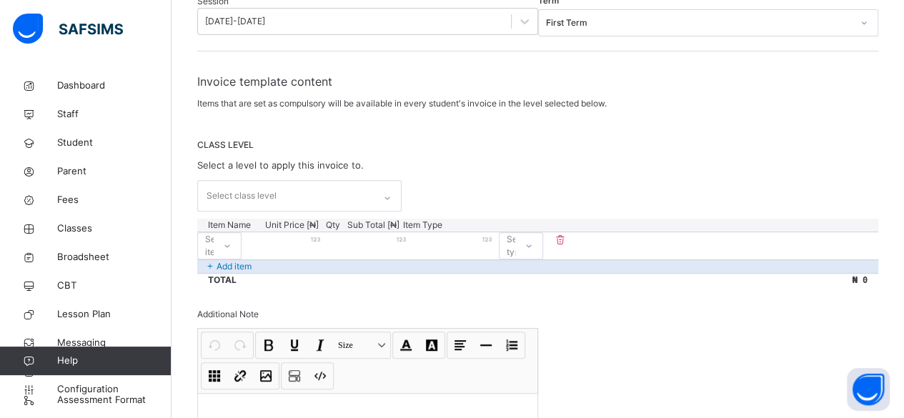
click at [392, 204] on icon at bounding box center [387, 198] width 9 height 14
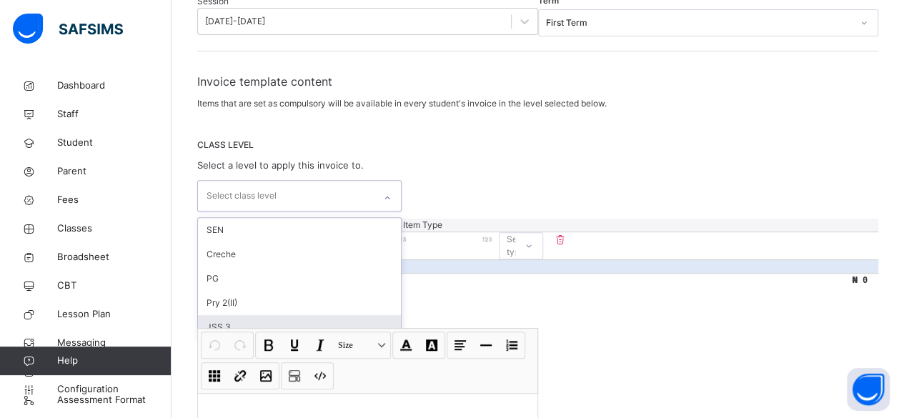
click at [225, 327] on div "JSS 3" at bounding box center [299, 327] width 203 height 24
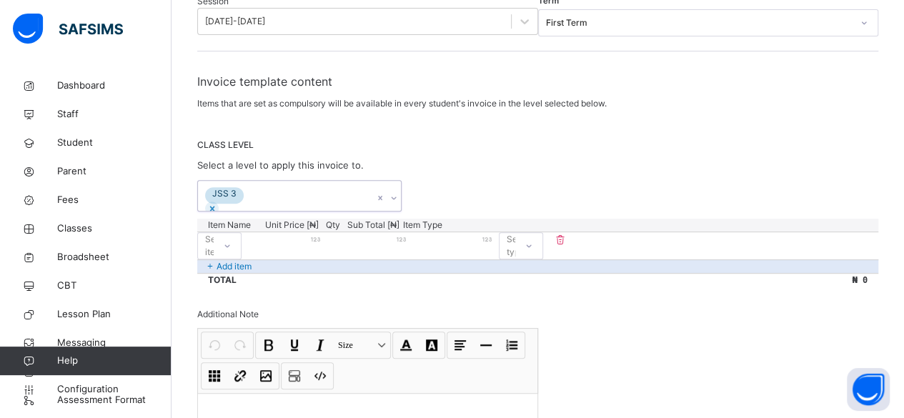
click at [277, 208] on div "JSS 3" at bounding box center [286, 196] width 176 height 30
click at [242, 257] on div "Select item" at bounding box center [219, 245] width 44 height 27
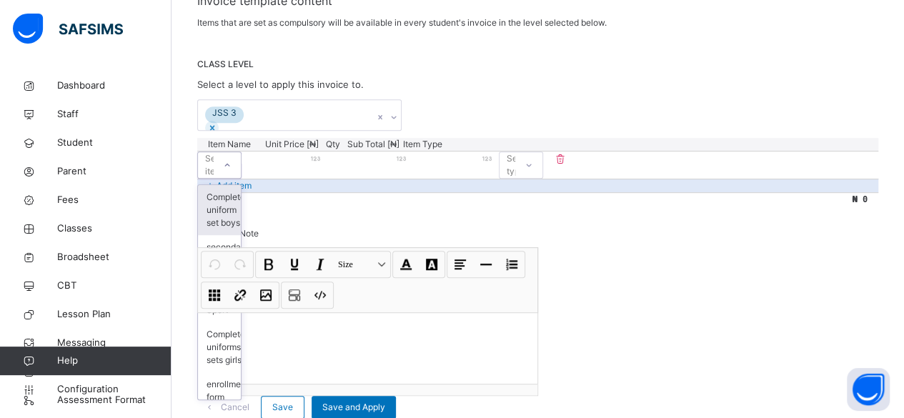
scroll to position [258, 0]
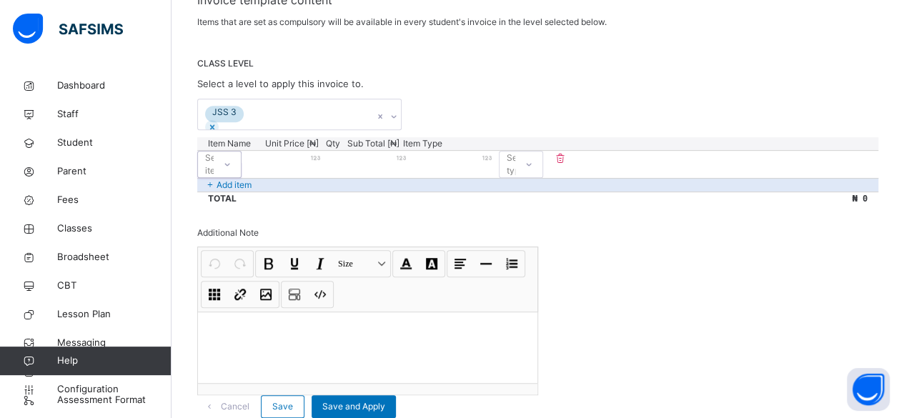
click at [214, 175] on div "Select item" at bounding box center [206, 164] width 16 height 22
click at [232, 172] on icon at bounding box center [227, 164] width 9 height 14
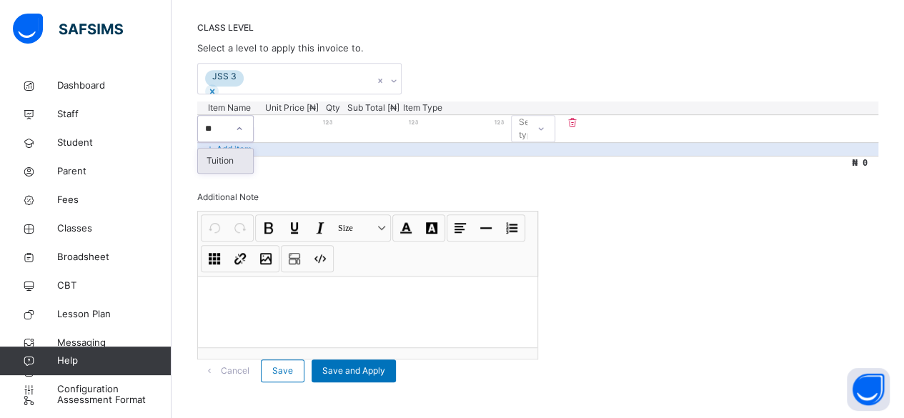
scroll to position [0, 0]
type input "***"
click at [255, 171] on div "Tuition" at bounding box center [226, 161] width 57 height 24
click at [327, 127] on input "number" at bounding box center [285, 122] width 86 height 9
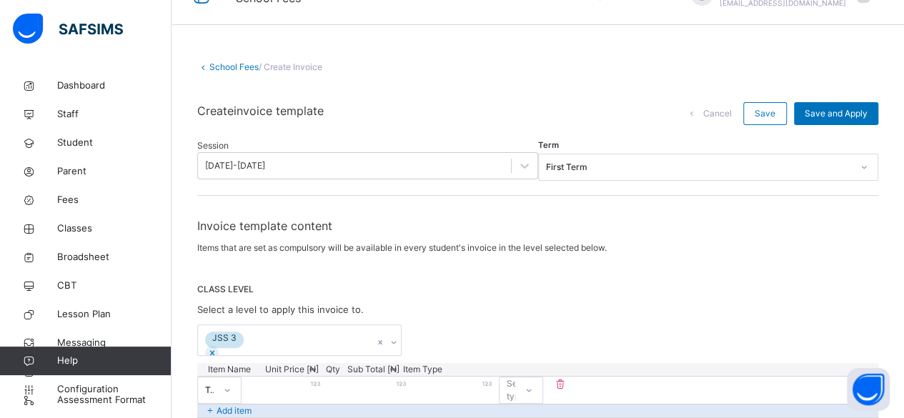
scroll to position [24, 0]
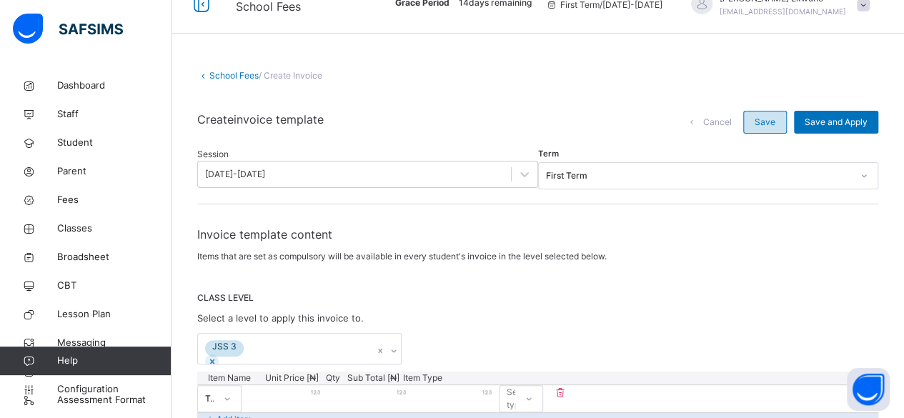
click at [767, 122] on span "Save" at bounding box center [765, 122] width 21 height 13
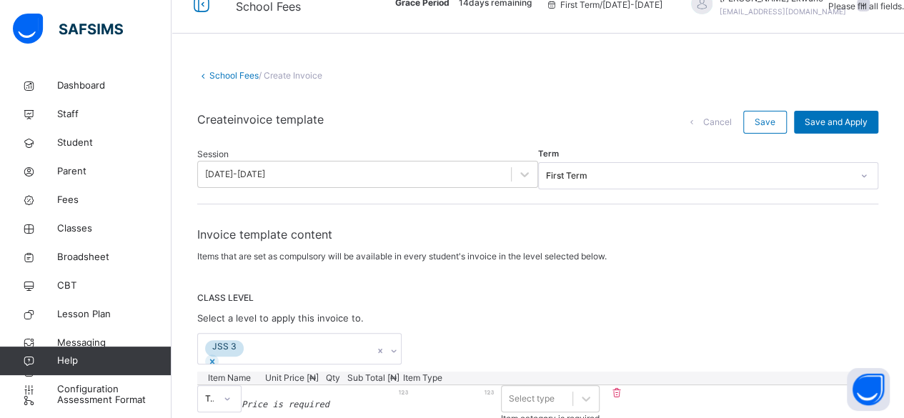
click at [330, 397] on input "number" at bounding box center [286, 392] width 88 height 9
type input "*"
type input "**"
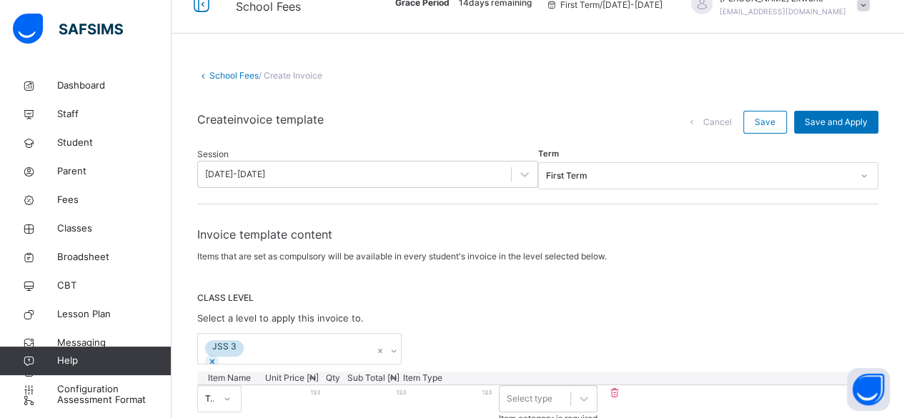
type input "***"
type input "*****"
type input "******"
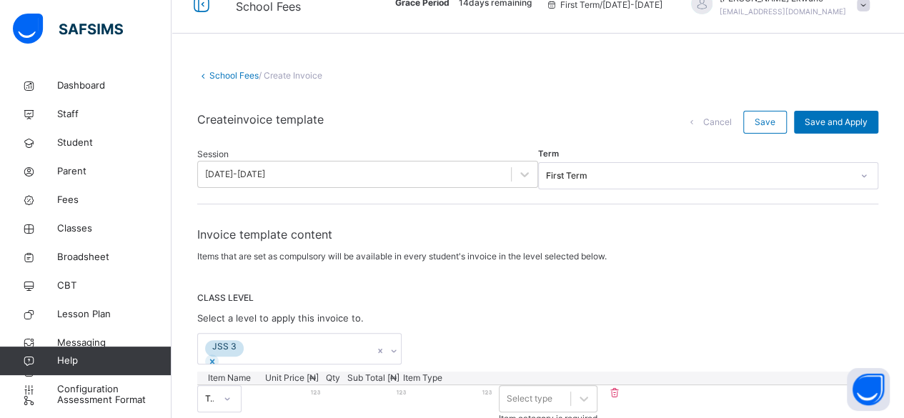
type input "******"
click at [826, 122] on span "Save and Apply" at bounding box center [836, 122] width 63 height 13
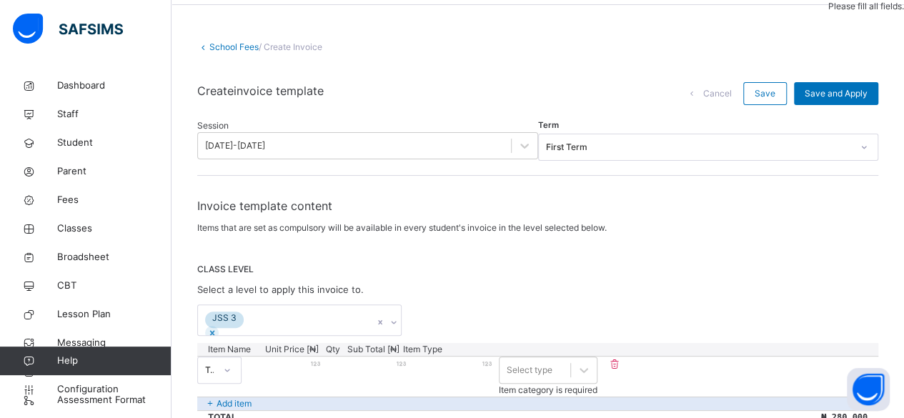
scroll to position [129, 0]
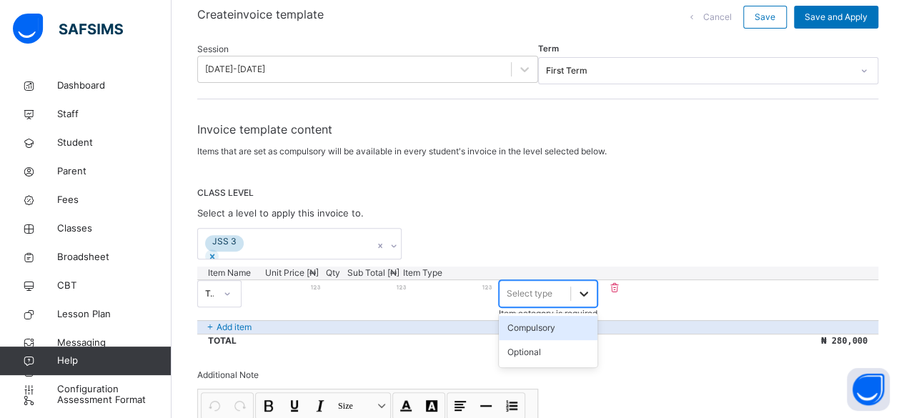
click at [597, 305] on div at bounding box center [584, 294] width 26 height 26
click at [591, 301] on icon at bounding box center [584, 294] width 14 height 14
click at [598, 340] on div "Compulsory" at bounding box center [548, 328] width 99 height 24
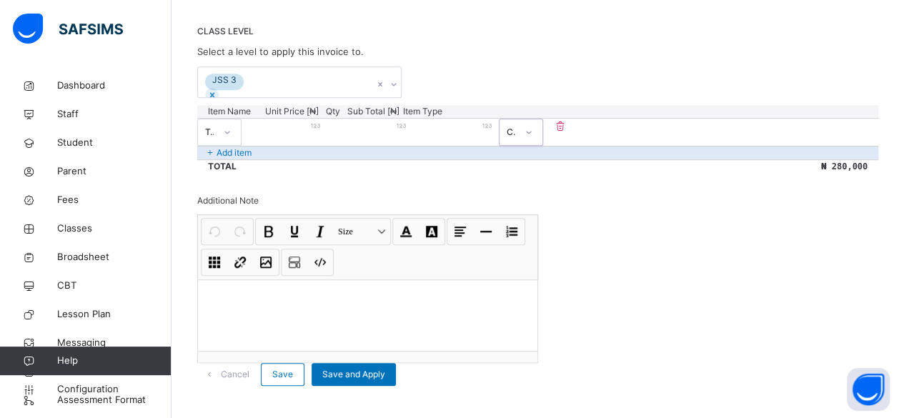
scroll to position [335, 0]
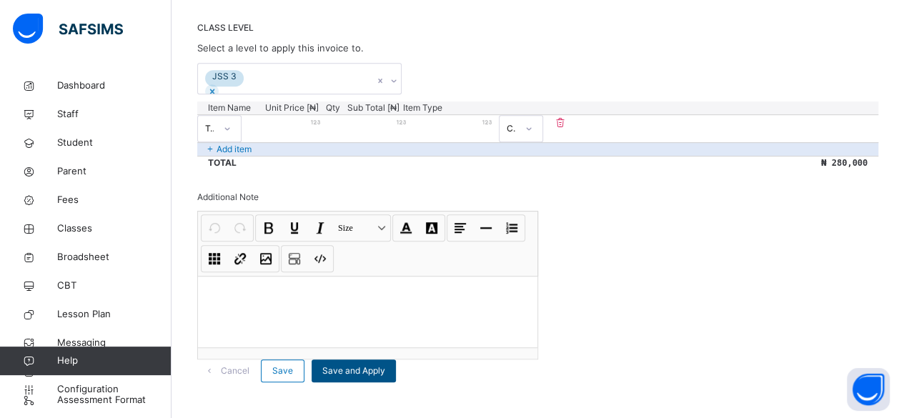
click at [385, 365] on span "Save and Apply" at bounding box center [353, 371] width 63 height 13
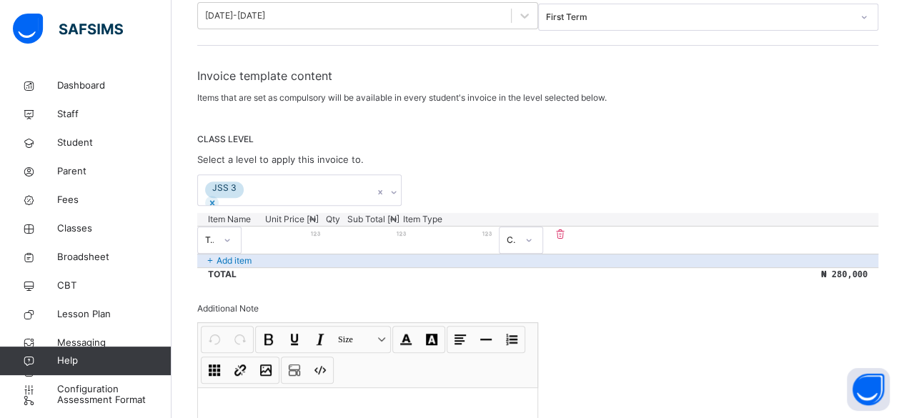
scroll to position [68, 0]
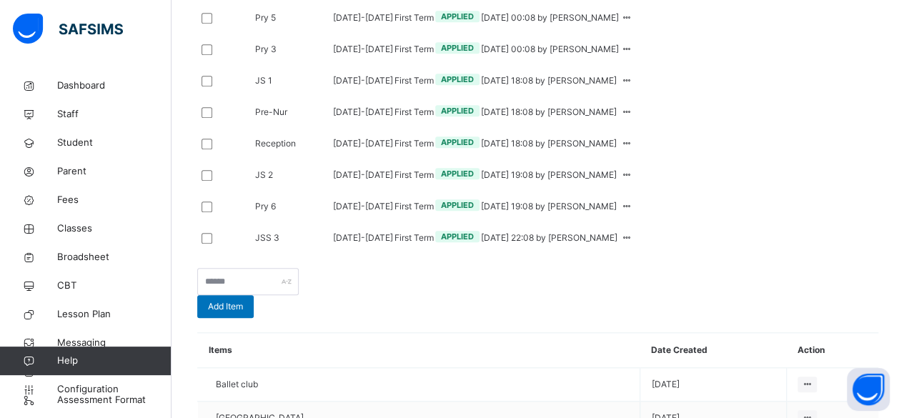
scroll to position [528, 0]
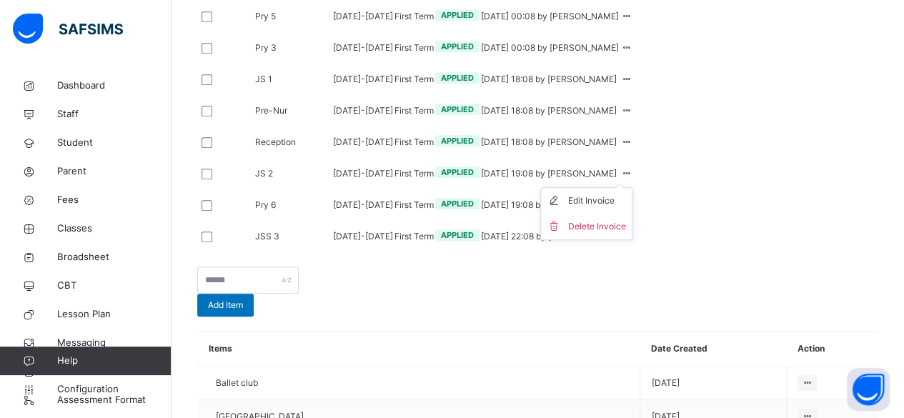
click at [633, 240] on ul "Edit Invoice Delete Invoice" at bounding box center [586, 213] width 92 height 53
click at [626, 208] on div "Edit Invoice" at bounding box center [597, 201] width 58 height 14
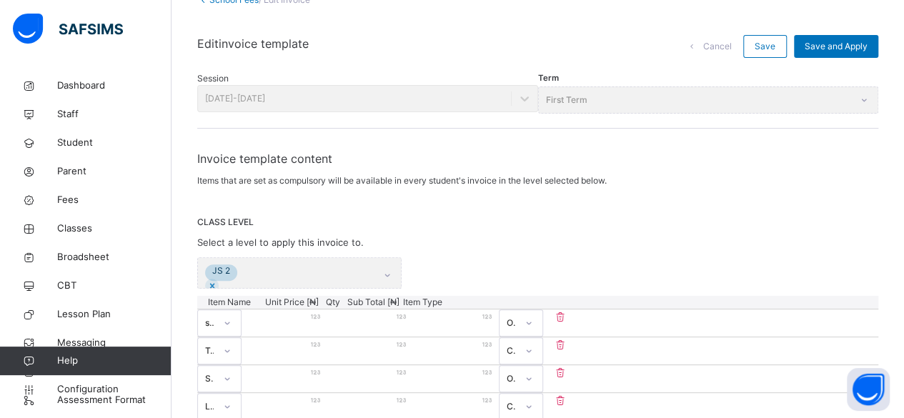
scroll to position [71, 0]
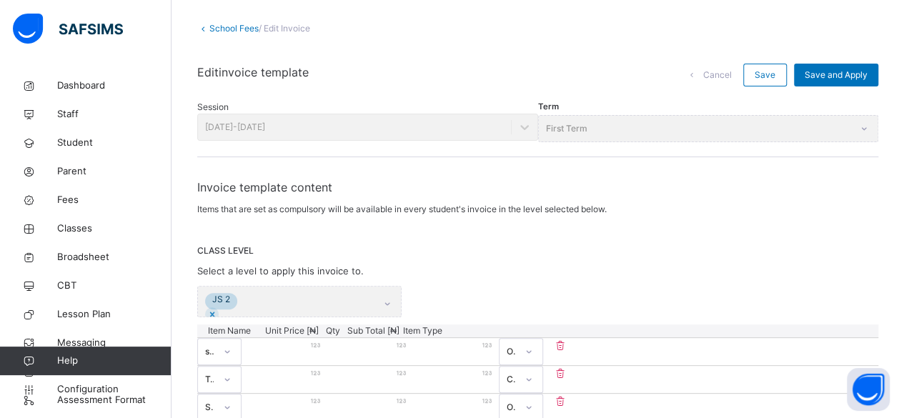
click at [246, 309] on div "JS 2" at bounding box center [299, 301] width 204 height 31
click at [393, 312] on div "JS 2" at bounding box center [299, 301] width 204 height 31
click at [821, 71] on span "Save and Apply" at bounding box center [836, 75] width 63 height 13
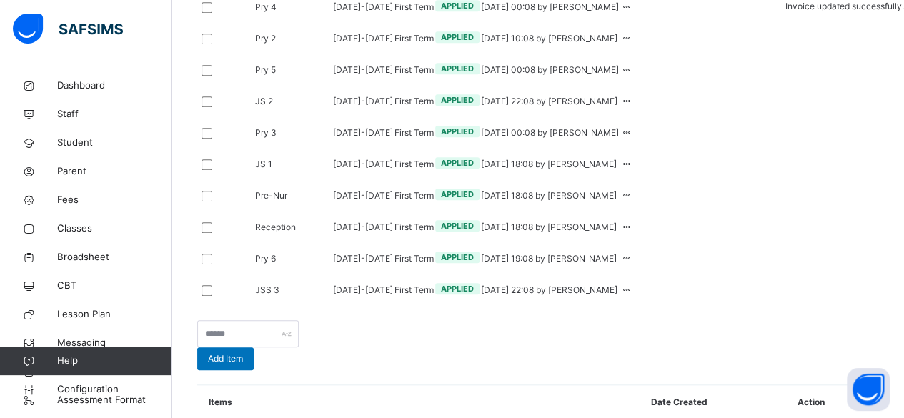
scroll to position [573, 0]
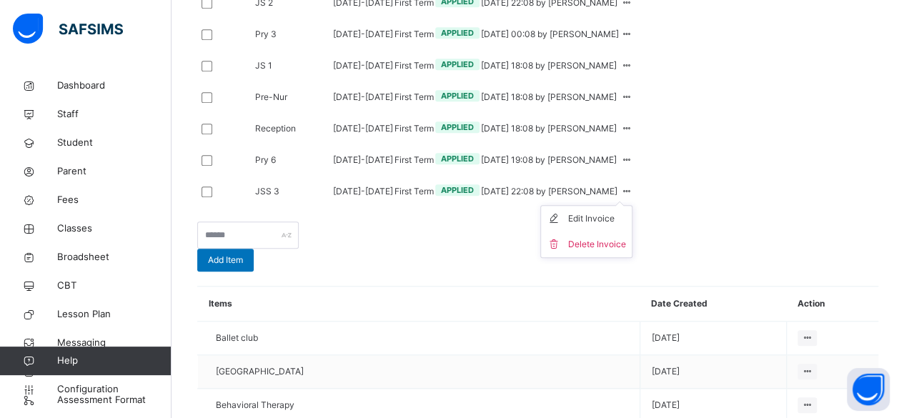
click at [633, 197] on icon at bounding box center [626, 191] width 12 height 11
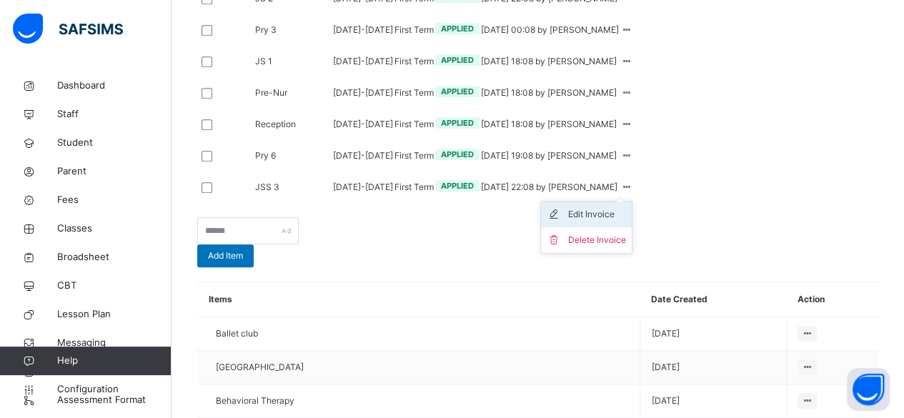
click at [626, 222] on div "Edit Invoice" at bounding box center [597, 214] width 58 height 14
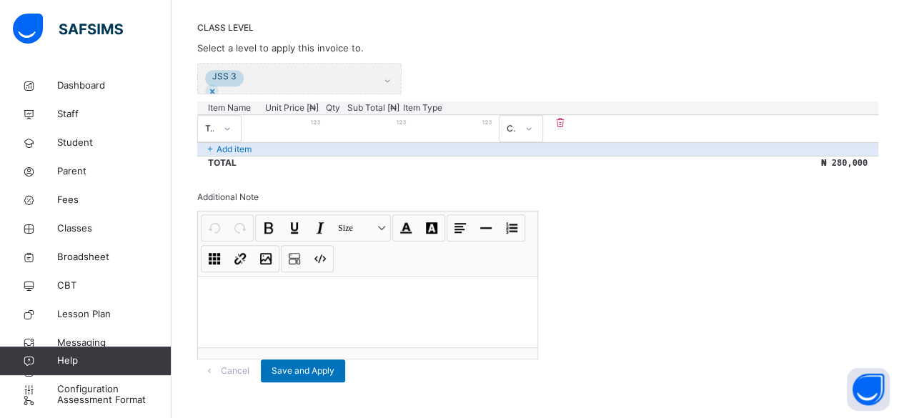
scroll to position [335, 0]
click at [327, 118] on input "******" at bounding box center [285, 122] width 86 height 9
type input "*****"
type input "******"
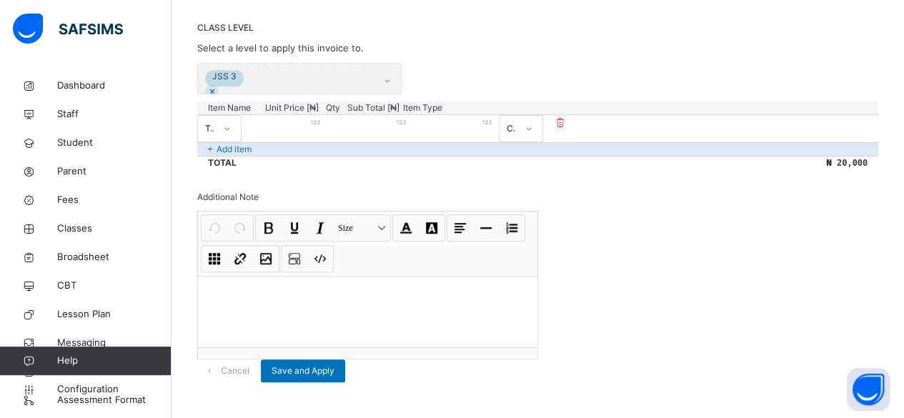
type input "******"
click at [316, 142] on div "Add item" at bounding box center [537, 149] width 681 height 14
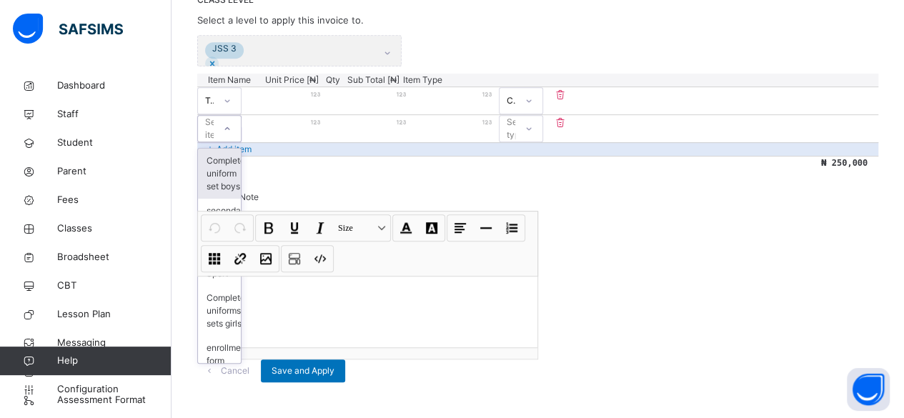
click at [232, 129] on icon at bounding box center [227, 129] width 9 height 14
type input "***"
click at [257, 164] on div "Learning Resources" at bounding box center [227, 167] width 59 height 37
click at [327, 127] on input "number" at bounding box center [285, 122] width 86 height 9
type input "*"
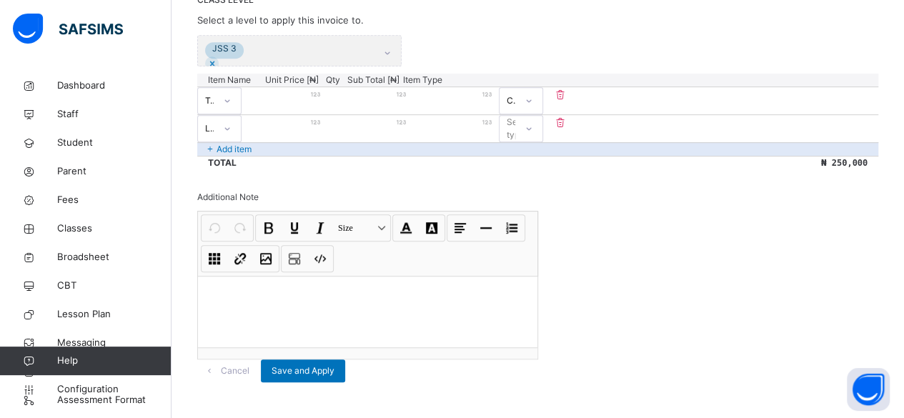
type input "*"
type input "**"
type input "***"
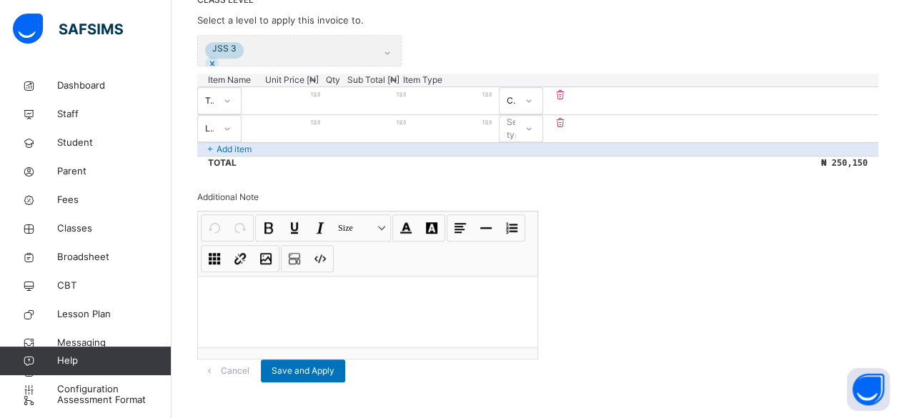
type input "****"
type input "*****"
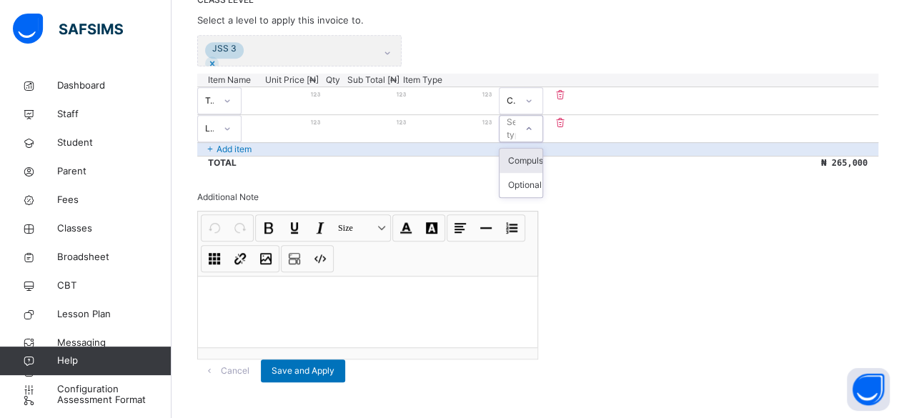
click at [533, 127] on icon at bounding box center [529, 129] width 9 height 14
click at [543, 163] on div "Compulsory" at bounding box center [521, 161] width 43 height 24
click at [272, 149] on div "Add item" at bounding box center [537, 149] width 681 height 14
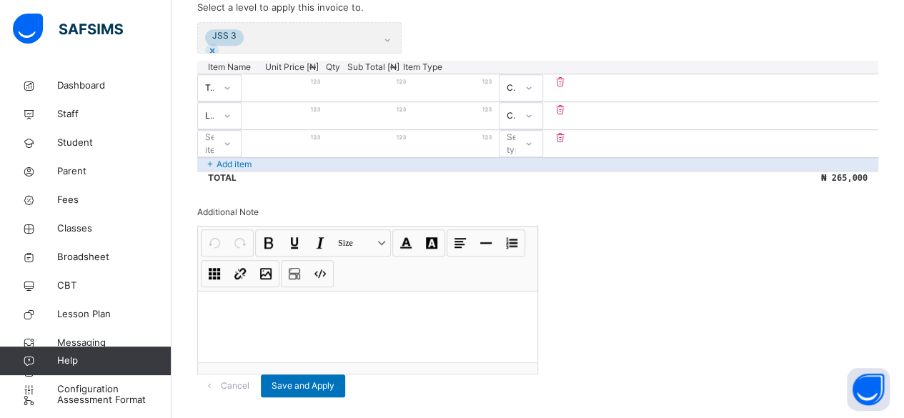
click at [230, 145] on icon at bounding box center [227, 143] width 5 height 3
type input "****"
click at [262, 232] on div "Textbooks/Exercise Books" at bounding box center [230, 243] width 64 height 37
click at [327, 142] on input "number" at bounding box center [285, 137] width 86 height 9
type input "*"
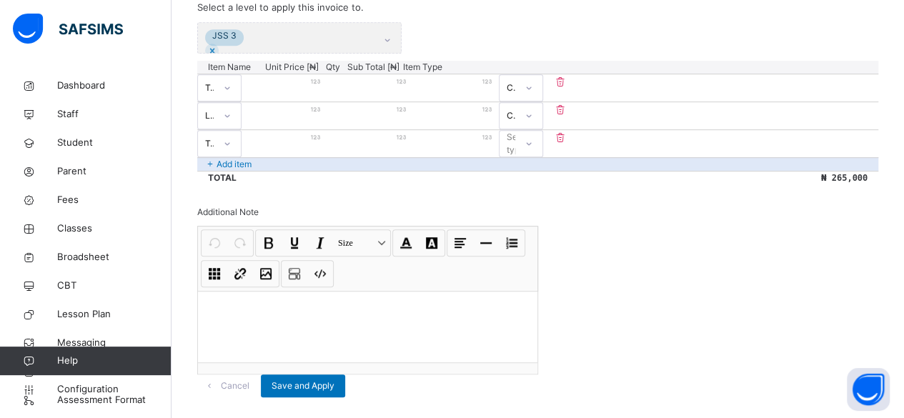
type input "*"
type input "**"
type input "***"
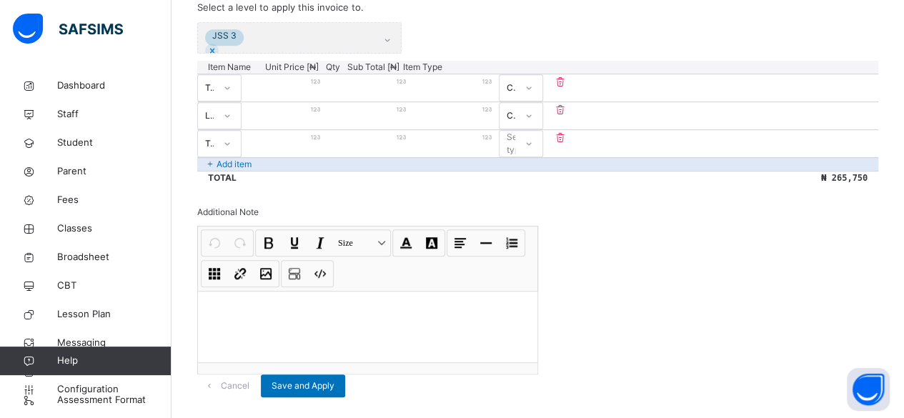
type input "****"
type input "*****"
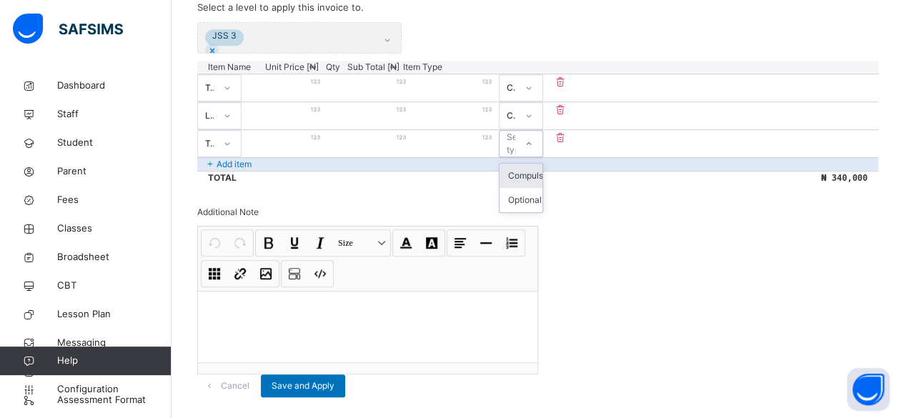
click at [533, 151] on icon at bounding box center [529, 144] width 9 height 14
click at [543, 188] on div "Compulsory" at bounding box center [521, 176] width 43 height 24
click at [309, 171] on div "Add item" at bounding box center [537, 164] width 681 height 14
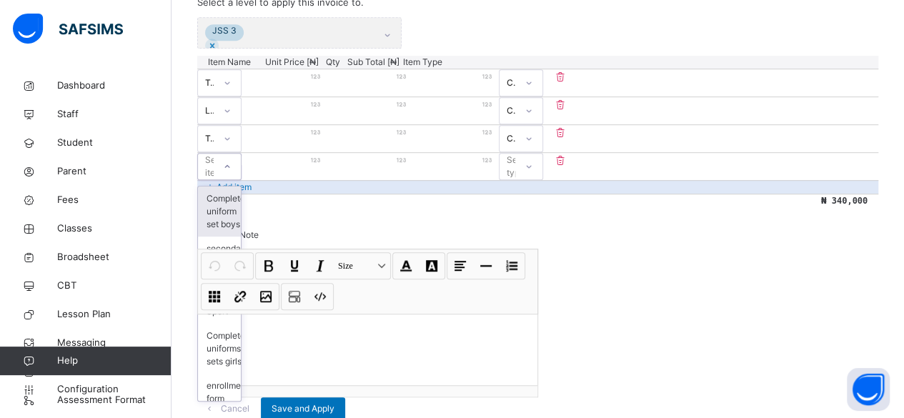
click at [214, 177] on div "Select item" at bounding box center [206, 166] width 16 height 22
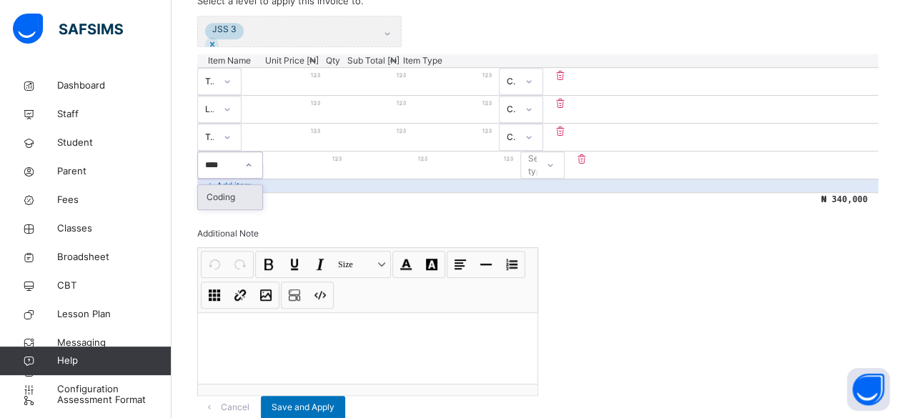
type input "*****"
click at [249, 208] on div "Coding" at bounding box center [233, 197] width 71 height 24
click at [327, 164] on input "number" at bounding box center [285, 158] width 86 height 9
type input "*"
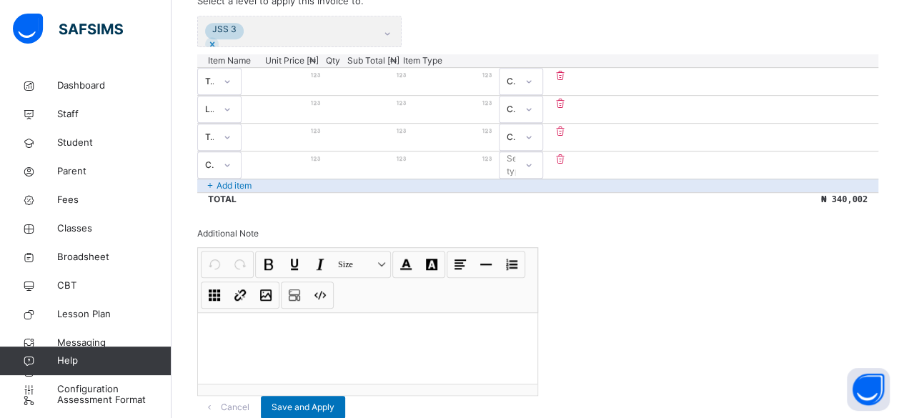
type input "**"
type input "***"
type input "****"
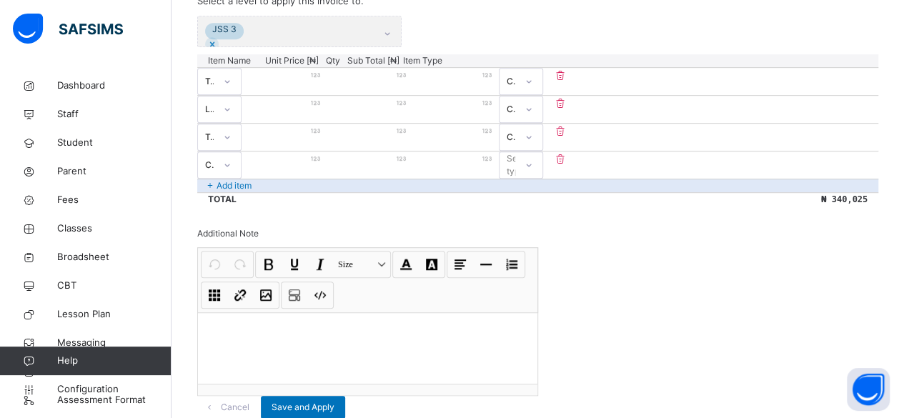
type input "****"
type input "*****"
click at [541, 174] on div at bounding box center [529, 165] width 24 height 23
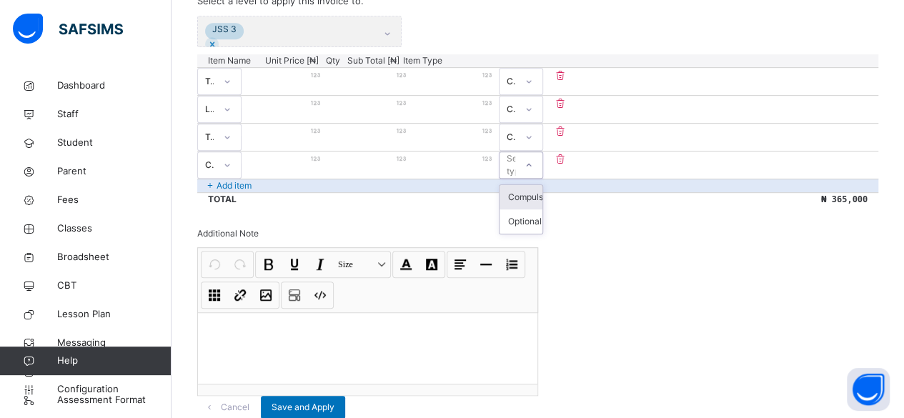
click at [543, 207] on div "Compulsory" at bounding box center [521, 197] width 43 height 24
click at [264, 192] on div "Add item" at bounding box center [537, 186] width 681 height 14
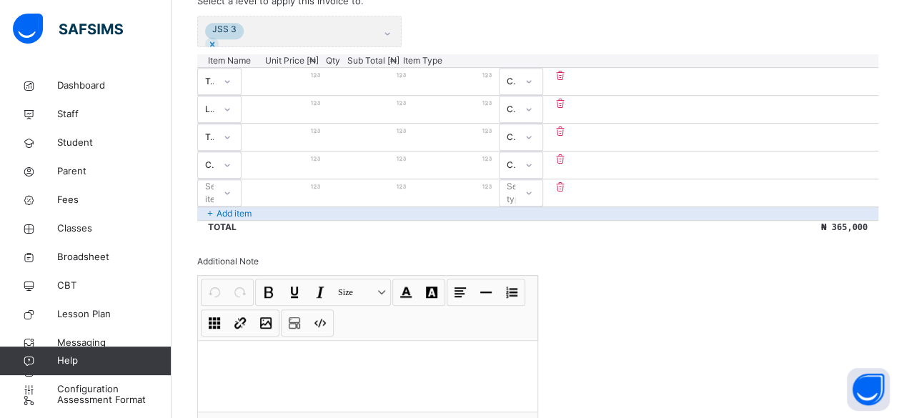
click at [247, 220] on p "Add item" at bounding box center [234, 213] width 35 height 13
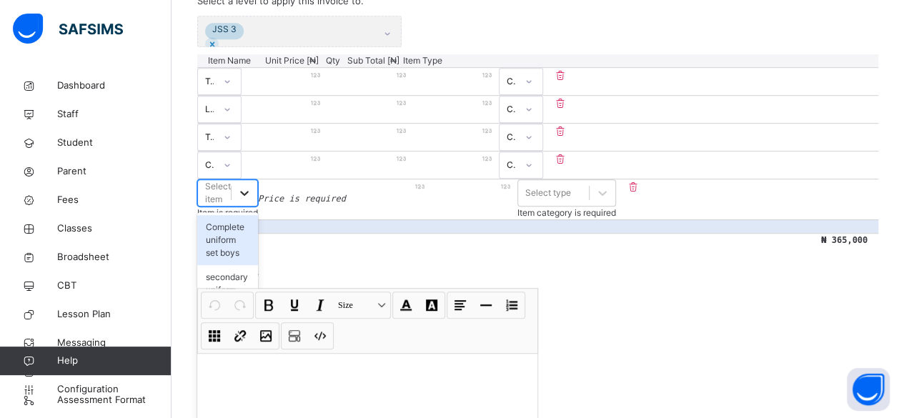
scroll to position [369, 0]
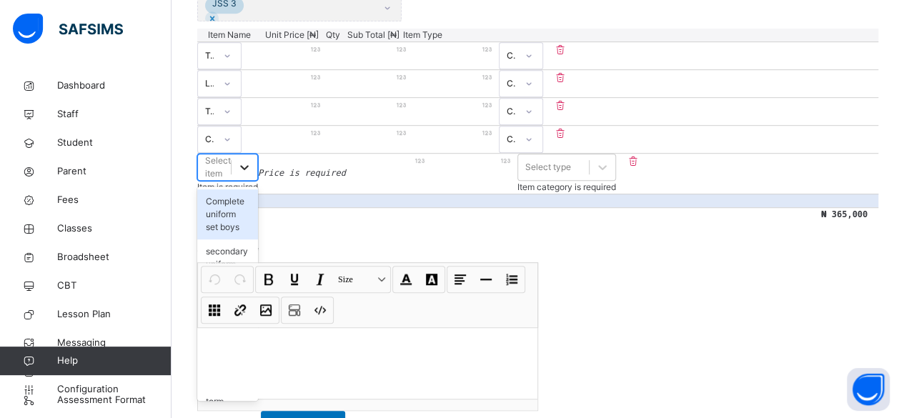
click at [258, 181] on div "option Complete uniform set boys focused, 1 of 80. 80 results available. Use Up…" at bounding box center [227, 167] width 61 height 27
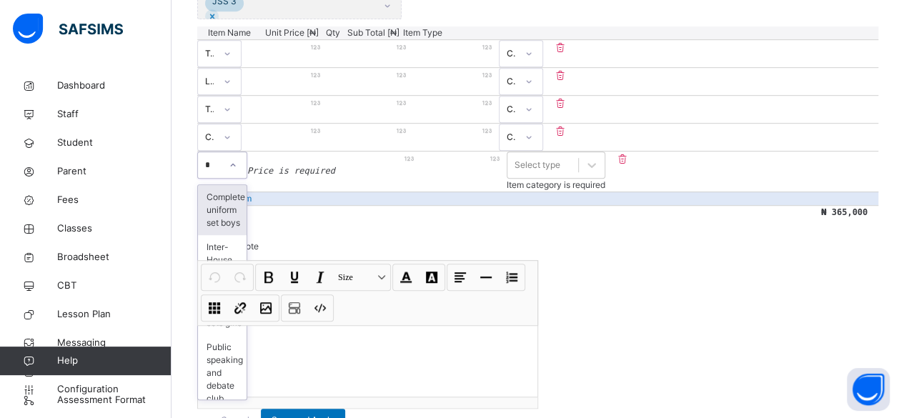
type input "**"
click at [248, 207] on div "PTA levy" at bounding box center [225, 197] width 54 height 24
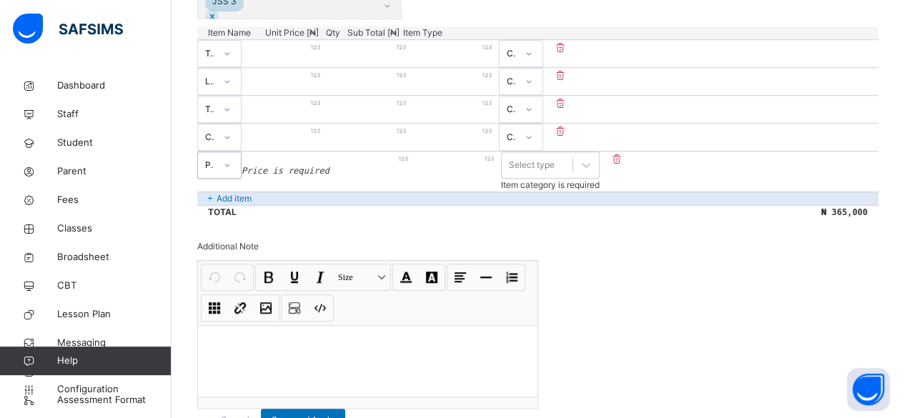
click at [330, 164] on input "number" at bounding box center [286, 158] width 88 height 9
type input "*"
type input "**"
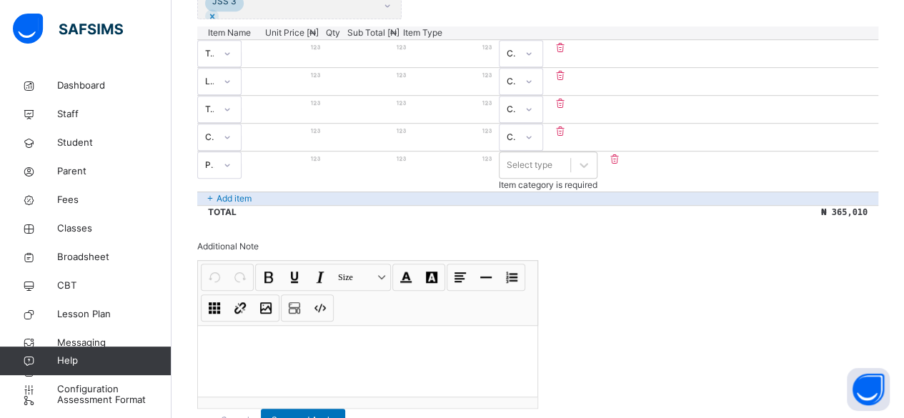
type input "***"
type input "****"
type input "*****"
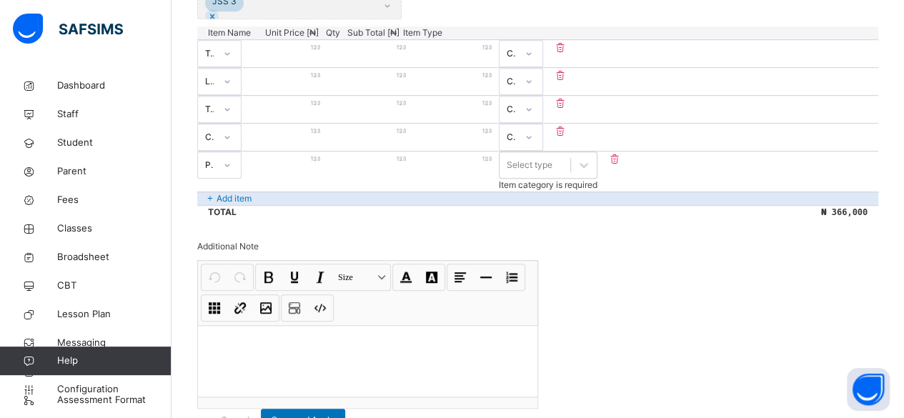
type input "*****"
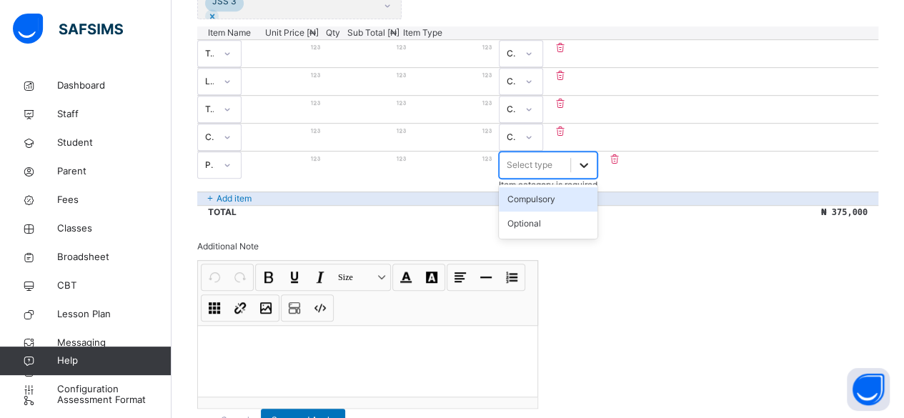
click at [591, 172] on icon at bounding box center [584, 165] width 14 height 14
click at [598, 212] on div "Compulsory" at bounding box center [548, 199] width 99 height 24
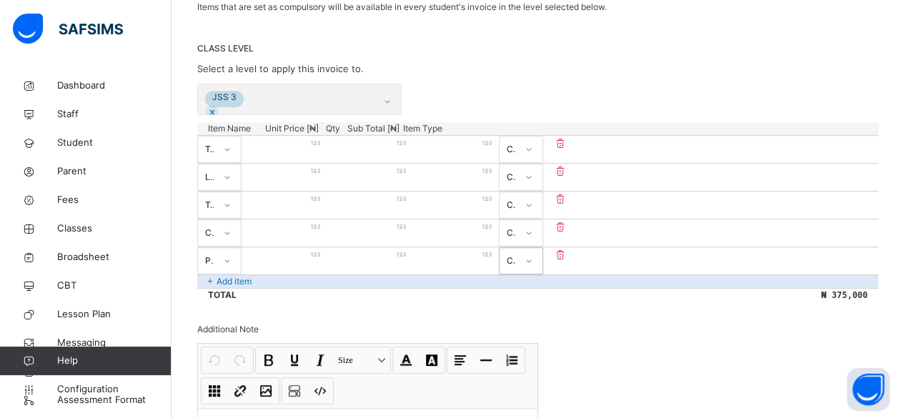
scroll to position [235, 0]
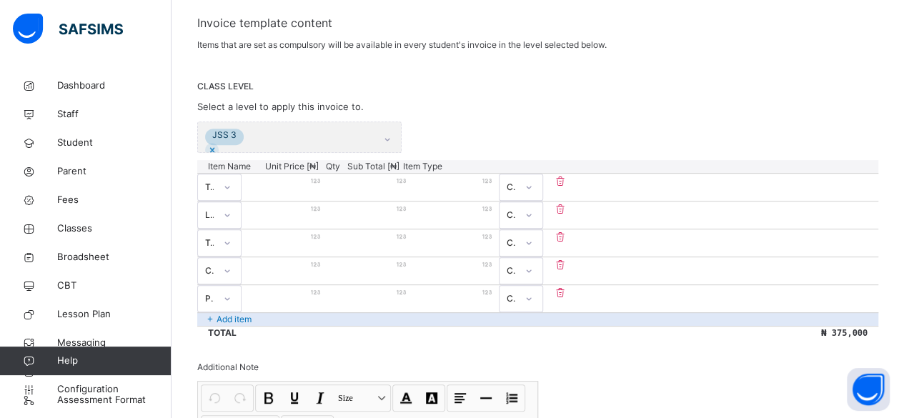
click at [329, 326] on div "Add item" at bounding box center [537, 319] width 681 height 14
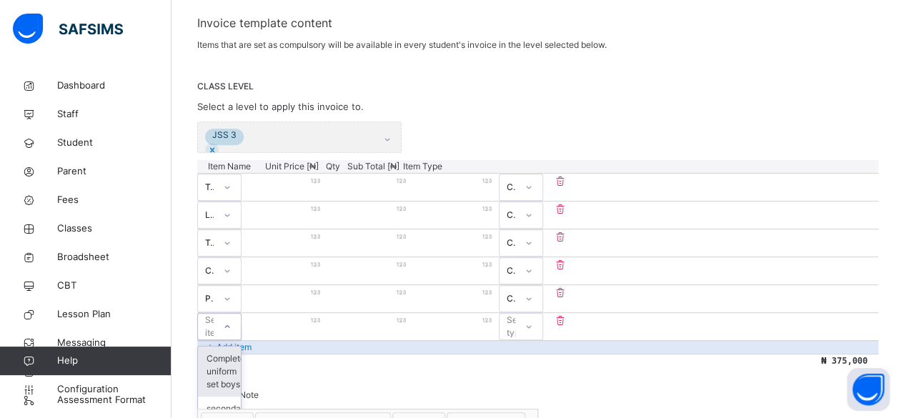
scroll to position [396, 0]
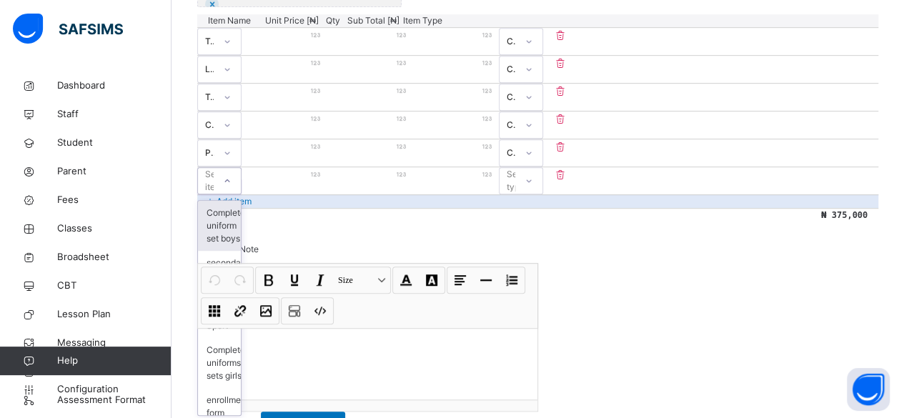
click at [242, 194] on div "option Complete uniform set boys focused, 1 of 80. 80 results available. Use Up…" at bounding box center [219, 180] width 44 height 27
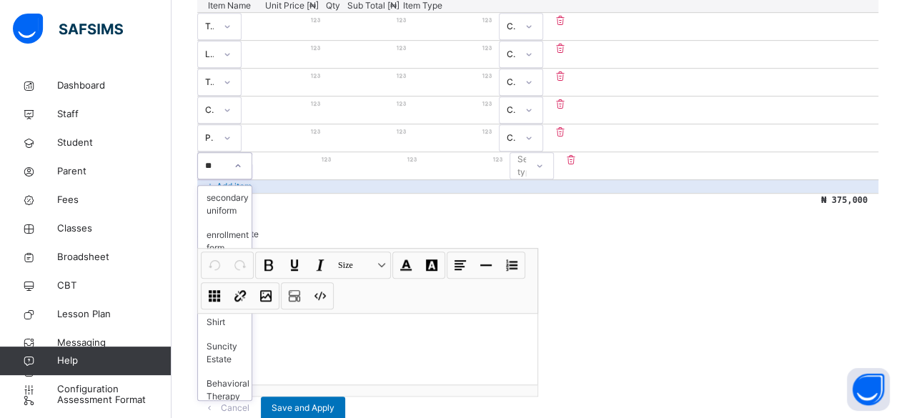
type input "***"
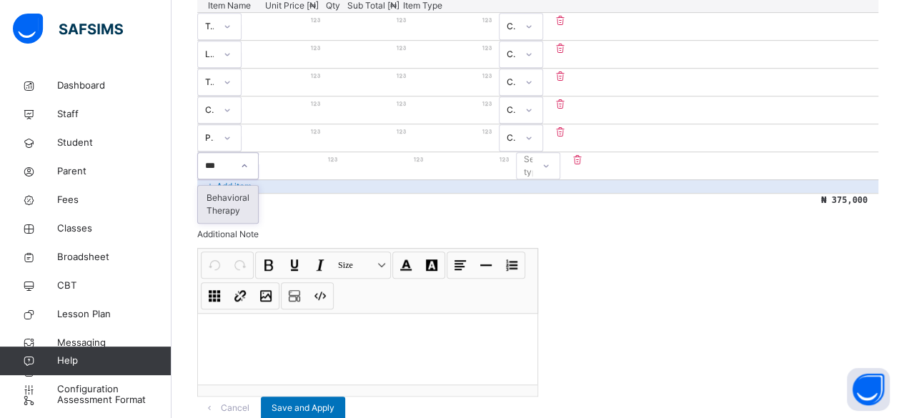
click at [258, 211] on div "Behavioral Therapy" at bounding box center [228, 204] width 60 height 37
click at [327, 164] on input "number" at bounding box center [285, 159] width 86 height 9
type input "*"
type input "**"
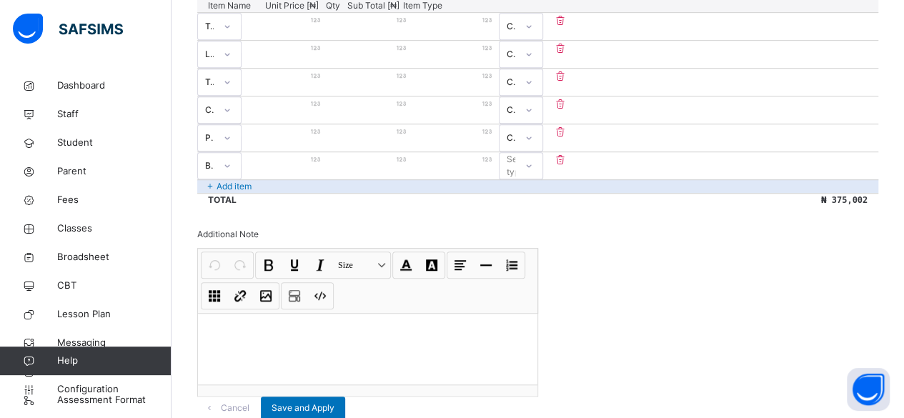
type input "**"
type input "***"
type input "****"
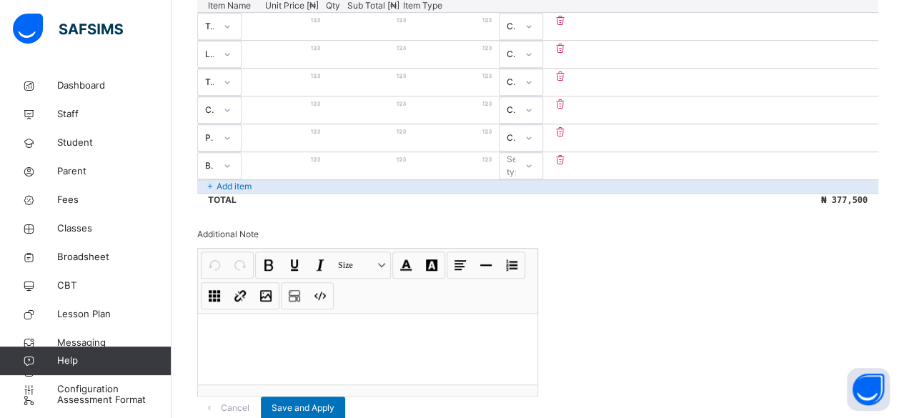
type input "*****"
type input "******"
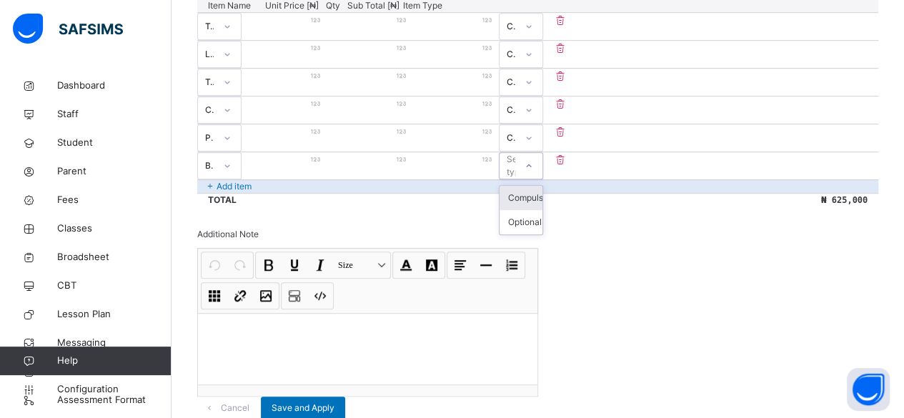
click at [533, 173] on icon at bounding box center [529, 166] width 9 height 14
click at [543, 234] on div "Optional" at bounding box center [521, 222] width 43 height 24
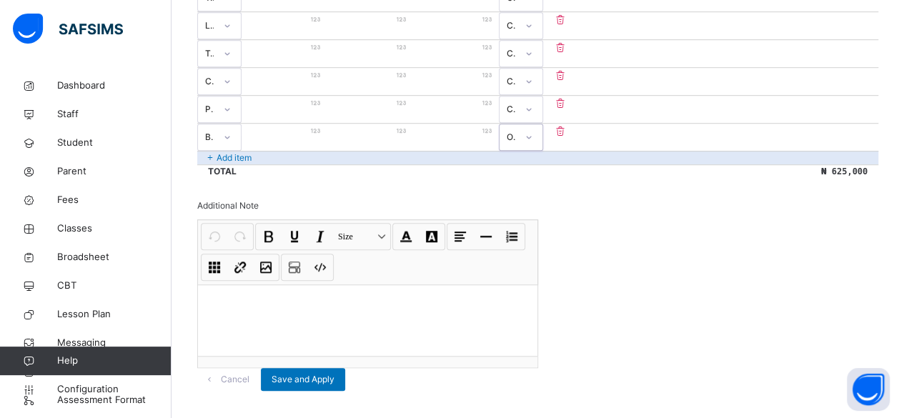
scroll to position [473, 0]
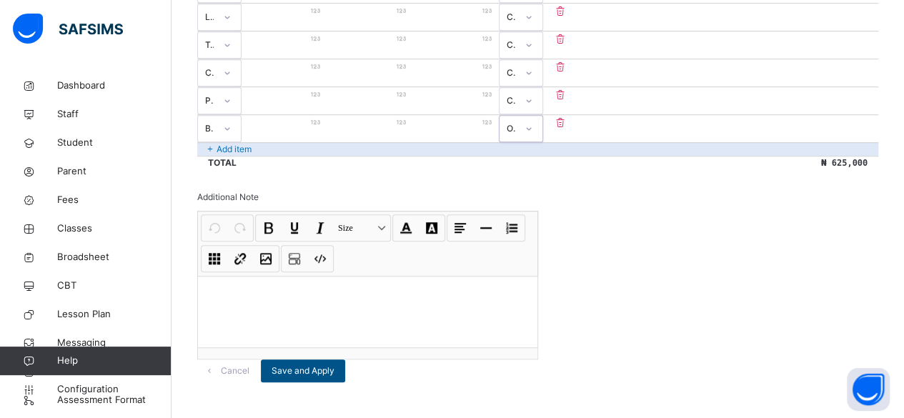
click at [335, 365] on span "Save and Apply" at bounding box center [303, 371] width 63 height 13
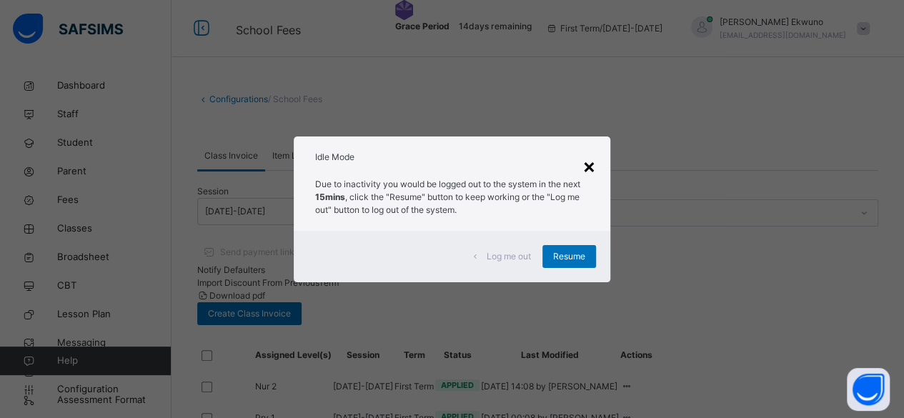
click at [588, 167] on div "×" at bounding box center [590, 166] width 14 height 30
